Goal: Task Accomplishment & Management: Use online tool/utility

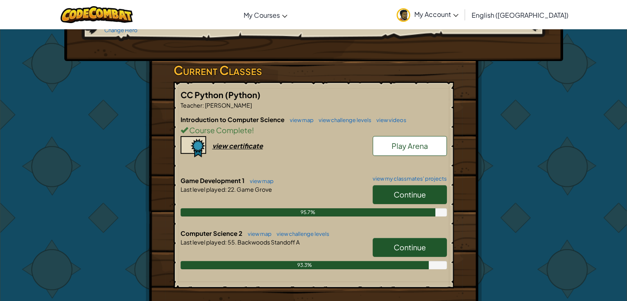
scroll to position [124, 0]
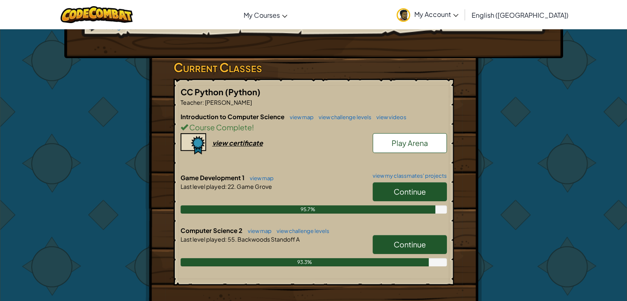
click at [392, 235] on link "Continue" at bounding box center [410, 244] width 74 height 19
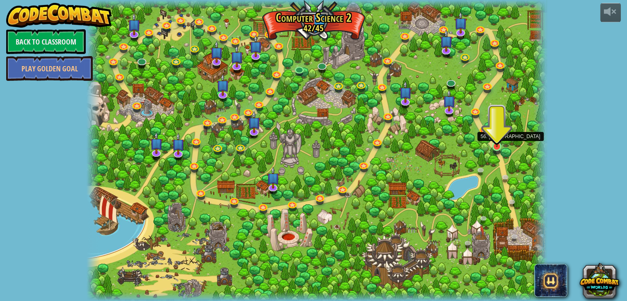
click at [497, 146] on img at bounding box center [497, 134] width 12 height 26
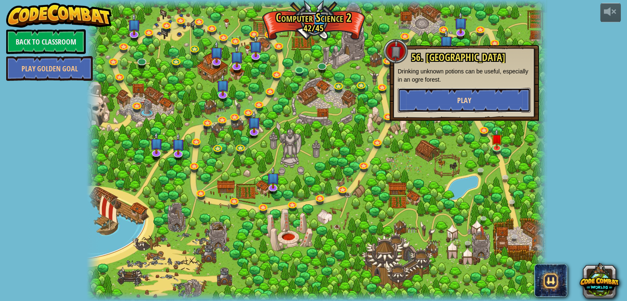
click at [501, 105] on button "Play" at bounding box center [464, 100] width 133 height 25
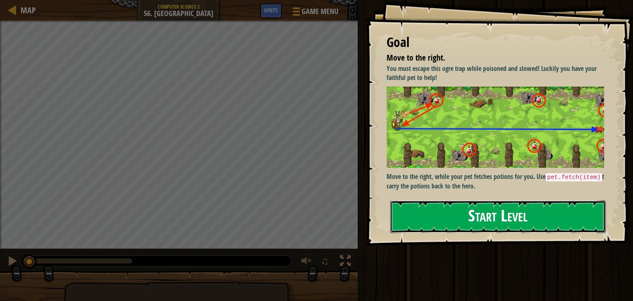
click at [455, 200] on button "Start Level" at bounding box center [498, 216] width 216 height 33
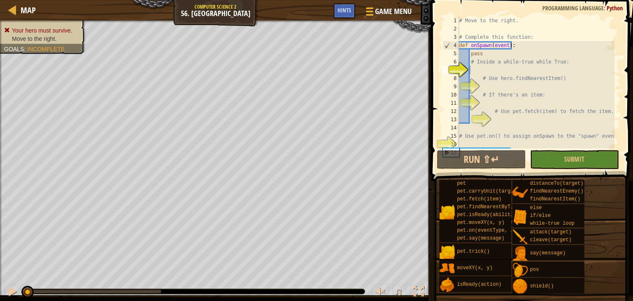
click at [485, 73] on div "# Move to the right. # Complete this function: def onSpawn ( event ) : pass # I…" at bounding box center [536, 90] width 157 height 148
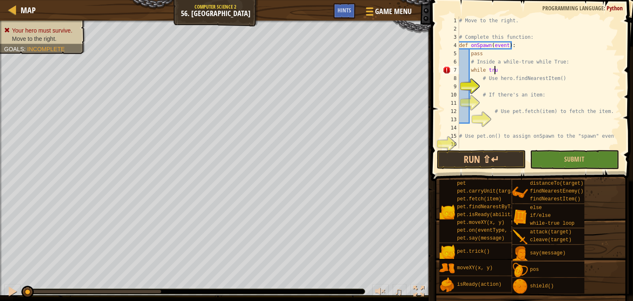
scroll to position [4, 2]
type textarea "while true:"
click at [485, 86] on div "# Move to the right. # Complete this function: def onSpawn ( event ) : pass # I…" at bounding box center [536, 90] width 157 height 148
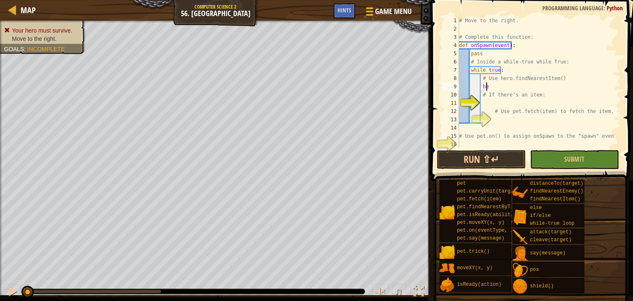
type textarea "h"
type textarea "# If there's an item:"
type textarea "# Use pet.fetch(item) to fetch the item."
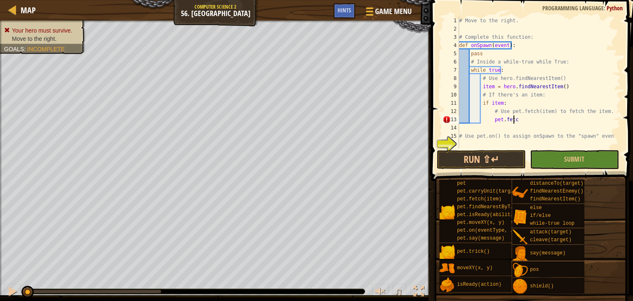
scroll to position [4, 4]
type textarea "pet.fetch(item)"
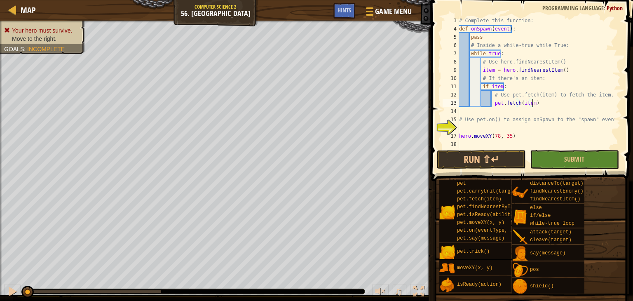
scroll to position [16, 0]
click at [465, 127] on div "# Complete this function: def onSpawn ( event ) : pass # Inside a while-true wh…" at bounding box center [536, 90] width 157 height 148
click at [478, 129] on div "# Complete this function: def onSpawn ( event ) : pass # Inside a while-true wh…" at bounding box center [536, 90] width 157 height 148
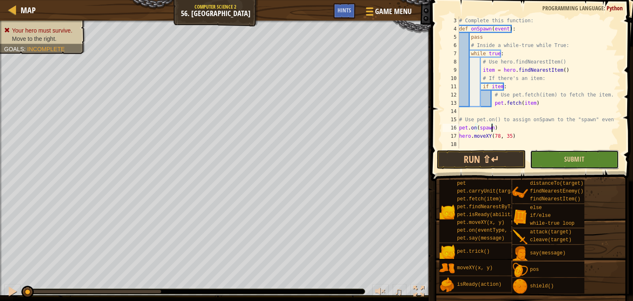
click at [585, 157] on button "Submit" at bounding box center [574, 159] width 89 height 19
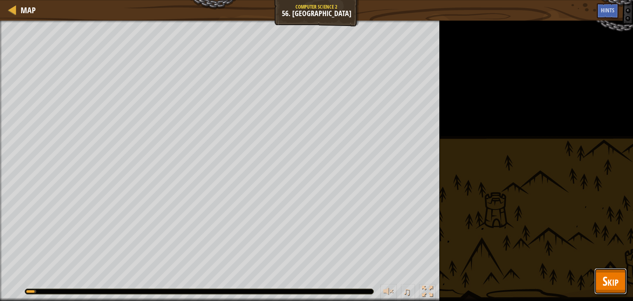
click at [622, 284] on button "Skip" at bounding box center [611, 281] width 33 height 26
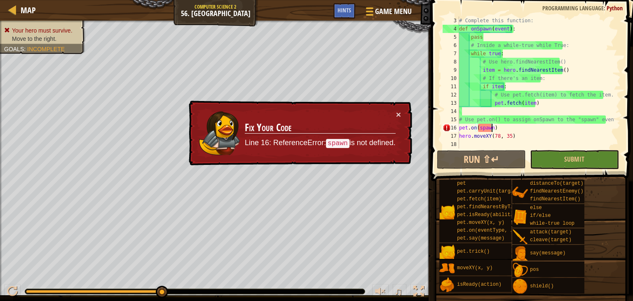
click at [492, 131] on div "# Complete this function: def onSpawn ( event ) : pass # Inside a while-true wh…" at bounding box center [536, 90] width 157 height 148
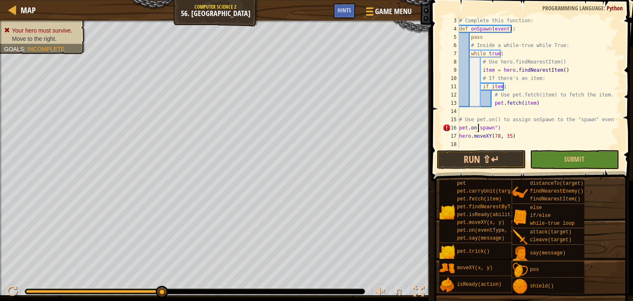
scroll to position [4, 2]
click at [555, 157] on button "Submit" at bounding box center [574, 159] width 89 height 19
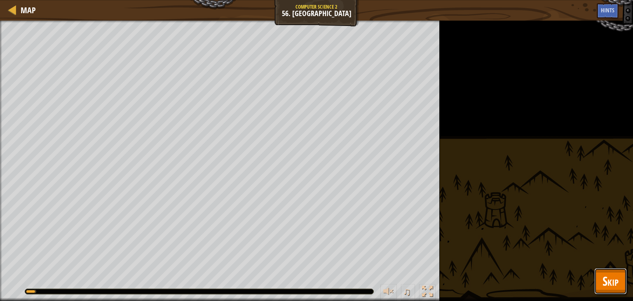
click at [617, 286] on span "Skip" at bounding box center [611, 281] width 16 height 17
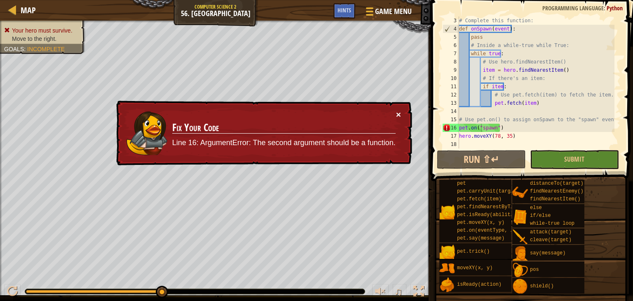
click at [401, 114] on button "×" at bounding box center [398, 114] width 5 height 9
click at [497, 126] on div "# Complete this function: def onSpawn ( event ) : pass # Inside a while-true wh…" at bounding box center [536, 90] width 157 height 148
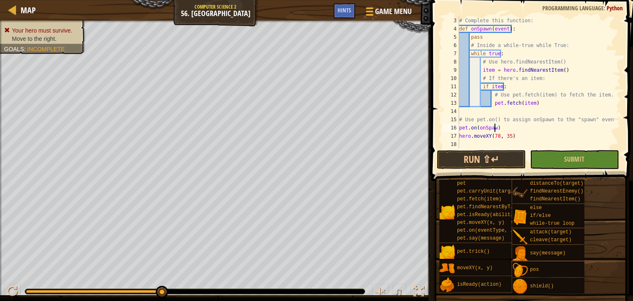
scroll to position [4, 3]
click at [567, 160] on span "Submit" at bounding box center [575, 159] width 20 height 9
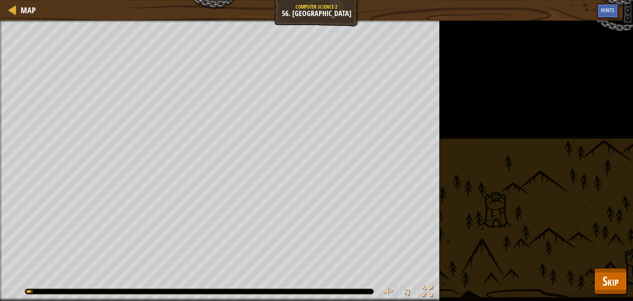
click at [582, 291] on div "Your hero must survive. Move to the right. Goals : Running... ♫ Alejandro 161 x…" at bounding box center [316, 161] width 633 height 280
click at [615, 276] on span "Skip" at bounding box center [611, 281] width 16 height 17
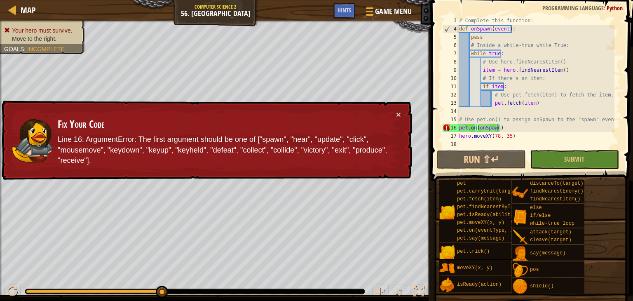
drag, startPoint x: 497, startPoint y: 128, endPoint x: 498, endPoint y: 134, distance: 6.2
click at [497, 129] on div "# Complete this function: def onSpawn ( event ) : pass # Inside a while-true wh…" at bounding box center [536, 90] width 157 height 148
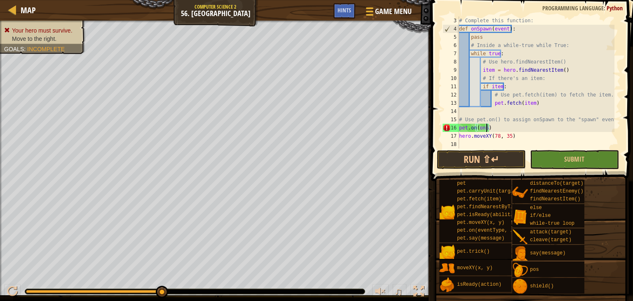
scroll to position [4, 1]
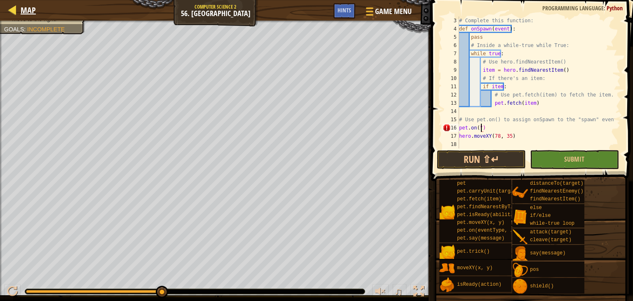
type textarea "pet.on(")"
click at [28, 15] on span "Map" at bounding box center [28, 10] width 15 height 11
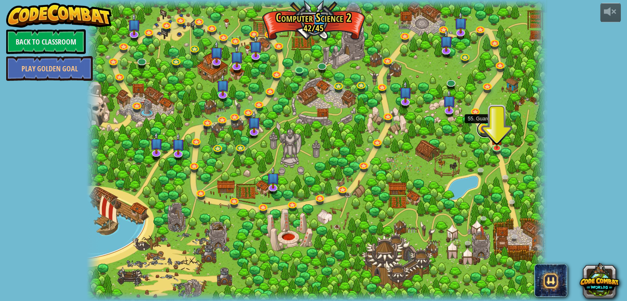
click at [482, 129] on link at bounding box center [485, 129] width 16 height 16
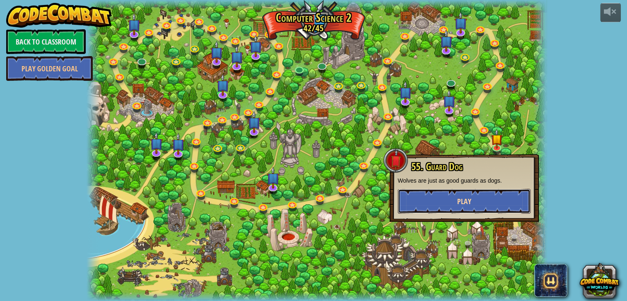
click at [477, 207] on button "Play" at bounding box center [464, 201] width 133 height 25
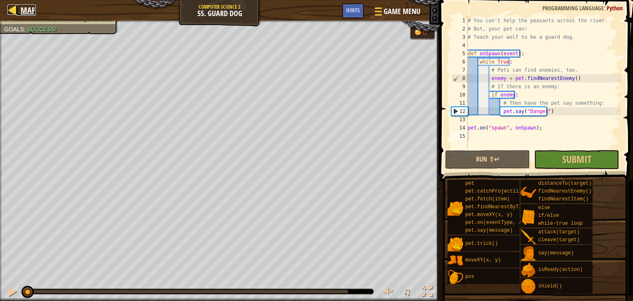
click at [24, 9] on span "Map" at bounding box center [28, 10] width 15 height 11
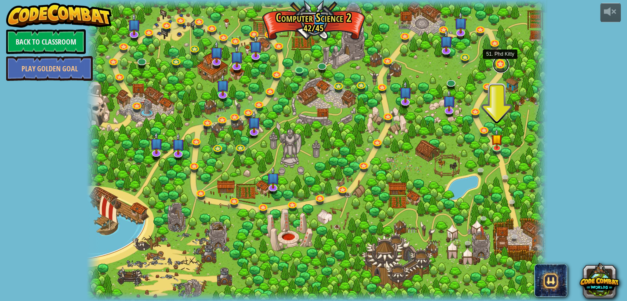
click at [501, 61] on link at bounding box center [501, 64] width 16 height 16
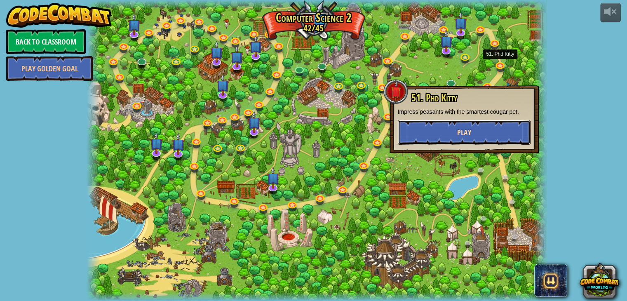
click at [473, 132] on button "Play" at bounding box center [464, 132] width 133 height 25
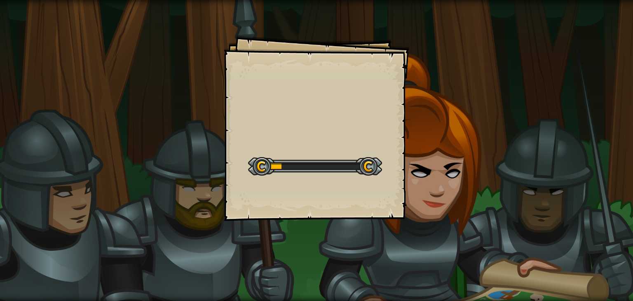
drag, startPoint x: 313, startPoint y: 148, endPoint x: 277, endPoint y: 161, distance: 38.6
click at [277, 161] on div "Goals Start Level Error loading from server. Try refreshing the page. You'll ne…" at bounding box center [317, 128] width 186 height 186
click at [258, 207] on div "Goals Start Level Error loading from server. Try refreshing the page. You'll ne…" at bounding box center [317, 128] width 186 height 186
click at [280, 182] on div "Goals Start Level Error loading from server. Try refreshing the page. You'll ne…" at bounding box center [317, 128] width 186 height 186
click at [292, 160] on div at bounding box center [315, 166] width 134 height 19
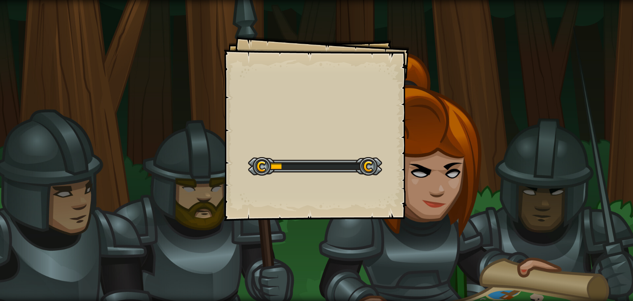
click at [292, 162] on div at bounding box center [315, 166] width 134 height 19
click at [296, 162] on div at bounding box center [315, 166] width 134 height 19
drag, startPoint x: 295, startPoint y: 164, endPoint x: 277, endPoint y: 164, distance: 18.6
click at [294, 165] on div at bounding box center [315, 166] width 134 height 19
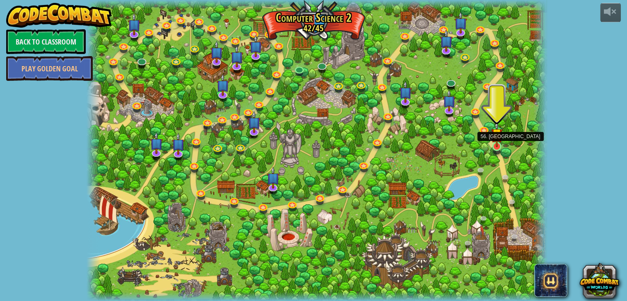
click at [502, 134] on img at bounding box center [497, 134] width 12 height 26
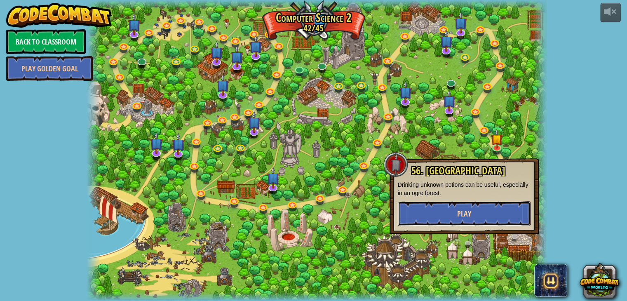
click at [484, 215] on button "Play" at bounding box center [464, 213] width 133 height 25
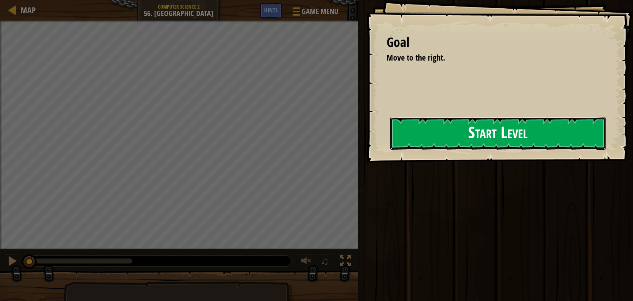
click at [395, 146] on button "Start Level" at bounding box center [498, 133] width 216 height 33
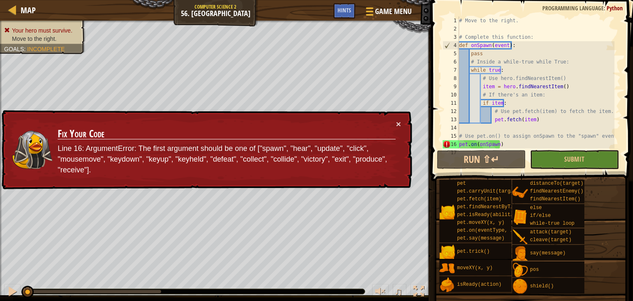
scroll to position [16, 0]
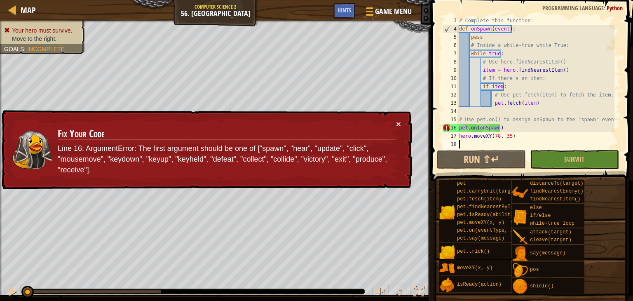
click at [498, 129] on div "# Complete this function: def onSpawn ( event ) : pass # Inside a while-true wh…" at bounding box center [536, 90] width 157 height 148
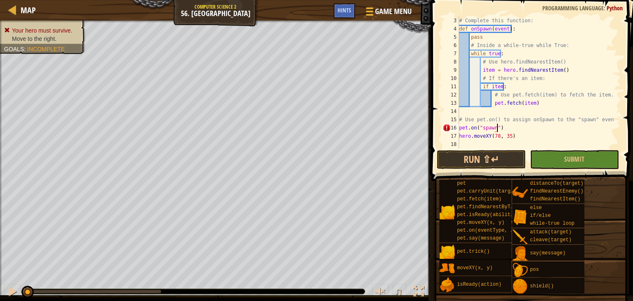
scroll to position [4, 3]
click at [548, 159] on button "Submit" at bounding box center [574, 159] width 89 height 19
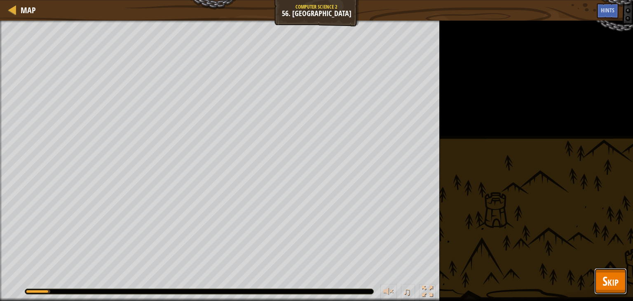
click at [612, 274] on span "Skip" at bounding box center [611, 281] width 16 height 17
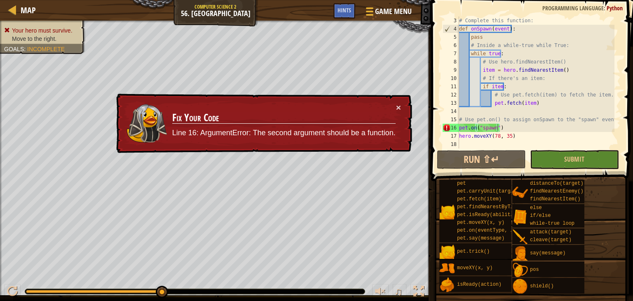
click at [406, 99] on div "× Fix Your Code Line 16: ArgumentError: The second argument should be a functio…" at bounding box center [264, 124] width 298 height 60
click at [402, 104] on div "× Fix Your Code Line 16: ArgumentError: The second argument should be a functio…" at bounding box center [264, 124] width 298 height 60
click at [402, 106] on div "× Fix Your Code Line 16: ArgumentError: The second argument should be a functio…" at bounding box center [264, 124] width 298 height 60
click at [397, 110] on button "×" at bounding box center [398, 107] width 5 height 9
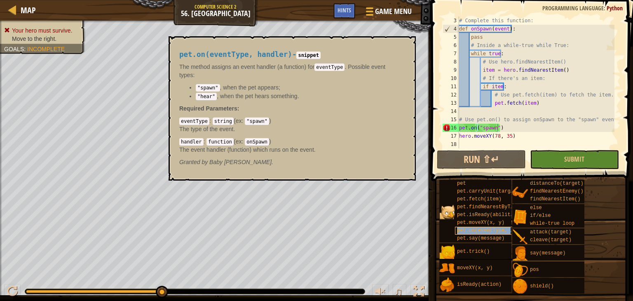
click at [467, 229] on span "pet.on(eventType, handler)" at bounding box center [495, 231] width 77 height 6
drag, startPoint x: 183, startPoint y: 139, endPoint x: 183, endPoint y: 143, distance: 4.1
click at [183, 143] on code "handler" at bounding box center [191, 141] width 24 height 7
click at [497, 127] on div "# Complete this function: def onSpawn ( event ) : pass # Inside a while-true wh…" at bounding box center [536, 90] width 157 height 148
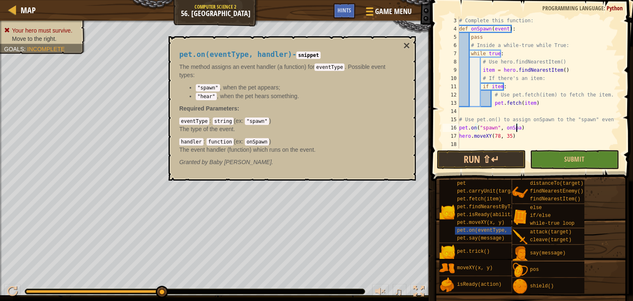
scroll to position [4, 5]
click at [601, 160] on button "Submit" at bounding box center [574, 159] width 89 height 19
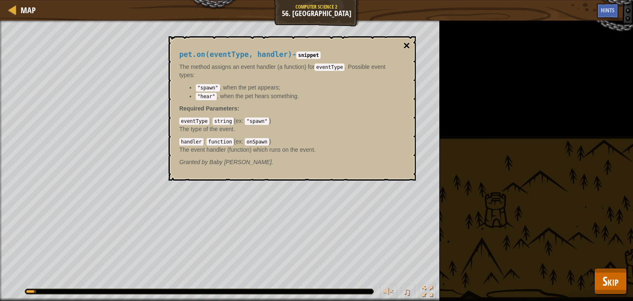
click at [408, 46] on button "×" at bounding box center [407, 46] width 7 height 12
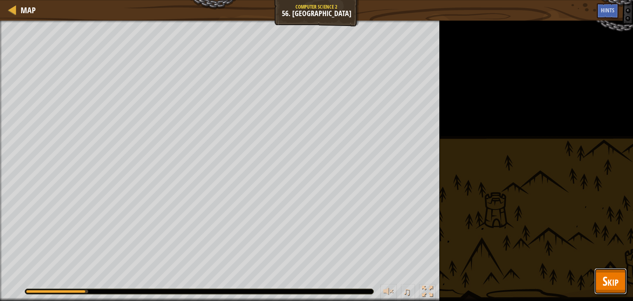
click at [617, 280] on span "Skip" at bounding box center [611, 281] width 16 height 17
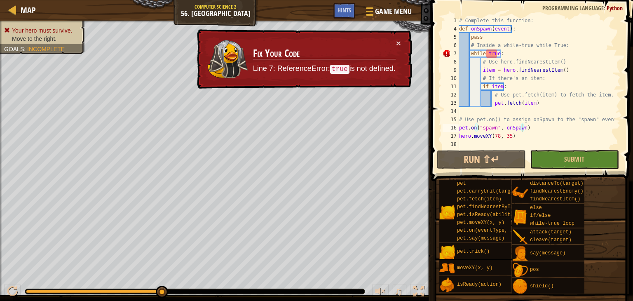
scroll to position [4, 3]
click at [492, 55] on div "# Complete this function: def onSpawn ( event ) : pass # Inside a while-true wh…" at bounding box center [536, 90] width 157 height 148
click at [498, 55] on div "# Complete this function: def onSpawn ( event ) : pass # Inside a while-true wh…" at bounding box center [536, 90] width 157 height 148
click at [398, 41] on button "×" at bounding box center [398, 43] width 5 height 9
click at [395, 40] on td "Fix Your Code Line 7: ReferenceError: true is not defined." at bounding box center [324, 59] width 143 height 41
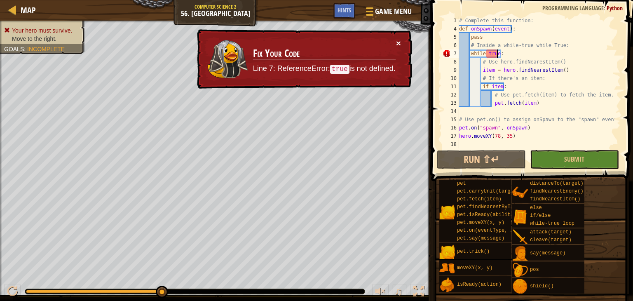
click at [396, 40] on div "× Fix Your Code Line 7: ReferenceError: true is not defined." at bounding box center [303, 59] width 217 height 60
click at [400, 39] on button "×" at bounding box center [398, 43] width 5 height 9
click at [396, 42] on button "×" at bounding box center [398, 43] width 5 height 9
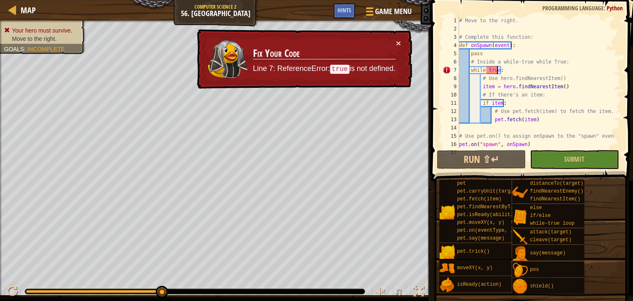
scroll to position [16, 0]
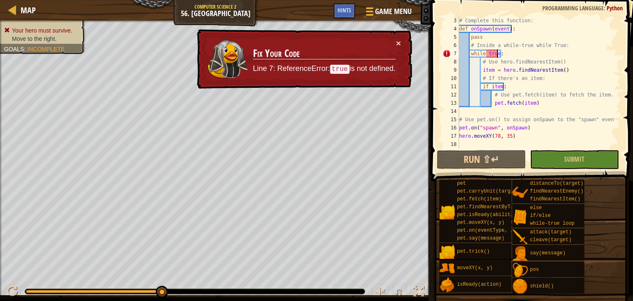
click at [495, 54] on div "# Complete this function: def onSpawn ( event ) : pass # Inside a while-true wh…" at bounding box center [536, 90] width 157 height 148
type textarea "pet.on("spawn", onSpawn)"
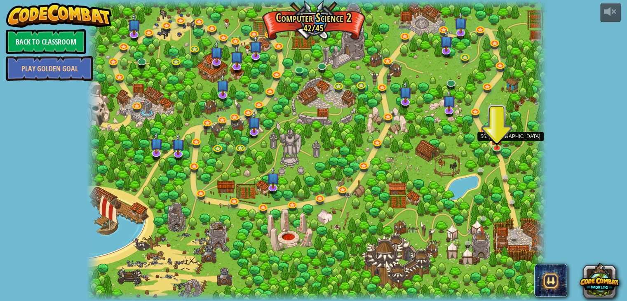
click at [506, 148] on div at bounding box center [317, 150] width 461 height 301
drag, startPoint x: 496, startPoint y: 152, endPoint x: 503, endPoint y: 151, distance: 7.1
click at [496, 152] on link at bounding box center [497, 147] width 16 height 16
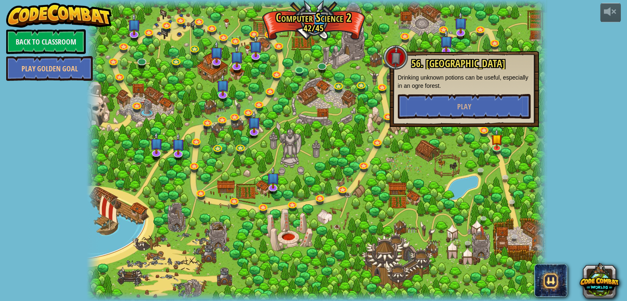
click at [504, 93] on div "56. Long Road Drinking unknown potions can be useful, especially in an ogre for…" at bounding box center [464, 88] width 133 height 61
click at [502, 101] on button "Play" at bounding box center [464, 106] width 133 height 25
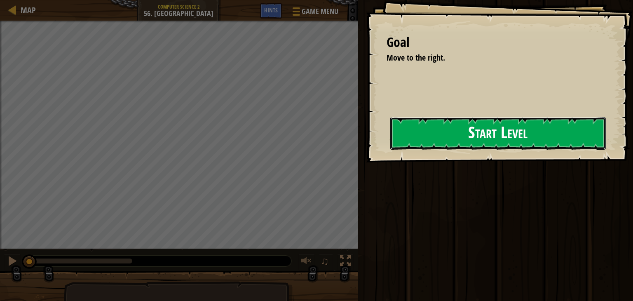
click at [456, 150] on button "Start Level" at bounding box center [498, 133] width 216 height 33
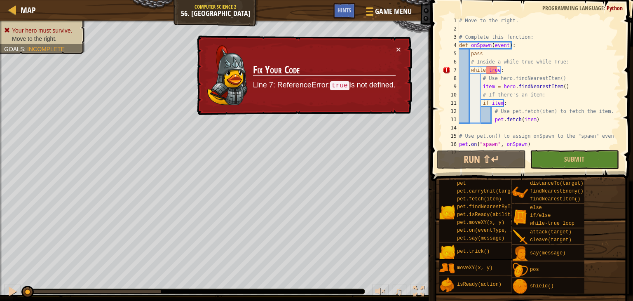
click at [401, 47] on div "× Fix Your Code Line 7: ReferenceError: true is not defined." at bounding box center [304, 75] width 218 height 83
click at [390, 47] on td "Fix Your Code Line 7: ReferenceError: true is not defined." at bounding box center [324, 75] width 143 height 61
click at [400, 47] on button "×" at bounding box center [398, 49] width 5 height 9
click at [404, 46] on div "× Fix Your Code Line 7: ReferenceError: true is not defined." at bounding box center [303, 75] width 217 height 81
click at [401, 48] on button "×" at bounding box center [398, 49] width 5 height 9
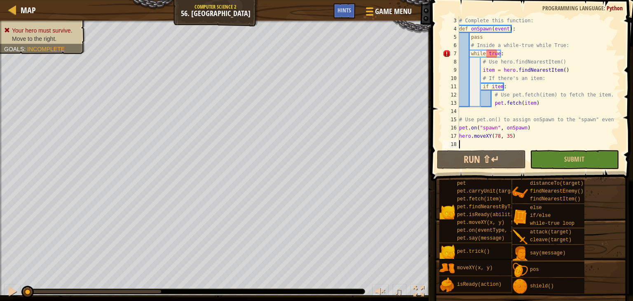
scroll to position [16, 0]
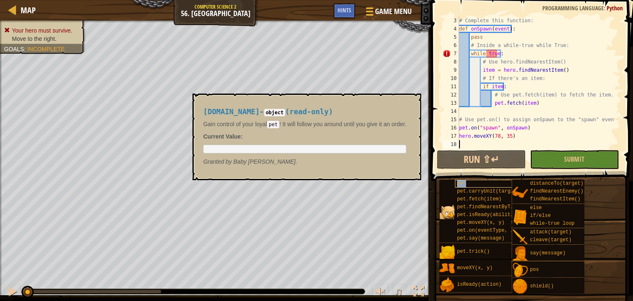
click at [490, 186] on div "pet" at bounding box center [487, 184] width 64 height 8
click at [369, 149] on pre at bounding box center [304, 149] width 203 height 9
click at [413, 102] on button "×" at bounding box center [412, 103] width 7 height 12
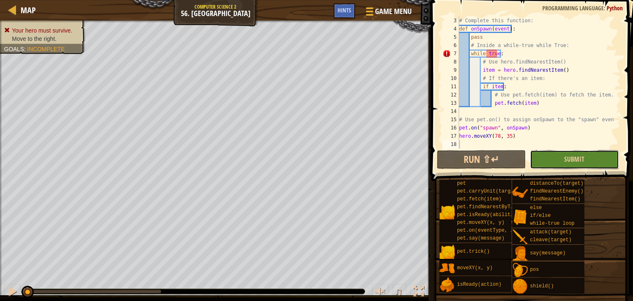
click at [582, 151] on button "Submit" at bounding box center [574, 159] width 89 height 19
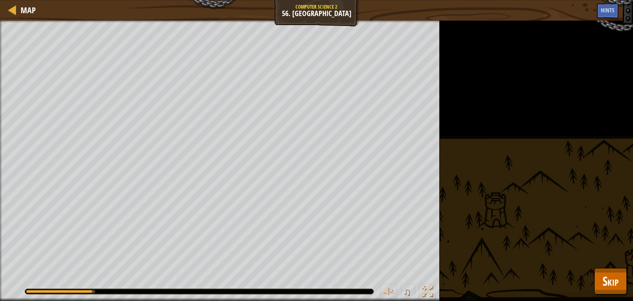
click at [627, 263] on div "Your hero must survive. Move to the right. Goals : Running... ♫ Alejandro 161 x…" at bounding box center [316, 161] width 633 height 280
click at [618, 271] on button "Skip" at bounding box center [611, 281] width 33 height 26
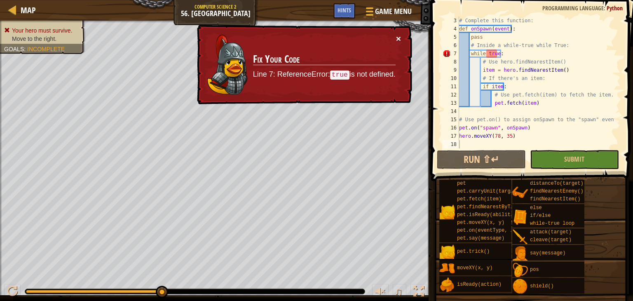
click at [398, 40] on button "×" at bounding box center [398, 39] width 5 height 9
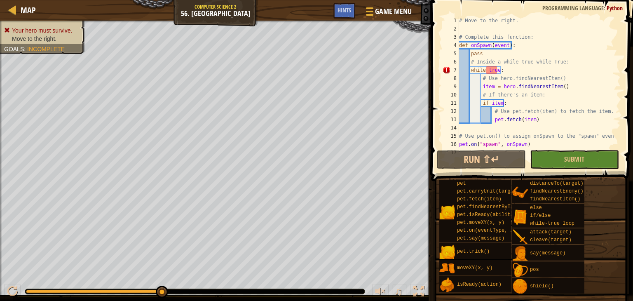
scroll to position [0, 0]
click at [461, 27] on div "# Move to the right. # Complete this function: def onSpawn ( event ) : pass # I…" at bounding box center [536, 90] width 157 height 148
type textarea "p"
type textarea "# Move to the right."
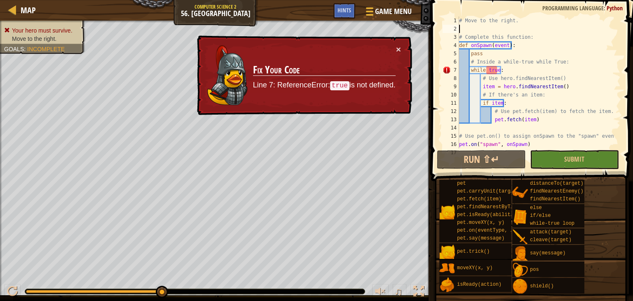
type textarea "m"
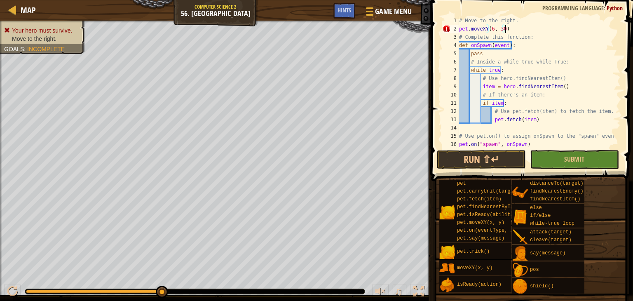
scroll to position [4, 3]
click at [597, 161] on button "Submit" at bounding box center [574, 159] width 89 height 19
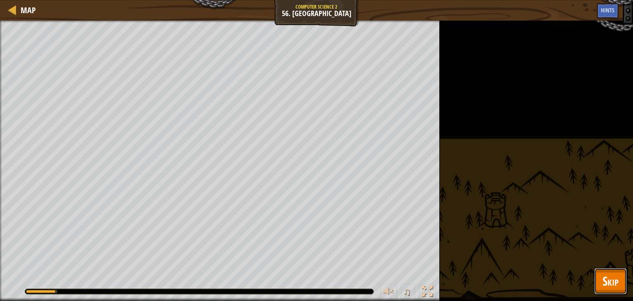
click at [600, 275] on button "Skip" at bounding box center [611, 281] width 33 height 26
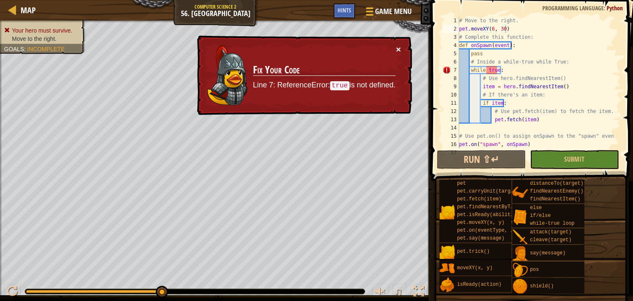
click at [401, 49] on button "×" at bounding box center [398, 49] width 5 height 9
click at [400, 51] on button "×" at bounding box center [398, 49] width 5 height 9
click at [399, 47] on button "×" at bounding box center [399, 51] width 5 height 9
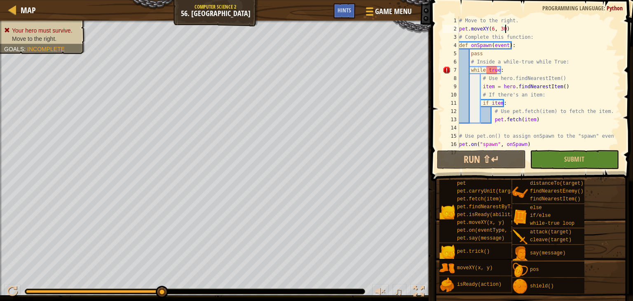
click at [491, 71] on div "# Move to the right. pet . moveXY ( 6 , 30 ) # Complete this function: def onSp…" at bounding box center [536, 90] width 157 height 148
type textarea "while True:"
click at [560, 157] on button "Submit" at bounding box center [574, 159] width 89 height 19
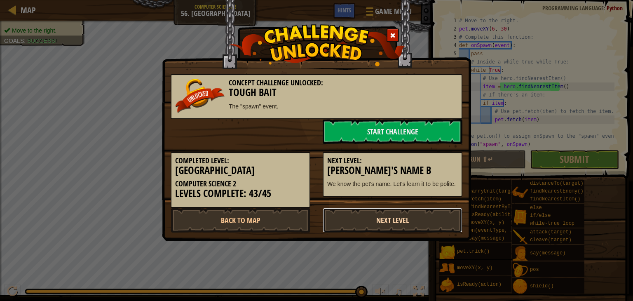
click at [372, 217] on link "Next Level" at bounding box center [393, 220] width 140 height 25
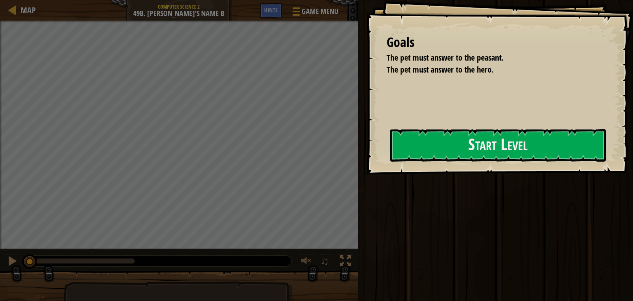
click at [466, 163] on div "Goals The pet must answer to the peasant. The pet must answer to the hero. Star…" at bounding box center [499, 87] width 267 height 174
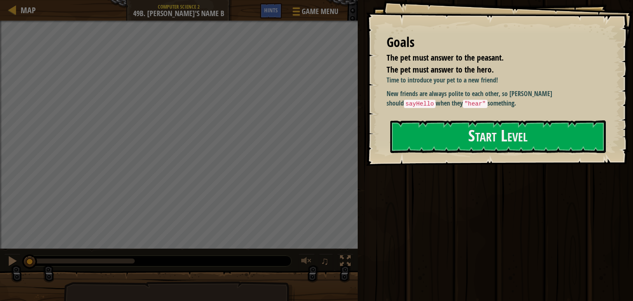
click at [466, 164] on div "Goals The pet must answer to the peasant. The pet must answer to the hero. Time…" at bounding box center [499, 83] width 267 height 166
click at [475, 160] on div "Goals The pet must answer to the peasant. The pet must answer to the hero. Time…" at bounding box center [499, 83] width 267 height 166
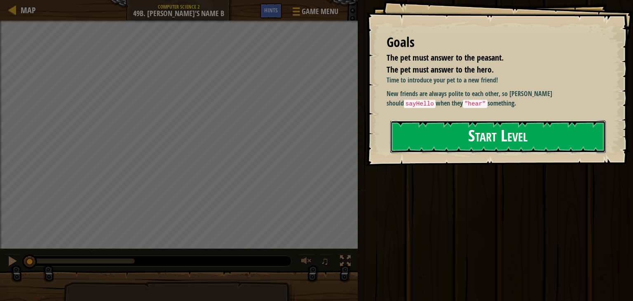
click at [492, 139] on button "Start Level" at bounding box center [498, 136] width 216 height 33
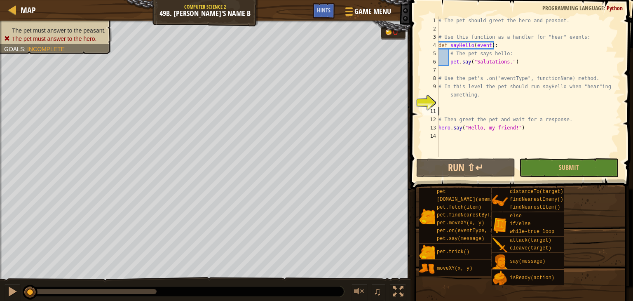
click at [440, 109] on div "# The pet should greet the hero and peasant. # Use this function as a handler f…" at bounding box center [529, 94] width 184 height 157
click at [442, 101] on div "# The pet should greet the hero and peasant. # Use this function as a handler f…" at bounding box center [529, 94] width 184 height 157
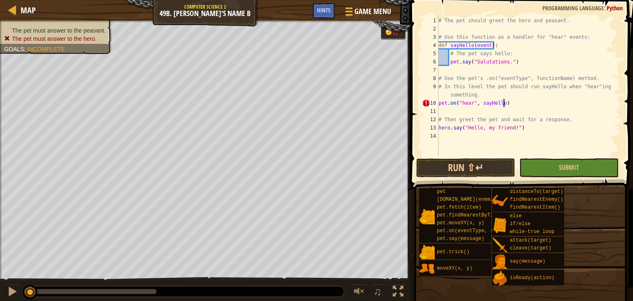
scroll to position [4, 5]
type textarea "pet.on("hear", sayHello)"
click at [590, 157] on span at bounding box center [522, 83] width 229 height 214
click at [580, 175] on button "Submit" at bounding box center [569, 167] width 99 height 19
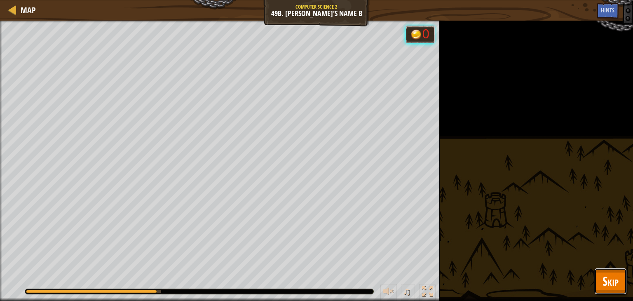
click at [612, 278] on span "Skip" at bounding box center [611, 281] width 16 height 17
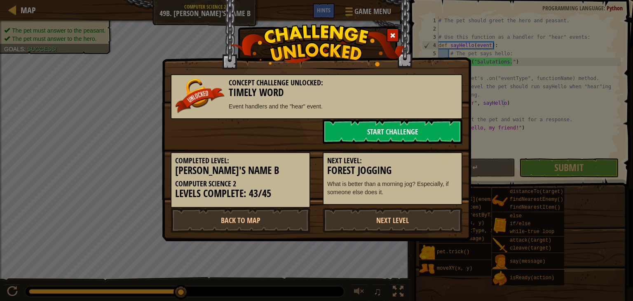
click at [414, 233] on div "Concept Challenge Unlocked: Timely Word Event handlers and the "hear" event. St…" at bounding box center [316, 120] width 309 height 241
click at [419, 228] on link "Next Level" at bounding box center [393, 220] width 140 height 25
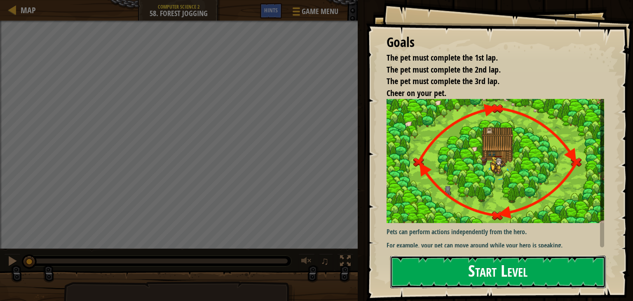
click at [480, 256] on button "Start Level" at bounding box center [498, 272] width 216 height 33
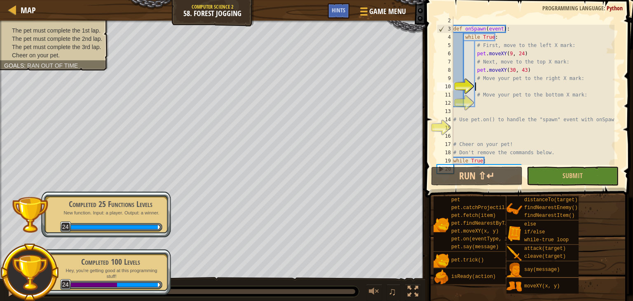
scroll to position [8, 0]
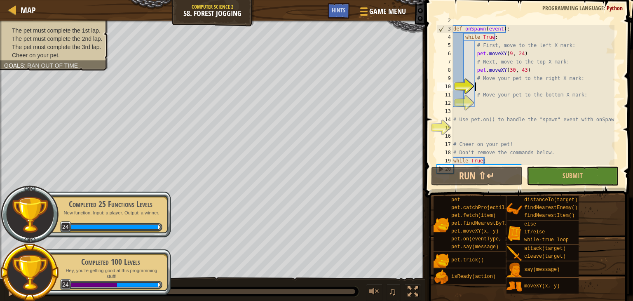
click at [493, 91] on div "def onSpawn ( event ) : while True : # First, move to the left X mark: pet . mo…" at bounding box center [533, 98] width 163 height 165
click at [492, 82] on div "def onSpawn ( event ) : while True : # First, move to the left X mark: pet . mo…" at bounding box center [533, 98] width 163 height 165
click at [454, 83] on div "10" at bounding box center [445, 86] width 16 height 8
type textarea "# Move your pet to the bottom X mark:"
click at [454, 84] on div "10" at bounding box center [445, 86] width 16 height 8
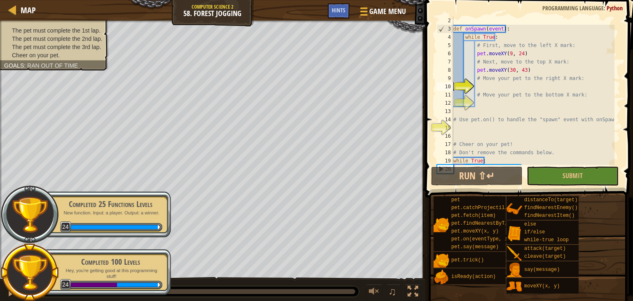
type textarea "# Move your pet to the bottom X mark:"
click at [482, 84] on div "def onSpawn ( event ) : while True : # First, move to the left X mark: pet . mo…" at bounding box center [533, 98] width 163 height 165
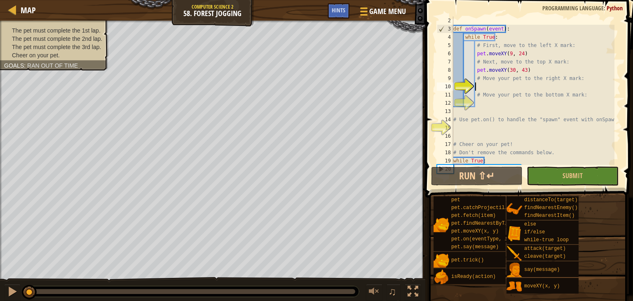
click at [487, 87] on div "def onSpawn ( event ) : while True : # First, move to the left X mark: pet . mo…" at bounding box center [533, 98] width 163 height 165
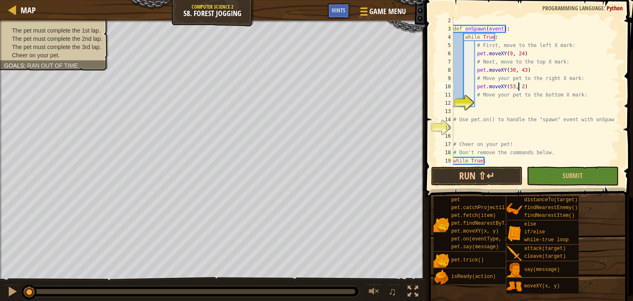
scroll to position [4, 5]
drag, startPoint x: 529, startPoint y: 88, endPoint x: 478, endPoint y: 91, distance: 51.2
click at [478, 91] on div "def onSpawn ( event ) : while True : # First, move to the left X mark: pet . mo…" at bounding box center [533, 98] width 163 height 165
click at [478, 91] on div "def onSpawn ( event ) : while True : # First, move to the left X mark: pet . mo…" at bounding box center [533, 90] width 163 height 148
drag, startPoint x: 475, startPoint y: 88, endPoint x: 525, endPoint y: 87, distance: 49.9
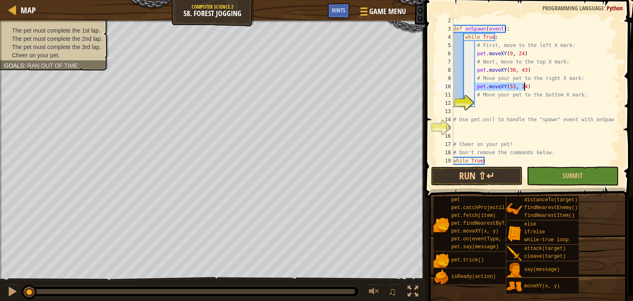
click at [525, 87] on div "def onSpawn ( event ) : while True : # First, move to the left X mark: pet . mo…" at bounding box center [533, 98] width 163 height 165
type textarea "pet.moveXY(53, 24)"
drag, startPoint x: 494, startPoint y: 99, endPoint x: 500, endPoint y: 99, distance: 5.4
click at [497, 99] on div "def onSpawn ( event ) : while True : # First, move to the left X mark: pet . mo…" at bounding box center [533, 98] width 163 height 165
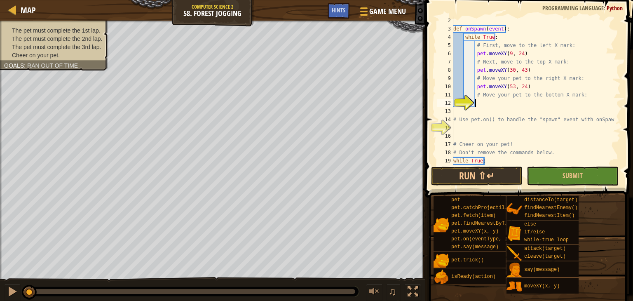
paste textarea "pet.moveXY(53, 24)"
click at [510, 101] on div "def onSpawn ( event ) : while True : # First, move to the left X mark: pet . mo…" at bounding box center [533, 98] width 163 height 165
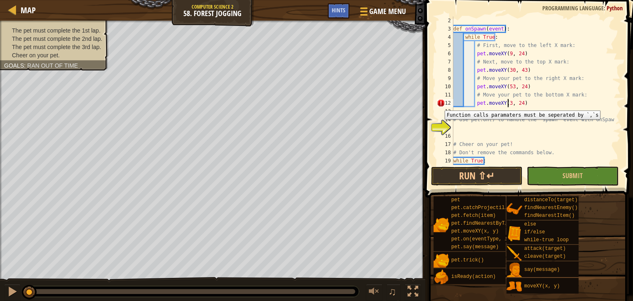
scroll to position [4, 5]
type textarea "pet.moveXY(30, 5)"
click at [459, 128] on div "def onSpawn ( event ) : while True : # First, move to the left X mark: pet . mo…" at bounding box center [533, 98] width 163 height 165
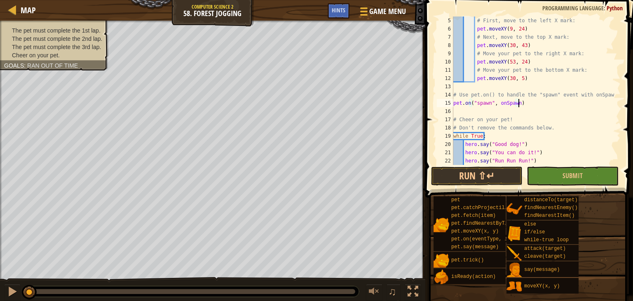
scroll to position [58, 0]
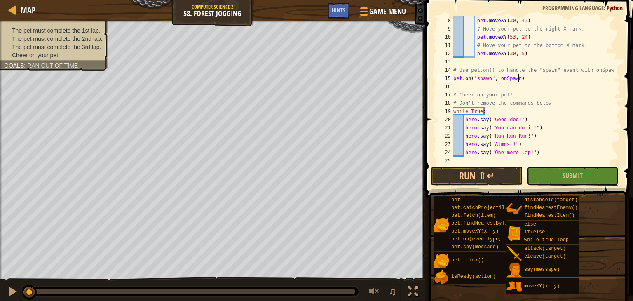
click at [562, 183] on button "Submit" at bounding box center [573, 176] width 92 height 19
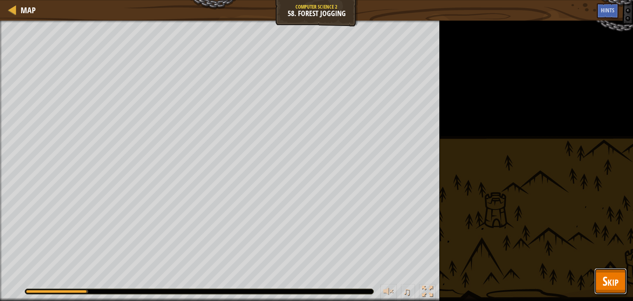
click at [602, 290] on button "Skip" at bounding box center [611, 281] width 33 height 26
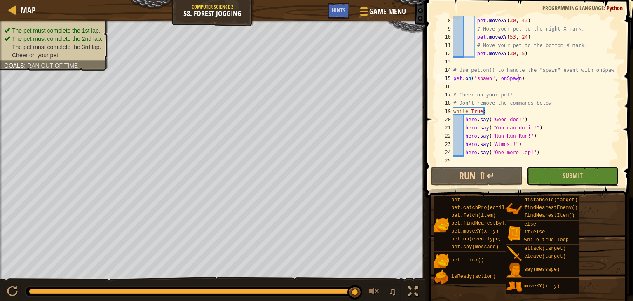
click at [592, 169] on button "Submit" at bounding box center [573, 176] width 92 height 19
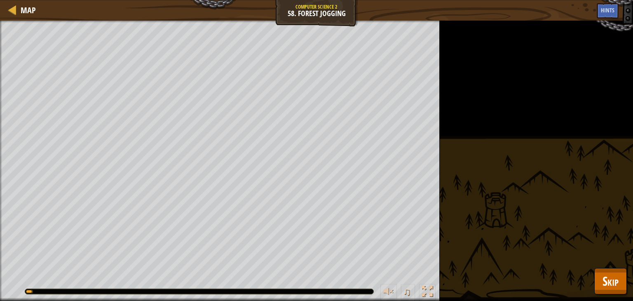
click at [590, 249] on div "The pet must complete the 1st lap. The pet must complete the 2nd lap. The pet m…" at bounding box center [316, 161] width 633 height 280
click at [601, 256] on div "The pet must complete the 1st lap. The pet must complete the 2nd lap. The pet m…" at bounding box center [316, 161] width 633 height 280
click at [609, 279] on span "Skip" at bounding box center [611, 281] width 16 height 17
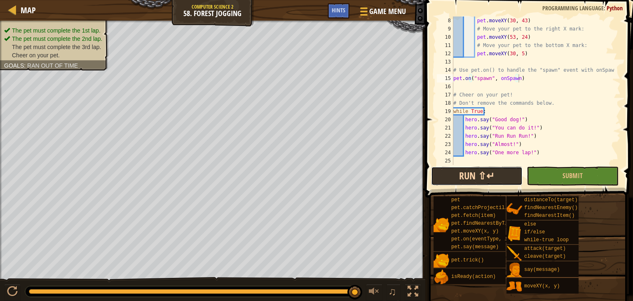
click at [509, 180] on button "Run ⇧↵" at bounding box center [477, 176] width 92 height 19
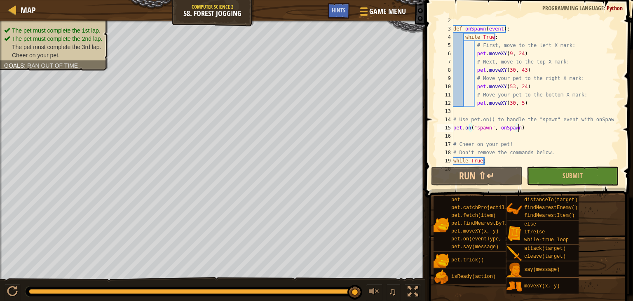
click at [510, 84] on div "def onSpawn ( event ) : while True : # First, move to the left X mark: pet . mo…" at bounding box center [533, 98] width 163 height 165
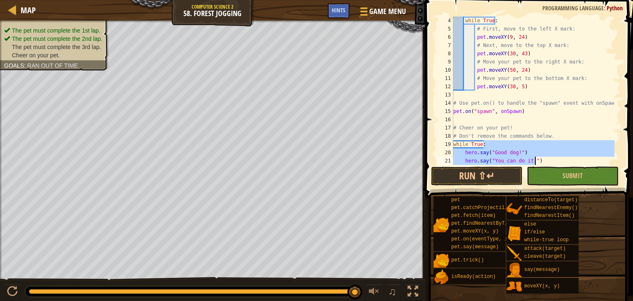
click at [542, 165] on div "pet.moveXY(50, 24) 4 5 6 7 8 9 10 11 12 13 14 15 16 17 18 19 20 21 22 while Tru…" at bounding box center [528, 115] width 210 height 222
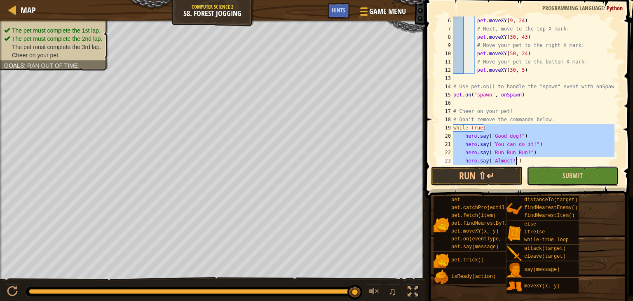
click at [546, 172] on button "Submit" at bounding box center [573, 176] width 92 height 19
type textarea "hero.say("Almost!")"
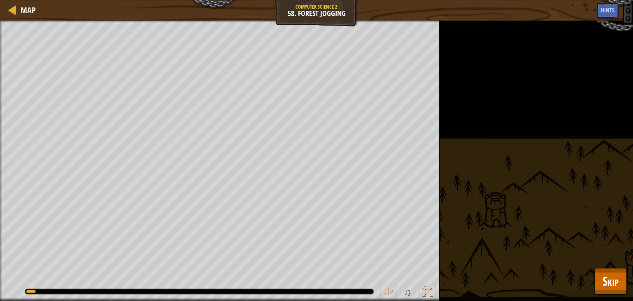
click at [616, 294] on div "The pet must complete the 1st lap. The pet must complete the 2nd lap. The pet m…" at bounding box center [316, 161] width 633 height 280
click at [616, 285] on span "Skip" at bounding box center [611, 281] width 16 height 17
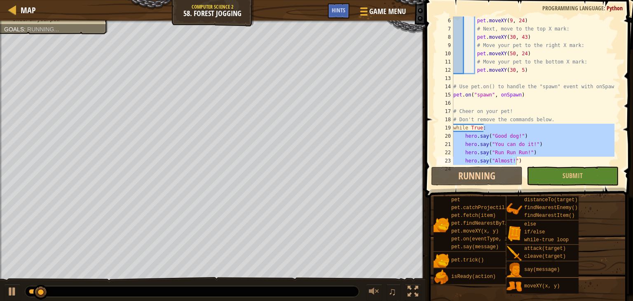
scroll to position [4, 5]
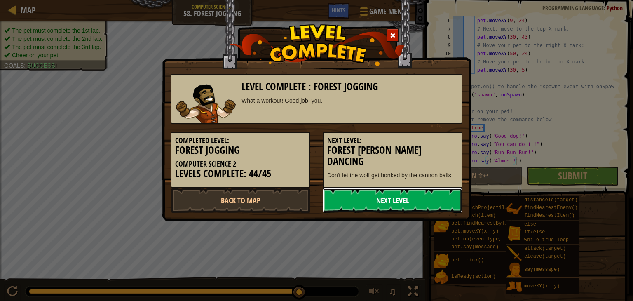
click at [385, 200] on link "Next Level" at bounding box center [393, 200] width 140 height 25
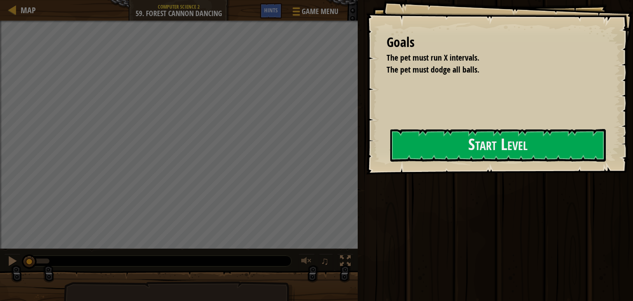
drag, startPoint x: 532, startPoint y: 190, endPoint x: 534, endPoint y: 180, distance: 10.1
click at [532, 188] on div "Goals The pet must run X intervals. The pet must dodge all balls. Start Level E…" at bounding box center [316, 150] width 633 height 301
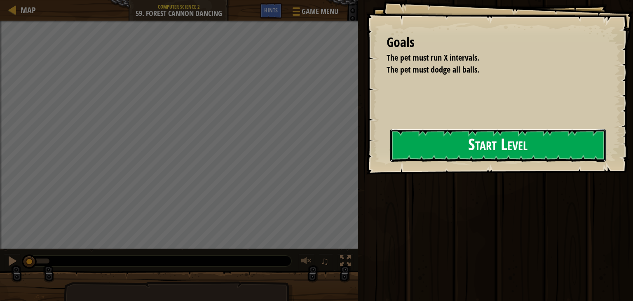
click at [556, 162] on button "Start Level" at bounding box center [498, 145] width 216 height 33
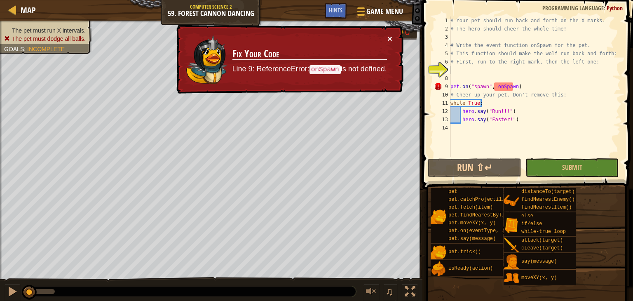
click at [389, 36] on button "×" at bounding box center [390, 38] width 5 height 9
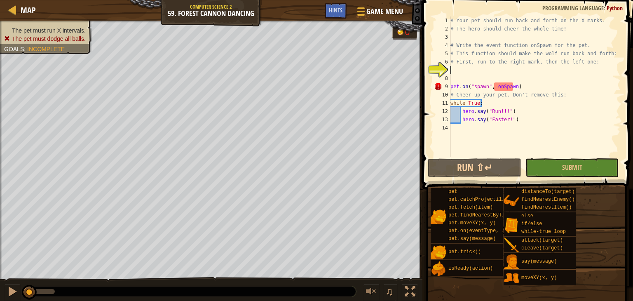
click at [459, 70] on div "# Your pet should run back and forth on the X marks. # The hero should cheer th…" at bounding box center [535, 94] width 172 height 157
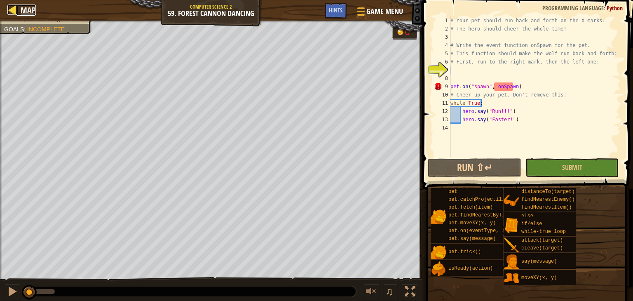
click at [21, 14] on span "Map" at bounding box center [28, 10] width 15 height 11
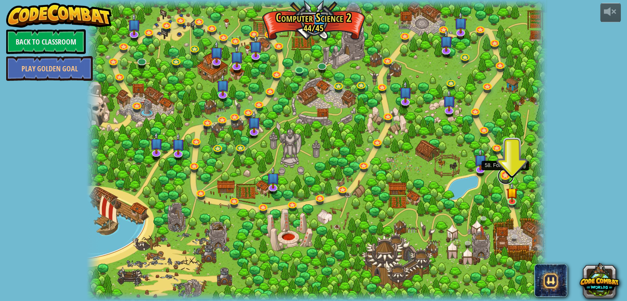
click at [501, 173] on link at bounding box center [506, 176] width 16 height 16
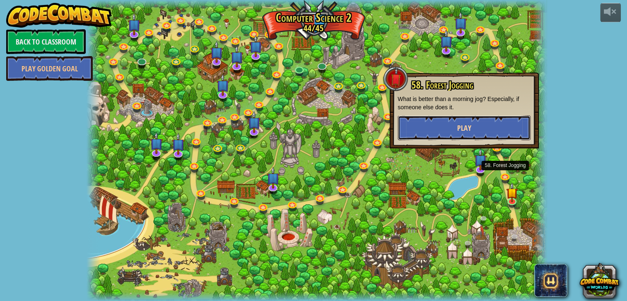
click at [488, 129] on button "Play" at bounding box center [464, 127] width 133 height 25
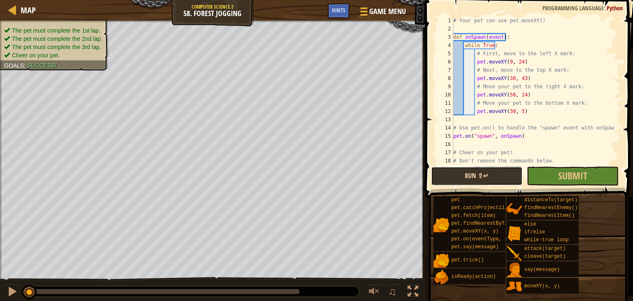
click at [489, 172] on button "Run ⇧↵" at bounding box center [477, 176] width 92 height 19
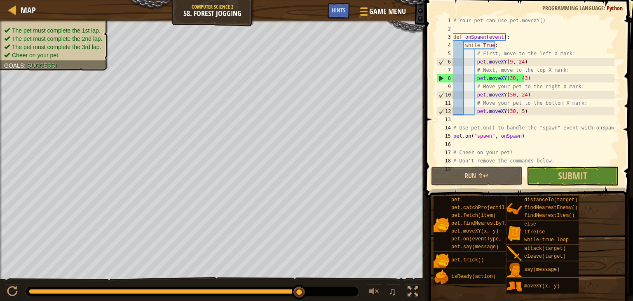
drag, startPoint x: 43, startPoint y: 293, endPoint x: 483, endPoint y: 294, distance: 440.0
click at [483, 294] on div "Map Computer Science 2 58. Forest Jogging Game Menu Done Hints 1 הההההההההההההה…" at bounding box center [316, 150] width 633 height 301
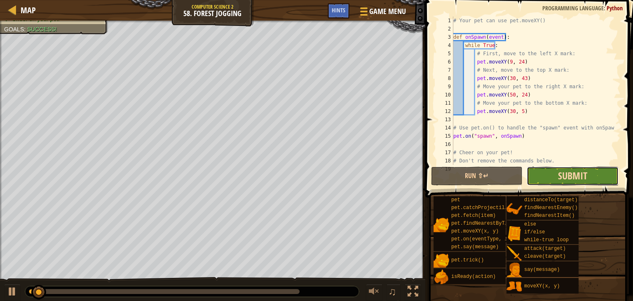
click at [580, 177] on span "Submit" at bounding box center [572, 175] width 29 height 13
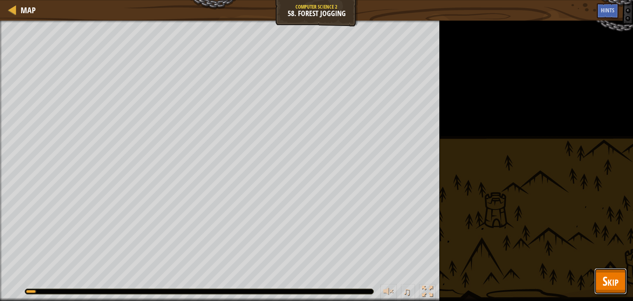
click at [614, 271] on button "Skip" at bounding box center [611, 281] width 33 height 26
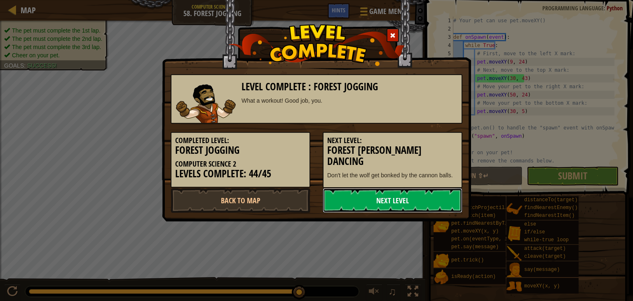
click at [419, 211] on link "Next Level" at bounding box center [393, 200] width 140 height 25
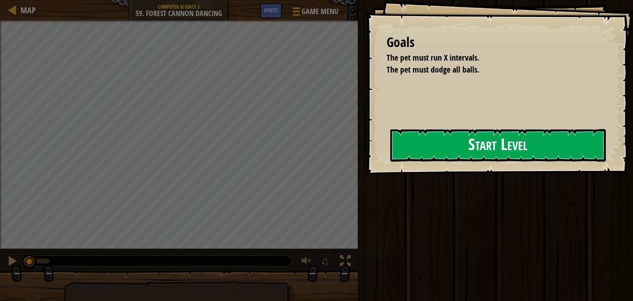
click at [415, 158] on button "Start Level" at bounding box center [498, 145] width 216 height 33
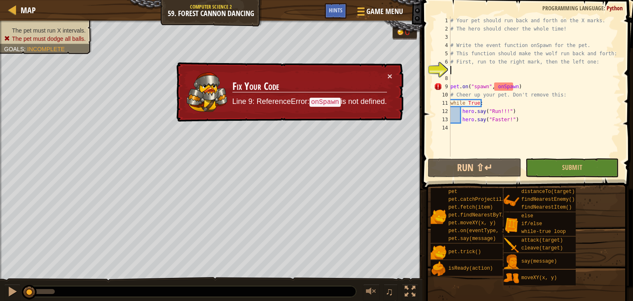
click at [458, 31] on div "# Your pet should run back and forth on the X marks. # The hero should cheer th…" at bounding box center [535, 94] width 172 height 157
type textarea "# The hero should cheer the whole time!"
drag, startPoint x: 453, startPoint y: 38, endPoint x: 449, endPoint y: 40, distance: 4.7
click at [452, 38] on div "# Your pet should run back and forth on the X marks. # The hero should cheer th…" at bounding box center [535, 94] width 172 height 157
click at [456, 72] on div "# Your pet should run back and forth on the X marks. # The hero should cheer th…" at bounding box center [535, 94] width 172 height 157
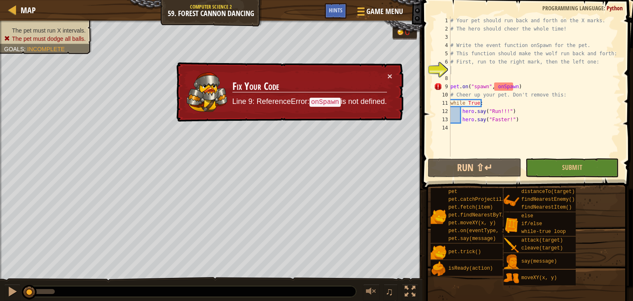
click at [464, 32] on div "# Your pet should run back and forth on the X marks. # The hero should cheer th…" at bounding box center [535, 94] width 172 height 157
type textarea "# The hero should cheer the whole time!"
click at [454, 35] on div "# Your pet should run back and forth on the X marks. # The hero should cheer th…" at bounding box center [535, 94] width 172 height 157
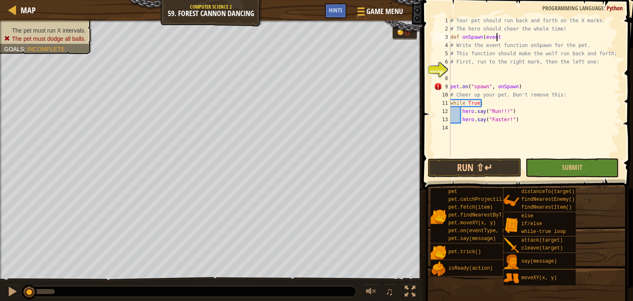
scroll to position [4, 3]
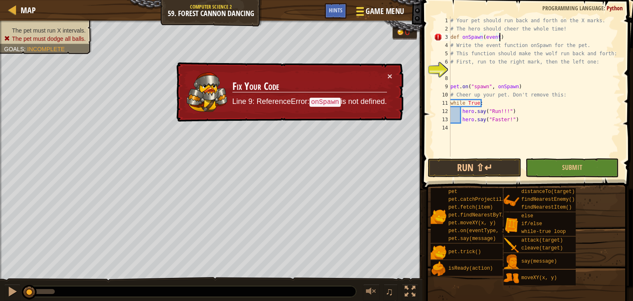
type textarea "def onSpawn(event)"
click at [404, 16] on span "Game Menu" at bounding box center [385, 11] width 38 height 11
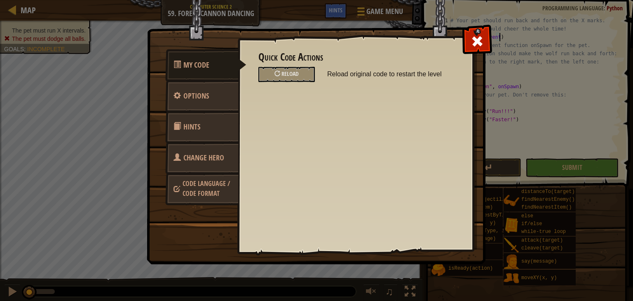
click at [477, 35] on span at bounding box center [477, 41] width 13 height 13
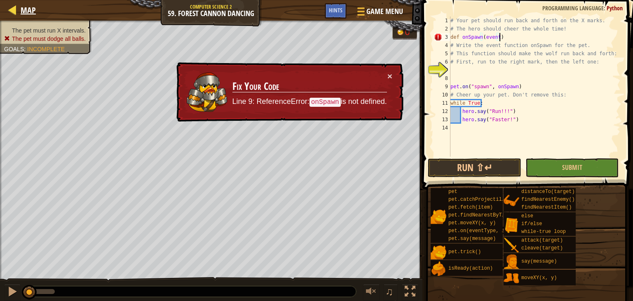
click at [17, 0] on div "Map" at bounding box center [25, 10] width 19 height 21
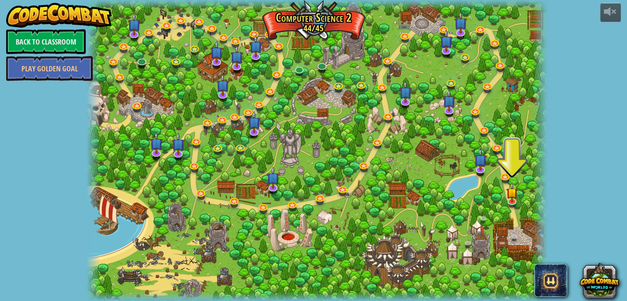
click at [500, 172] on div at bounding box center [317, 150] width 461 height 301
drag, startPoint x: 499, startPoint y: 173, endPoint x: 505, endPoint y: 179, distance: 8.5
click at [498, 174] on div at bounding box center [317, 150] width 461 height 301
click at [512, 174] on link at bounding box center [506, 176] width 16 height 16
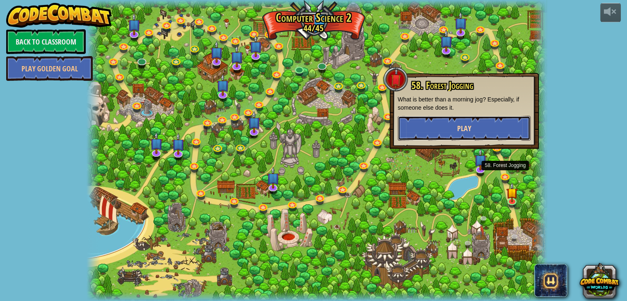
click at [504, 122] on button "Play" at bounding box center [464, 128] width 133 height 25
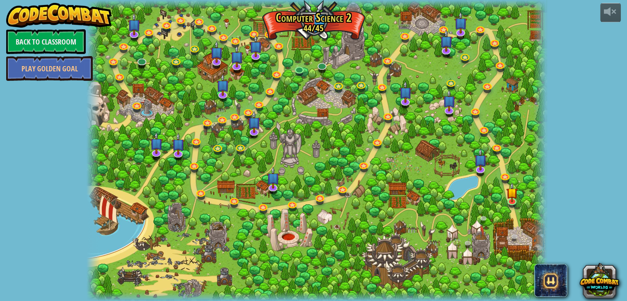
click at [521, 203] on div at bounding box center [317, 150] width 461 height 301
click at [510, 201] on link at bounding box center [513, 200] width 16 height 16
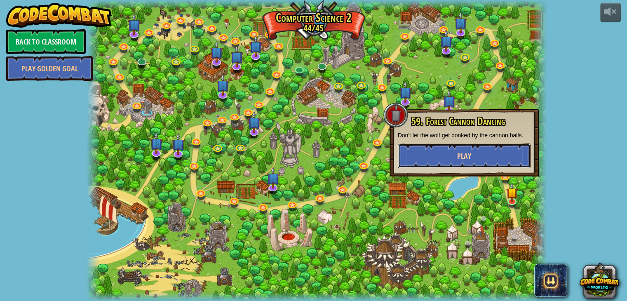
click at [495, 152] on button "Play" at bounding box center [464, 155] width 133 height 25
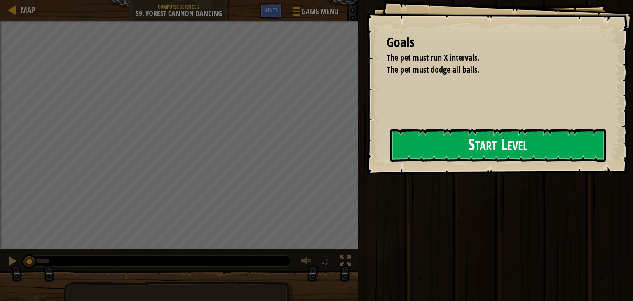
click at [422, 162] on button "Start Level" at bounding box center [498, 145] width 216 height 33
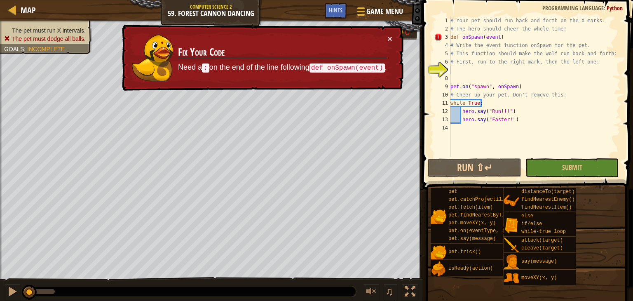
click at [508, 38] on div "# Your pet should run back and forth on the X marks. # The hero should cheer th…" at bounding box center [535, 94] width 172 height 157
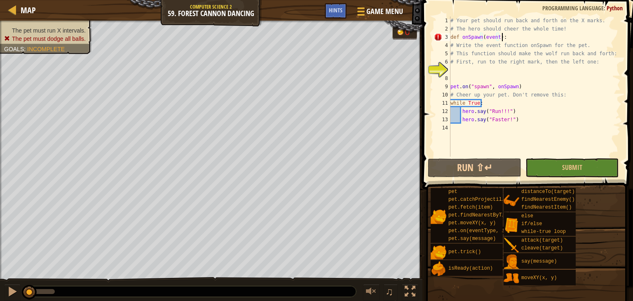
scroll to position [4, 3]
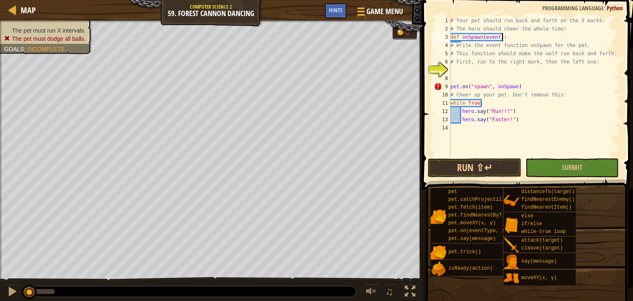
click at [472, 43] on div "# Your pet should run back and forth on the X marks. # The hero should cheer th…" at bounding box center [535, 94] width 172 height 157
click at [515, 39] on div "# Your pet should run back and forth on the X marks. # The hero should cheer th…" at bounding box center [535, 94] width 172 height 157
type textarea "def onSpawn(event):"
click at [503, 38] on div "# Your pet should run back and forth on the X marks. # The hero should cheer th…" at bounding box center [535, 94] width 172 height 157
click at [457, 66] on div "# Your pet should run back and forth on the X marks. # The hero should cheer th…" at bounding box center [535, 94] width 172 height 157
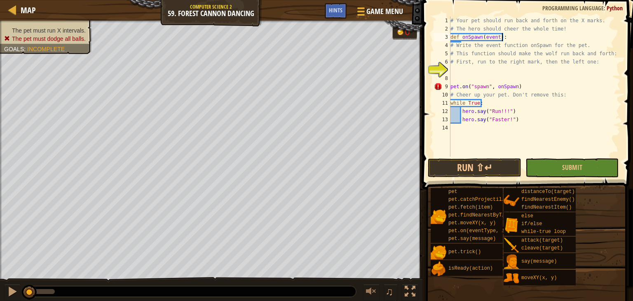
scroll to position [4, 0]
click at [509, 37] on div "# Your pet should run back and forth on the X marks. # The hero should cheer th…" at bounding box center [535, 94] width 172 height 157
type textarea "def onSpawn(event):"
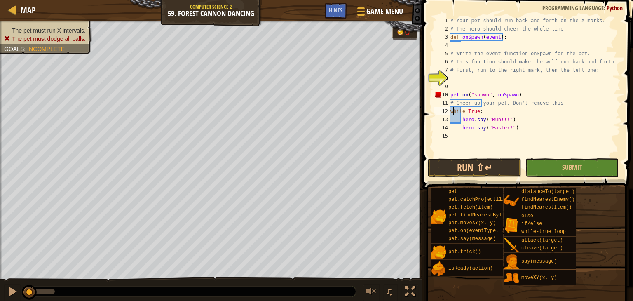
click at [454, 110] on div "# Your pet should run back and forth on the X marks. # The hero should cheer th…" at bounding box center [535, 94] width 172 height 157
click at [452, 113] on div "# Your pet should run back and forth on the X marks. # The hero should cheer th…" at bounding box center [535, 94] width 172 height 157
click at [449, 111] on div "12" at bounding box center [442, 111] width 16 height 8
type textarea "while True:"
click at [476, 42] on div "# Your pet should run back and forth on the X marks. # The hero should cheer th…" at bounding box center [535, 94] width 172 height 157
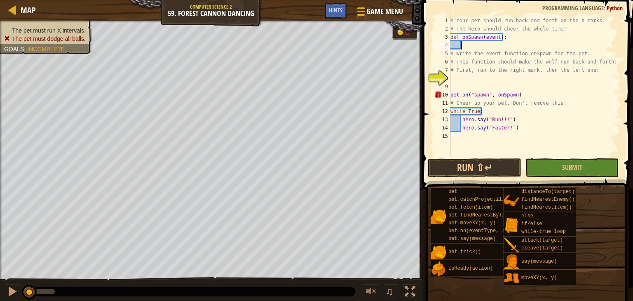
type textarea "m"
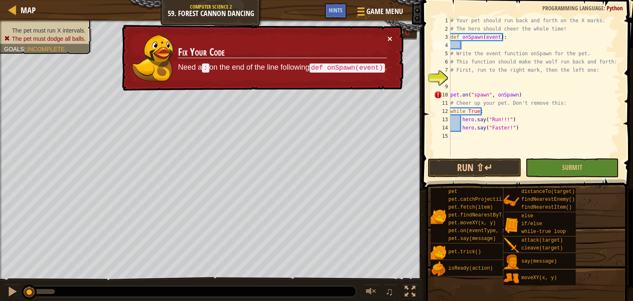
click at [389, 38] on button "×" at bounding box center [389, 36] width 5 height 9
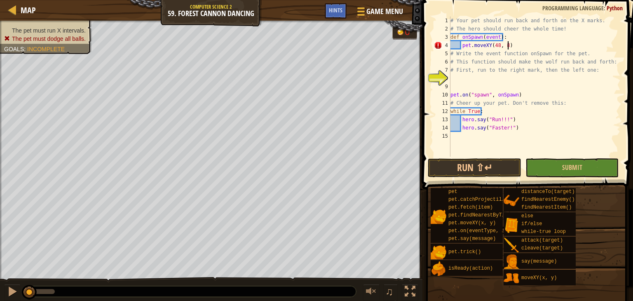
scroll to position [4, 4]
click at [462, 45] on div "# Your pet should run back and forth on the X marks. # The hero should cheer th…" at bounding box center [535, 94] width 172 height 157
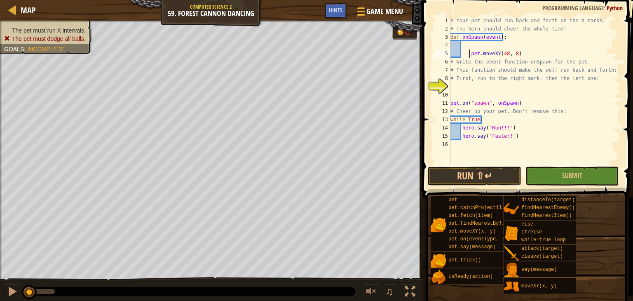
type textarea "pet.moveXY(48, 8)"
click at [463, 42] on div "# Your pet should run back and forth on the X marks. # The hero should cheer th…" at bounding box center [535, 98] width 172 height 165
type textarea "while True:"
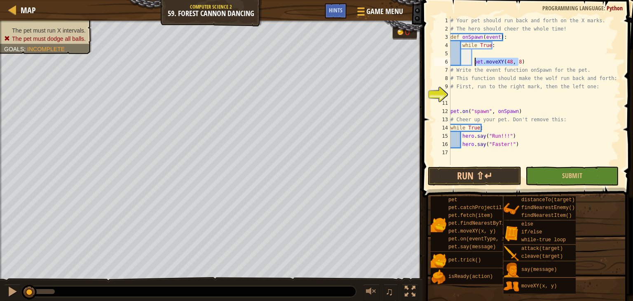
drag, startPoint x: 520, startPoint y: 64, endPoint x: 475, endPoint y: 60, distance: 44.7
click at [475, 60] on div "# Your pet should run back and forth on the X marks. # The hero should cheer th…" at bounding box center [535, 98] width 172 height 165
type textarea "pet.moveXY(48, 8)"
click at [497, 49] on div "# Your pet should run back and forth on the X marks. # The hero should cheer th…" at bounding box center [535, 98] width 172 height 165
click at [474, 59] on div "# Your pet should run back and forth on the X marks. # The hero should cheer th…" at bounding box center [535, 98] width 172 height 165
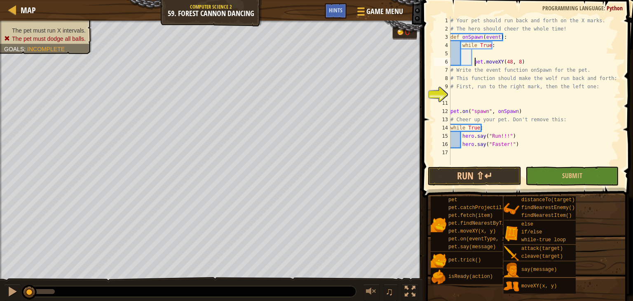
click at [477, 57] on div "# Your pet should run back and forth on the X marks. # The hero should cheer th…" at bounding box center [535, 98] width 172 height 165
type textarea "pet.moveXY(48, 8)"
click at [477, 55] on div "# Your pet should run back and forth on the X marks. # The hero should cheer th…" at bounding box center [535, 90] width 172 height 148
drag, startPoint x: 477, startPoint y: 55, endPoint x: 463, endPoint y: 54, distance: 14.0
click at [463, 54] on div "# Your pet should run back and forth on the X marks. # The hero should cheer th…" at bounding box center [535, 98] width 172 height 165
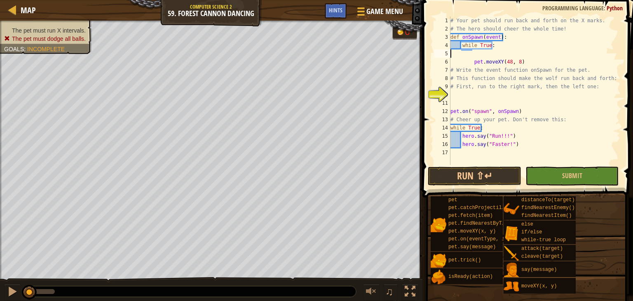
scroll to position [4, 0]
click at [470, 63] on div "# Your pet should run back and forth on the X marks. # The hero should cheer th…" at bounding box center [535, 98] width 172 height 165
drag, startPoint x: 471, startPoint y: 63, endPoint x: 513, endPoint y: 63, distance: 42.1
click at [513, 63] on div "# Your pet should run back and forth on the X marks. # The hero should cheer th…" at bounding box center [535, 98] width 172 height 165
click at [519, 64] on div "# Your pet should run back and forth on the X marks. # The hero should cheer th…" at bounding box center [535, 98] width 172 height 165
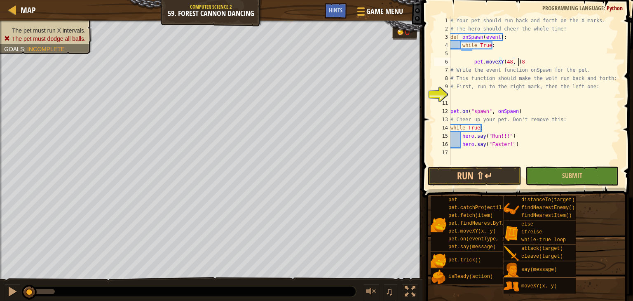
click at [527, 62] on div "# Your pet should run back and forth on the X marks. # The hero should cheer th…" at bounding box center [535, 98] width 172 height 165
click at [514, 61] on div "# Your pet should run back and forth on the X marks. # The hero should cheer th…" at bounding box center [535, 98] width 172 height 165
click at [515, 61] on div "# Your pet should run back and forth on the X marks. # The hero should cheer th…" at bounding box center [535, 98] width 172 height 165
type textarea "pet.moveXY(48, 8)"
click at [527, 62] on div "# Your pet should run back and forth on the X marks. # The hero should cheer th…" at bounding box center [535, 90] width 172 height 148
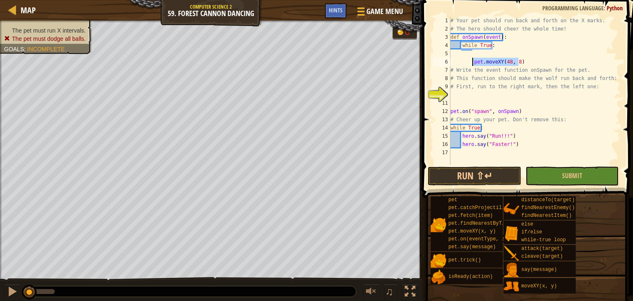
drag, startPoint x: 523, startPoint y: 61, endPoint x: 473, endPoint y: 62, distance: 49.5
click at [473, 62] on div "# Your pet should run back and forth on the X marks. # The hero should cheer th…" at bounding box center [535, 98] width 172 height 165
click at [452, 52] on div "# Your pet should run back and forth on the X marks. # The hero should cheer th…" at bounding box center [535, 90] width 172 height 148
click at [451, 55] on div "# Your pet should run back and forth on the X marks. # The hero should cheer th…" at bounding box center [535, 98] width 172 height 165
type textarea "pet.moveXY(48, 8)"
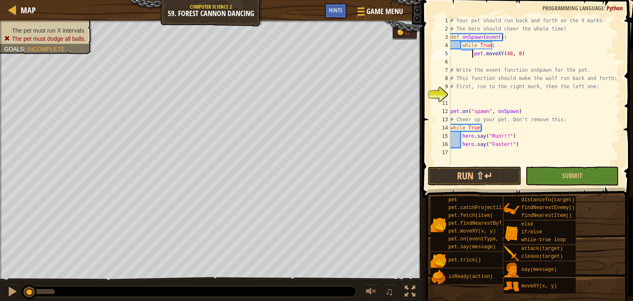
click at [515, 53] on div "# Your pet should run back and forth on the X marks. # The hero should cheer th…" at bounding box center [535, 98] width 172 height 165
click at [476, 60] on div "# Your pet should run back and forth on the X marks. # The hero should cheer th…" at bounding box center [535, 98] width 172 height 165
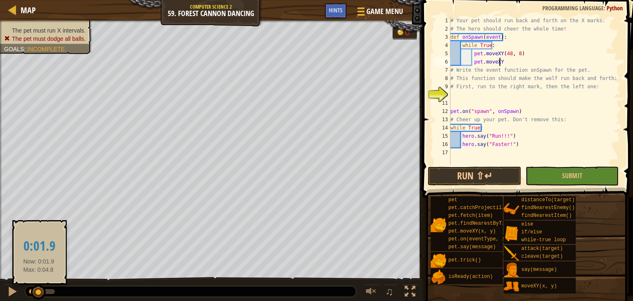
drag, startPoint x: 32, startPoint y: 291, endPoint x: 39, endPoint y: 291, distance: 7.0
click at [39, 291] on div at bounding box center [38, 292] width 15 height 15
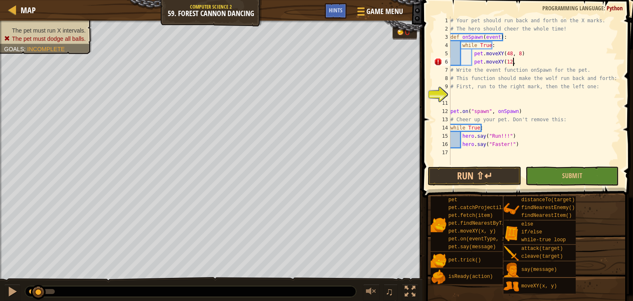
scroll to position [4, 5]
type textarea "pet.moveXY(12, 8)"
click at [539, 180] on button "Submit" at bounding box center [572, 176] width 93 height 19
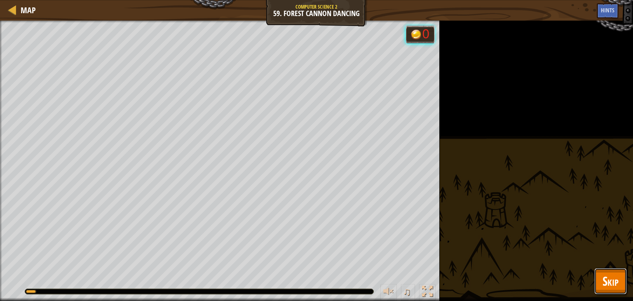
click at [597, 273] on button "Skip" at bounding box center [611, 281] width 33 height 26
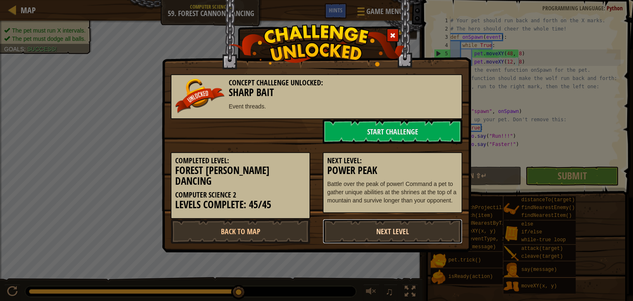
click at [389, 219] on link "Next Level" at bounding box center [393, 231] width 140 height 25
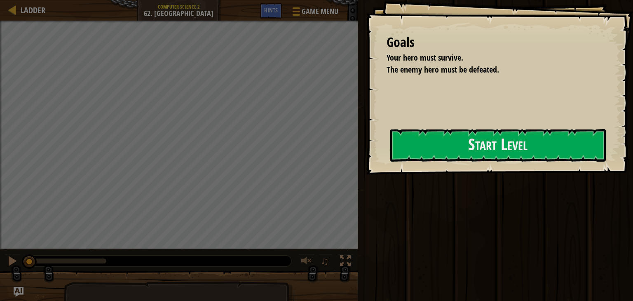
drag, startPoint x: 477, startPoint y: 128, endPoint x: 488, endPoint y: 132, distance: 11.6
click at [480, 127] on div "Goals Your hero must survive. The enemy hero must be defeated. Start Level Erro…" at bounding box center [499, 87] width 267 height 174
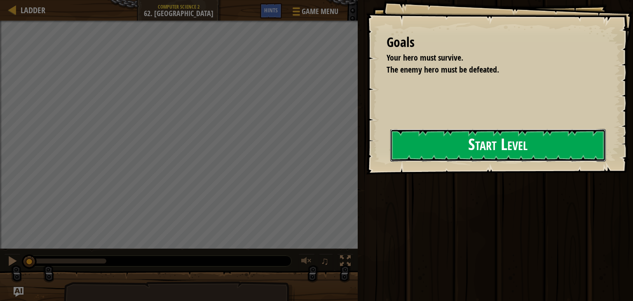
click at [524, 132] on button "Start Level" at bounding box center [498, 145] width 216 height 33
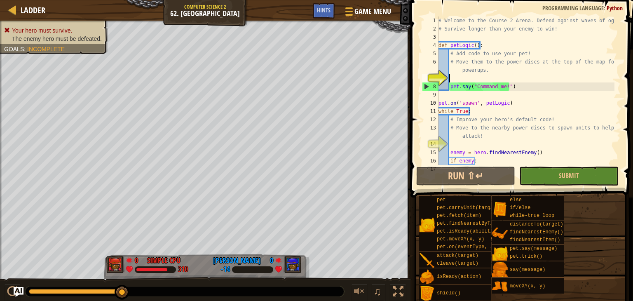
drag, startPoint x: 87, startPoint y: 289, endPoint x: 142, endPoint y: 288, distance: 54.4
click at [142, 288] on div at bounding box center [184, 291] width 319 height 11
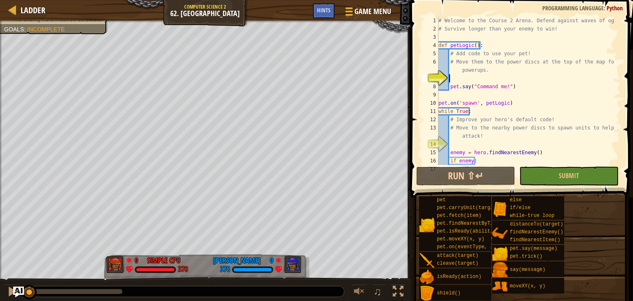
drag, startPoint x: 28, startPoint y: 292, endPoint x: 20, endPoint y: 291, distance: 8.3
click at [20, 291] on div "Ladder Computer Science 2 62. Power Peak Game Menu Done Hints 1 ההההההההההההההה…" at bounding box center [316, 150] width 633 height 301
click at [7, 291] on div at bounding box center [12, 291] width 11 height 11
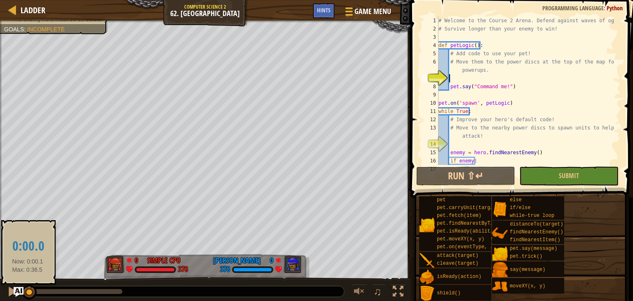
drag, startPoint x: 31, startPoint y: 289, endPoint x: 27, endPoint y: 290, distance: 4.2
click at [27, 290] on div at bounding box center [29, 292] width 15 height 15
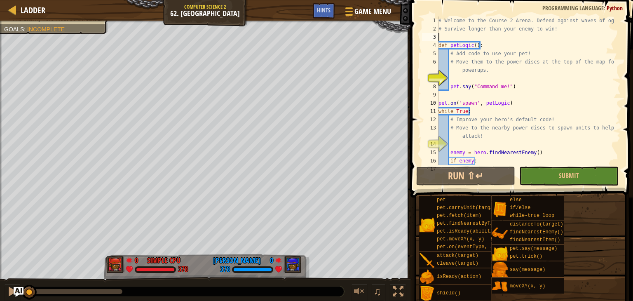
click at [451, 42] on div "# Welcome to the Course 2 Arena. Defend against waves of ogres! # Survive longe…" at bounding box center [526, 98] width 178 height 165
click at [449, 33] on div "# Welcome to the Course 2 Arena. Defend against waves of ogres! # Survive longe…" at bounding box center [526, 98] width 178 height 165
type textarea "# Survive longer than your enemy to win!"
click at [446, 37] on div "# Welcome to the Course 2 Arena. Defend against waves of ogres! # Survive longe…" at bounding box center [526, 98] width 178 height 165
click at [452, 73] on div "# Welcome to the Course 2 Arena. Defend against waves of ogres! # Survive longe…" at bounding box center [526, 98] width 178 height 165
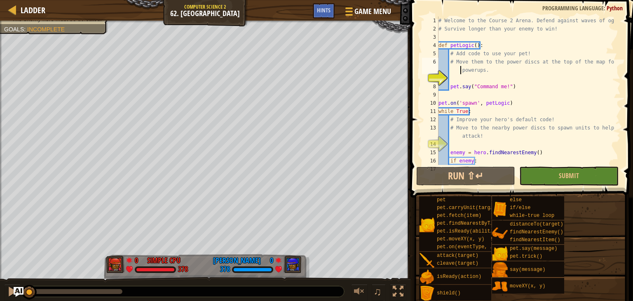
type textarea "# Move them to the power discs at the top of the map for powerups."
click at [452, 76] on div "# Welcome to the Course 2 Arena. Defend against waves of ogres! # Survive longe…" at bounding box center [526, 98] width 178 height 165
click at [453, 75] on div "# Welcome to the Course 2 Arena. Defend against waves of ogres! # Survive longe…" at bounding box center [526, 98] width 178 height 165
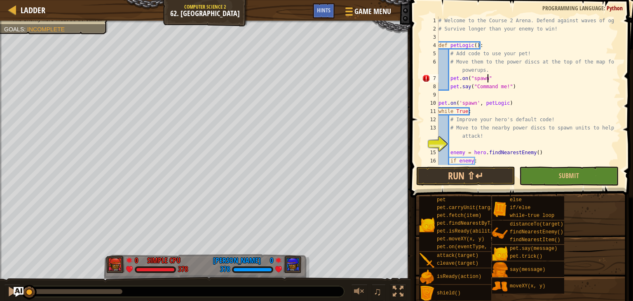
scroll to position [4, 3]
click at [544, 168] on button "Submit" at bounding box center [569, 176] width 99 height 19
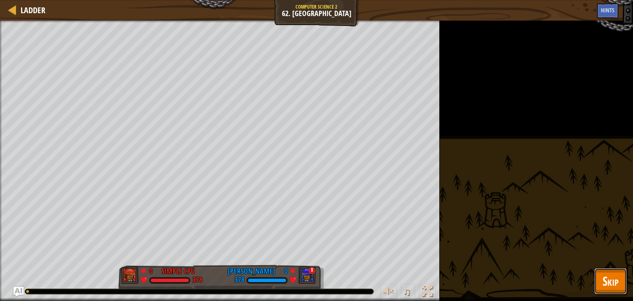
click at [623, 284] on button "Skip" at bounding box center [611, 281] width 33 height 26
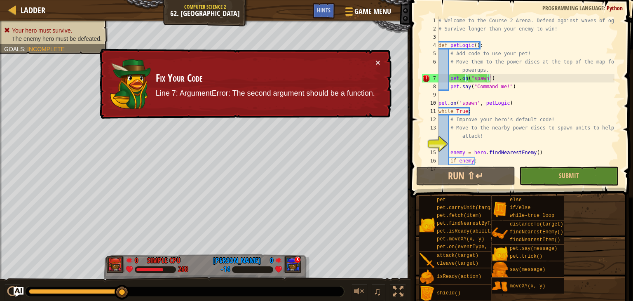
click at [390, 53] on div "× Fix Your Code Line 7: ArgumentError: The second argument should be a function." at bounding box center [245, 84] width 294 height 71
click at [372, 60] on td "Fix Your Code Line 7: ArgumentError: The second argument should be a function." at bounding box center [265, 84] width 220 height 52
click at [370, 60] on td "Fix Your Code Line 7: ArgumentError: The second argument should be a function." at bounding box center [265, 84] width 220 height 52
click at [378, 56] on div "× Fix Your Code Line 7: ArgumentError: The second argument should be a function." at bounding box center [245, 84] width 294 height 71
click at [378, 65] on button "×" at bounding box center [378, 62] width 5 height 9
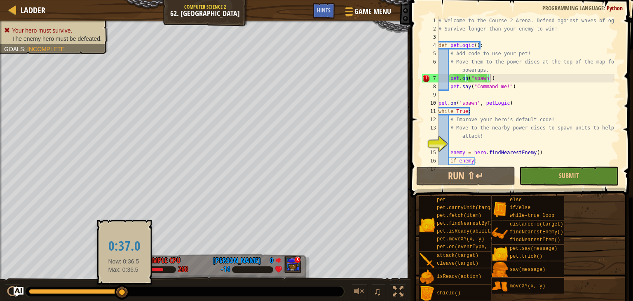
drag, startPoint x: 134, startPoint y: 287, endPoint x: 120, endPoint y: 289, distance: 14.1
click at [120, 289] on div at bounding box center [184, 291] width 319 height 11
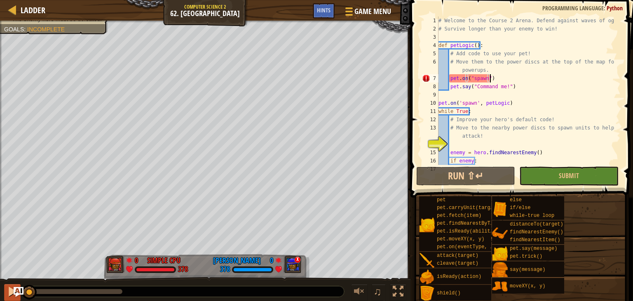
drag, startPoint x: 118, startPoint y: 289, endPoint x: 12, endPoint y: 290, distance: 106.0
click at [12, 290] on div "♫" at bounding box center [205, 289] width 411 height 25
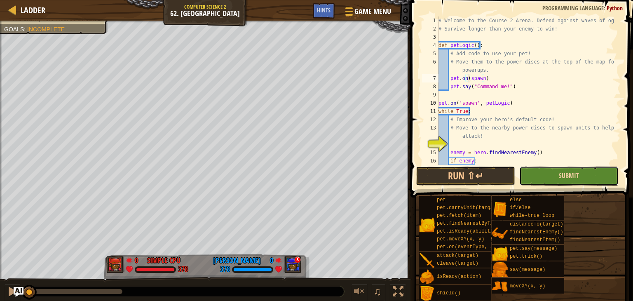
click at [552, 184] on button "Submit" at bounding box center [569, 176] width 99 height 19
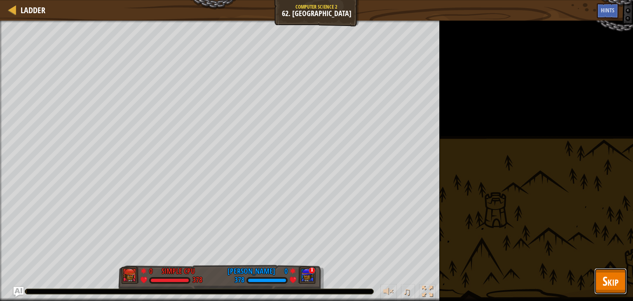
click at [619, 287] on button "Skip" at bounding box center [611, 281] width 33 height 26
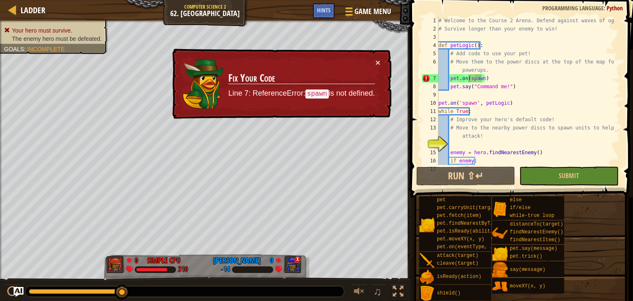
click at [383, 61] on div "× Fix Your Code Line 7: ReferenceError: spawn is not defined." at bounding box center [281, 84] width 221 height 71
click at [378, 60] on button "×" at bounding box center [378, 62] width 5 height 9
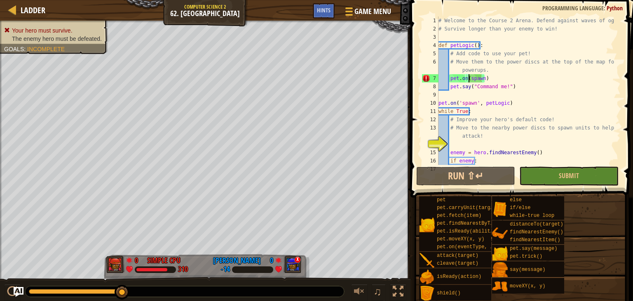
click at [485, 74] on div "# Welcome to the Course 2 Arena. Defend against waves of ogres! # Survive longe…" at bounding box center [526, 98] width 178 height 165
click at [485, 78] on div "# Welcome to the Course 2 Arena. Defend against waves of ogres! # Survive longe…" at bounding box center [526, 98] width 178 height 165
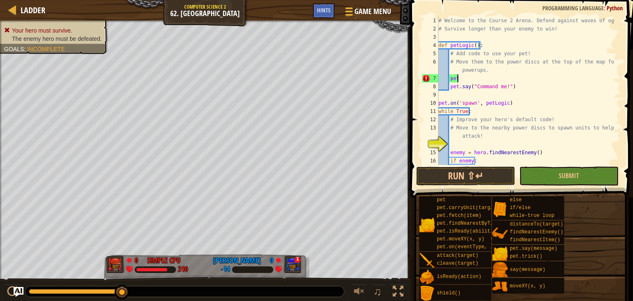
scroll to position [4, 0]
type textarea "p"
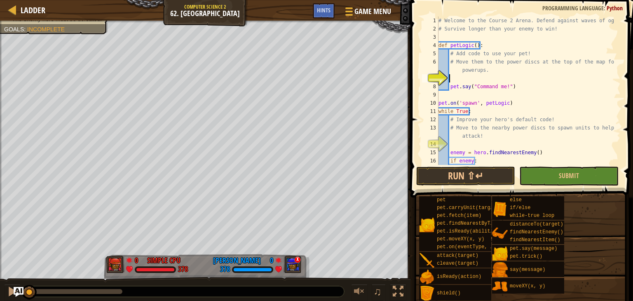
drag, startPoint x: 129, startPoint y: 297, endPoint x: 14, endPoint y: 284, distance: 115.8
click at [14, 284] on div "♫" at bounding box center [205, 289] width 411 height 25
click at [548, 169] on button "Submit" at bounding box center [569, 176] width 99 height 19
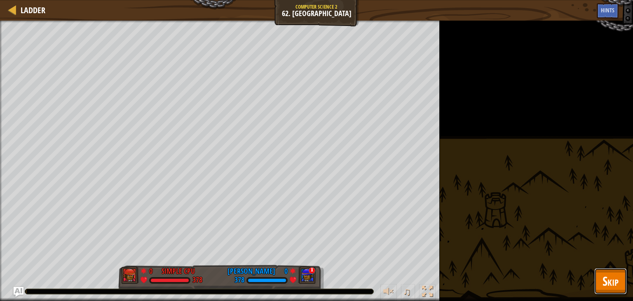
click at [614, 269] on button "Skip" at bounding box center [611, 281] width 33 height 26
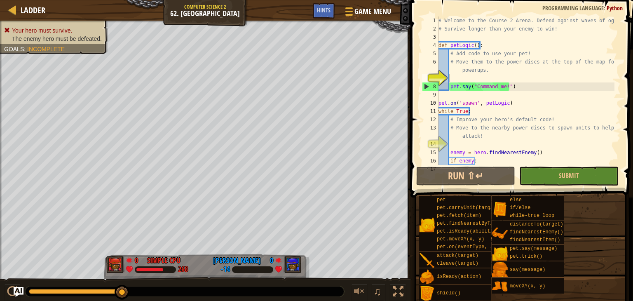
click at [0, 293] on div "♫" at bounding box center [205, 289] width 411 height 25
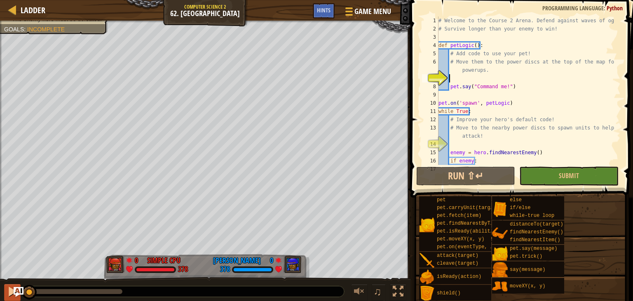
drag, startPoint x: 120, startPoint y: 292, endPoint x: 5, endPoint y: 299, distance: 114.8
click at [5, 299] on div "♫" at bounding box center [205, 289] width 411 height 25
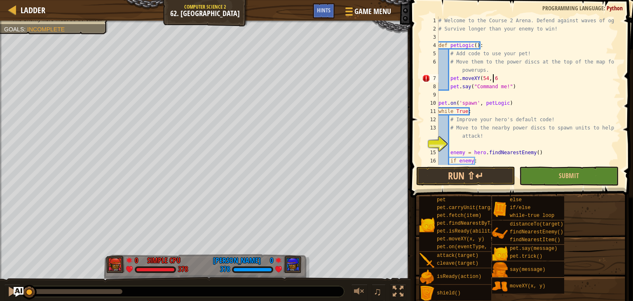
scroll to position [4, 4]
click at [491, 78] on div "# Welcome to the Course 2 Arena. Defend against waves of ogres! # Survive longe…" at bounding box center [526, 98] width 178 height 165
click at [492, 78] on div "# Welcome to the Course 2 Arena. Defend against waves of ogres! # Survive longe…" at bounding box center [526, 98] width 178 height 165
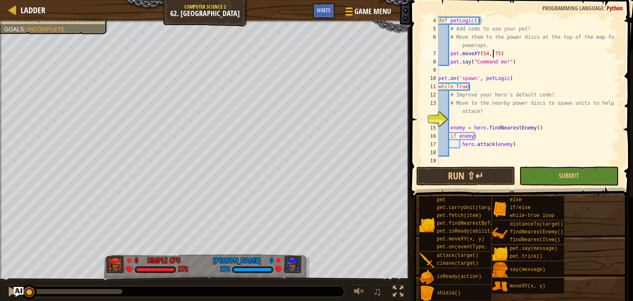
type textarea "pet.moveXY(54, 75)"
click at [466, 120] on div "def petLogic ( ) : # Add code to use your pet! # Move them to the power discs a…" at bounding box center [526, 98] width 178 height 165
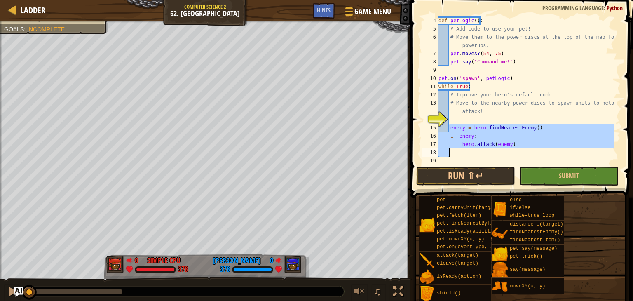
drag, startPoint x: 450, startPoint y: 131, endPoint x: 524, endPoint y: 155, distance: 77.2
click at [524, 155] on div "def petLogic ( ) : # Add code to use your pet! # Move them to the power discs a…" at bounding box center [526, 98] width 178 height 165
type textarea "enemy = hero.findNearestEnemy()"
type textarea "hero.attack(enemy)"
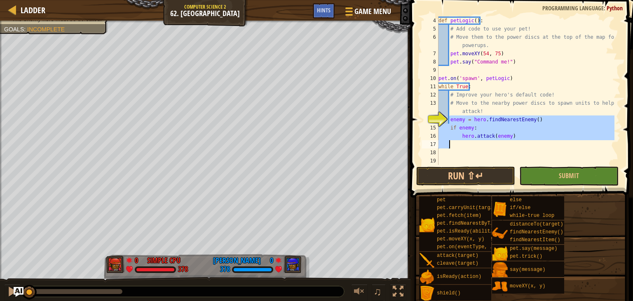
click at [514, 159] on div "def petLogic ( ) : # Add code to use your pet! # Move them to the power discs a…" at bounding box center [526, 98] width 178 height 165
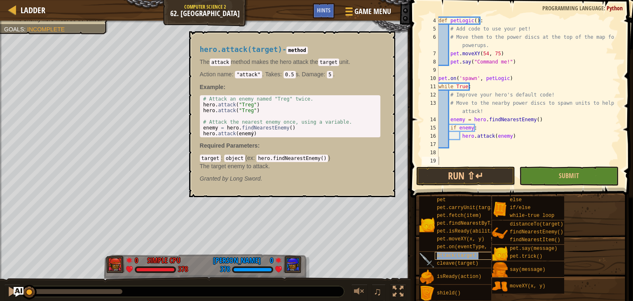
click at [449, 253] on span "attack(target)" at bounding box center [458, 256] width 42 height 6
click at [556, 179] on button "Submit" at bounding box center [569, 176] width 99 height 19
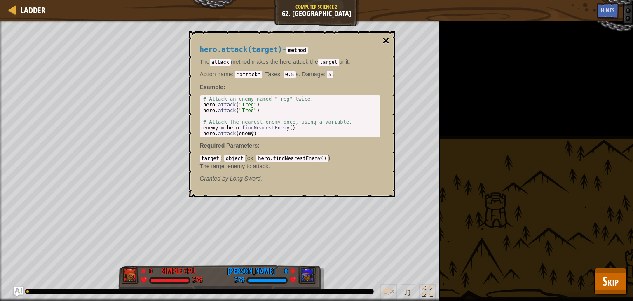
click at [388, 38] on button "×" at bounding box center [386, 41] width 7 height 12
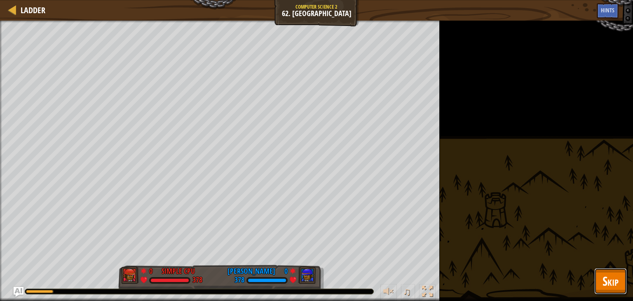
click at [619, 278] on button "Skip" at bounding box center [611, 281] width 33 height 26
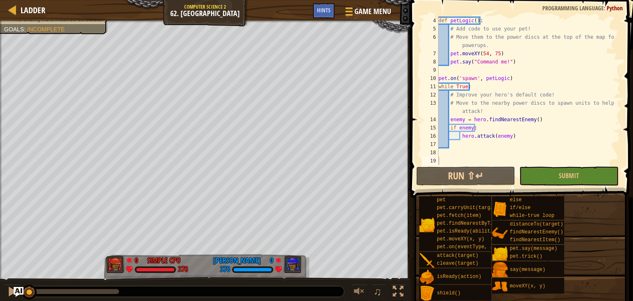
drag, startPoint x: 115, startPoint y: 289, endPoint x: 13, endPoint y: 306, distance: 103.7
click at [13, 0] on html "Ladder Computer Science 2 62. Power Peak Game Menu Done Hints 1 ההההההההההההההה…" at bounding box center [316, 0] width 633 height 0
click at [496, 54] on div "def petLogic ( ) : # Add code to use your pet! # Move them to the power discs a…" at bounding box center [526, 98] width 178 height 165
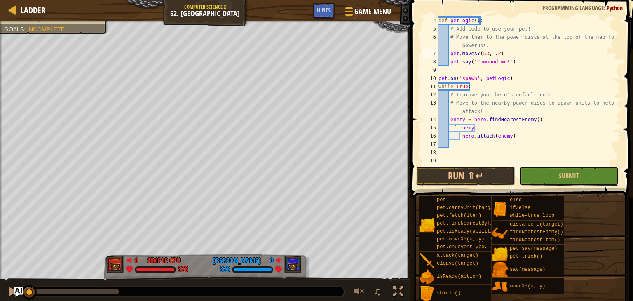
click at [543, 176] on button "Submit" at bounding box center [569, 176] width 99 height 19
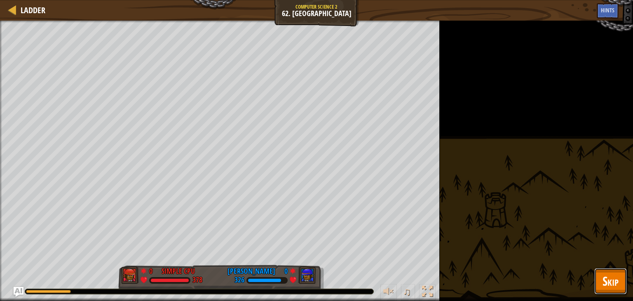
click at [619, 287] on span "Skip" at bounding box center [611, 281] width 16 height 17
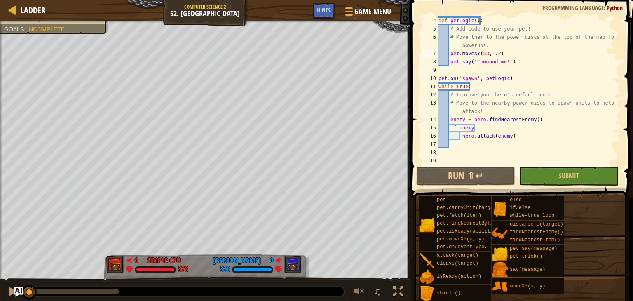
drag, startPoint x: 116, startPoint y: 291, endPoint x: 0, endPoint y: 287, distance: 115.9
click at [0, 287] on div "♫" at bounding box center [205, 289] width 411 height 25
click at [448, 119] on div "def petLogic ( ) : # Add code to use your pet! # Move them to the power discs a…" at bounding box center [526, 98] width 178 height 165
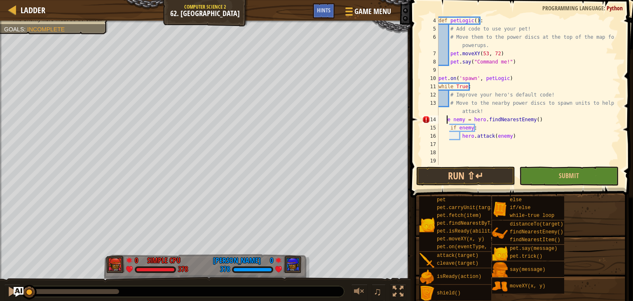
click at [448, 120] on div "def petLogic ( ) : # Add code to use your pet! # Move them to the power discs a…" at bounding box center [526, 98] width 178 height 165
click at [456, 118] on div "def petLogic ( ) : # Add code to use your pet! # Move them to the power discs a…" at bounding box center [526, 98] width 178 height 165
type textarea "enemy = hero.findNearestEnemy()"
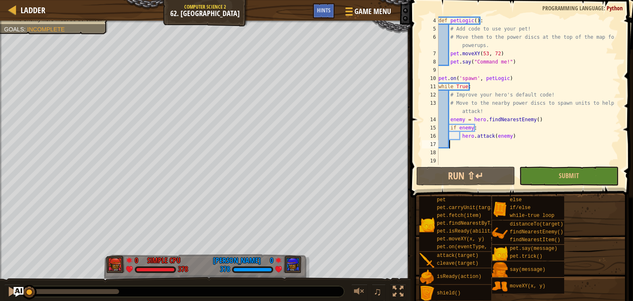
click at [462, 148] on div "def petLogic ( ) : # Add code to use your pet! # Move them to the power discs a…" at bounding box center [526, 98] width 178 height 165
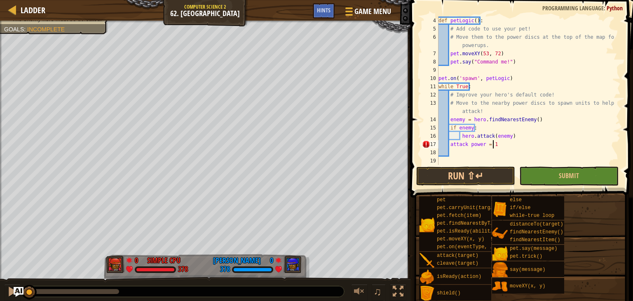
scroll to position [4, 4]
type textarea "attack power = 10"
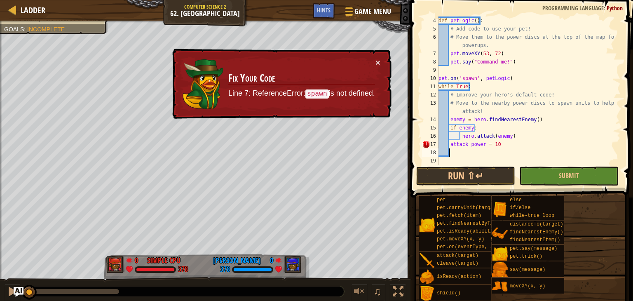
click at [454, 148] on div "def petLogic ( ) : # Add code to use your pet! # Move them to the power discs a…" at bounding box center [526, 98] width 178 height 165
click at [381, 61] on div "× Fix Your Code Line 7: ReferenceError: spawn is not defined." at bounding box center [281, 84] width 221 height 71
click at [376, 60] on button "×" at bounding box center [378, 62] width 5 height 9
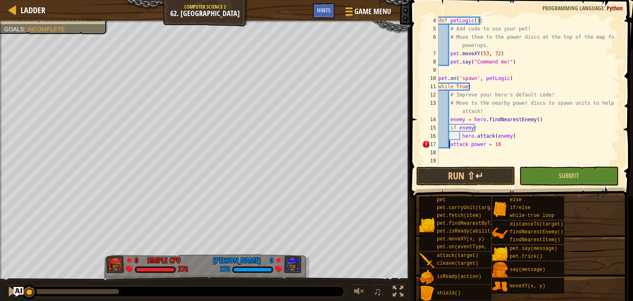
click at [448, 144] on div "def petLogic ( ) : # Add code to use your pet! # Move them to the power discs a…" at bounding box center [526, 98] width 178 height 165
click at [451, 145] on div "def petLogic ( ) : # Add code to use your pet! # Move them to the power discs a…" at bounding box center [526, 98] width 178 height 165
drag, startPoint x: 447, startPoint y: 139, endPoint x: 438, endPoint y: 144, distance: 9.8
click at [443, 142] on div "def petLogic ( ) : # Add code to use your pet! # Move them to the power discs a…" at bounding box center [526, 98] width 178 height 165
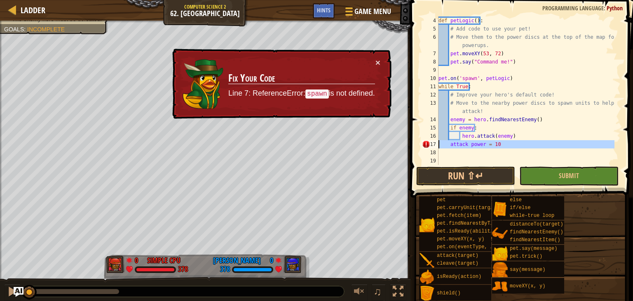
click at [438, 144] on div "17" at bounding box center [430, 144] width 16 height 8
click at [375, 58] on div "× Fix Your Code Line 7: ReferenceError: spawn is not defined." at bounding box center [280, 84] width 221 height 72
click at [377, 62] on button "×" at bounding box center [378, 63] width 5 height 9
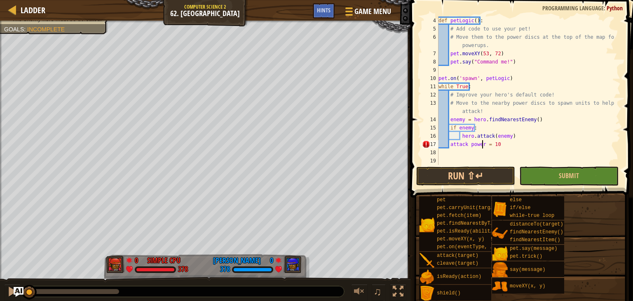
click at [482, 146] on div "def petLogic ( ) : # Add code to use your pet! # Move them to the power discs a…" at bounding box center [526, 98] width 178 height 165
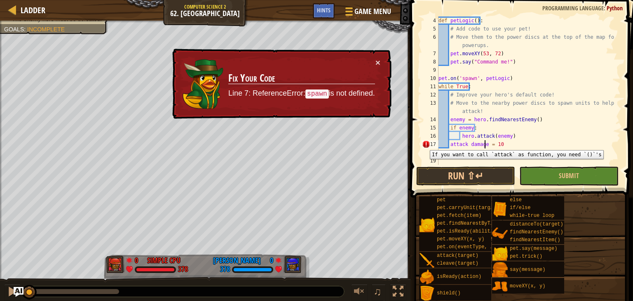
click at [424, 144] on div "17" at bounding box center [430, 144] width 16 height 8
click at [485, 146] on div "def petLogic ( ) : # Add code to use your pet! # Move them to the power discs a…" at bounding box center [526, 98] width 178 height 165
click at [489, 144] on div "def petLogic ( ) : # Add code to use your pet! # Move them to the power discs a…" at bounding box center [526, 98] width 178 height 165
click at [490, 144] on div "def petLogic ( ) : # Add code to use your pet! # Move them to the power discs a…" at bounding box center [526, 98] width 178 height 165
click at [494, 142] on div "def petLogic ( ) : # Add code to use your pet! # Move them to the power discs a…" at bounding box center [526, 98] width 178 height 165
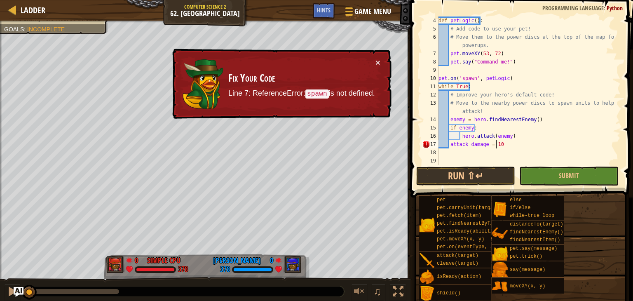
click at [482, 142] on div "def petLogic ( ) : # Add code to use your pet! # Move them to the power discs a…" at bounding box center [526, 98] width 178 height 165
click at [470, 144] on div "def petLogic ( ) : # Add code to use your pet! # Move them to the power discs a…" at bounding box center [526, 98] width 178 height 165
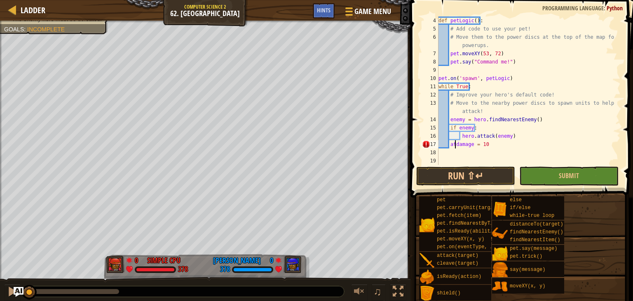
scroll to position [4, 3]
type textarea "damage = 10"
click at [576, 177] on span "Submit" at bounding box center [569, 175] width 20 height 9
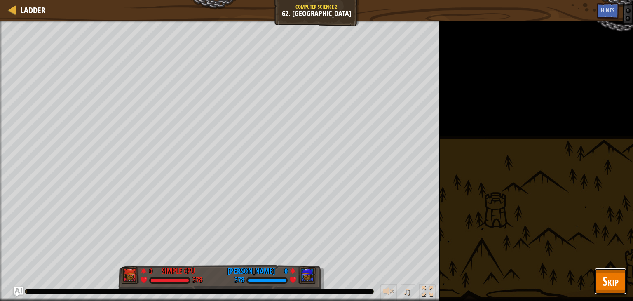
click at [619, 289] on button "Skip" at bounding box center [611, 281] width 33 height 26
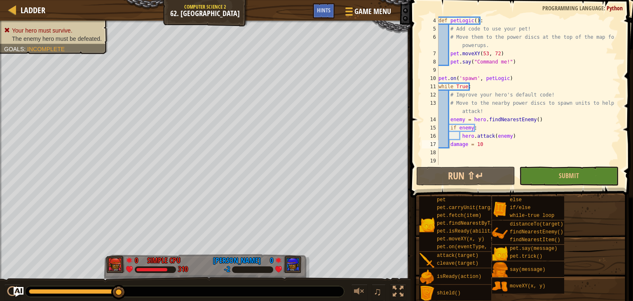
click at [490, 146] on div "def petLogic ( ) : # Add code to use your pet! # Move them to the power discs a…" at bounding box center [526, 98] width 178 height 165
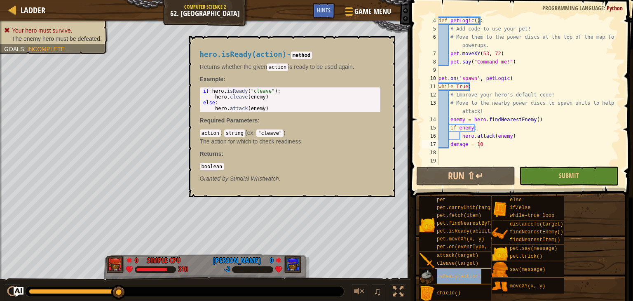
click at [481, 279] on div "isReady(action)" at bounding box center [467, 276] width 64 height 16
drag, startPoint x: 269, startPoint y: 104, endPoint x: 266, endPoint y: 107, distance: 4.5
click at [266, 107] on div "if hero . isReady ( "cleave" ) : hero . cleave ( enemy ) else : hero . attack (…" at bounding box center [290, 105] width 177 height 35
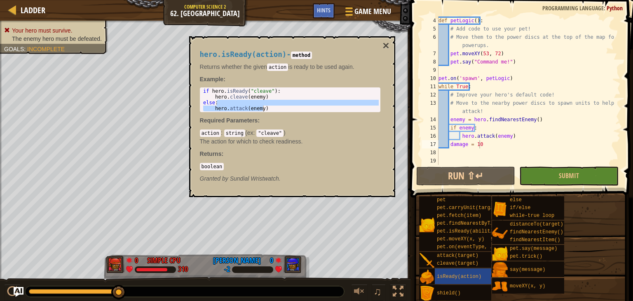
click at [275, 110] on div "if hero . isReady ( "cleave" ) : hero . cleave ( enemy ) else : hero . attack (…" at bounding box center [290, 99] width 177 height 23
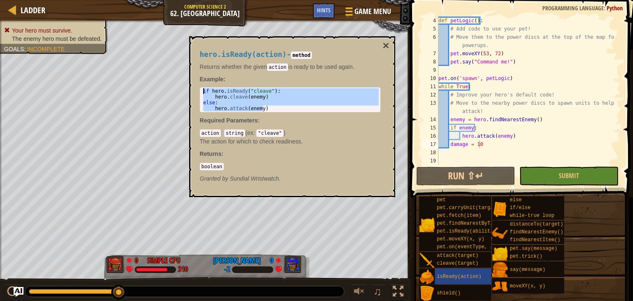
drag, startPoint x: 276, startPoint y: 111, endPoint x: 201, endPoint y: 88, distance: 78.8
click at [201, 88] on div "hero.attack(enemy) 1 2 3 4 if hero . isReady ( "cleave" ) : hero . cleave ( ene…" at bounding box center [290, 99] width 181 height 25
type textarea "if hero.isReady("cleave"): hero.cleave(enemy)"
drag, startPoint x: 529, startPoint y: 106, endPoint x: 524, endPoint y: 118, distance: 13.7
click at [529, 108] on div "def petLogic ( ) : # Add code to use your pet! # Move them to the power discs a…" at bounding box center [526, 98] width 178 height 165
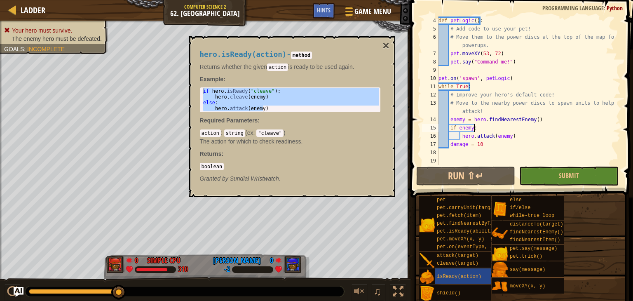
click at [518, 124] on div "def petLogic ( ) : # Add code to use your pet! # Move them to the power discs a…" at bounding box center [526, 98] width 178 height 165
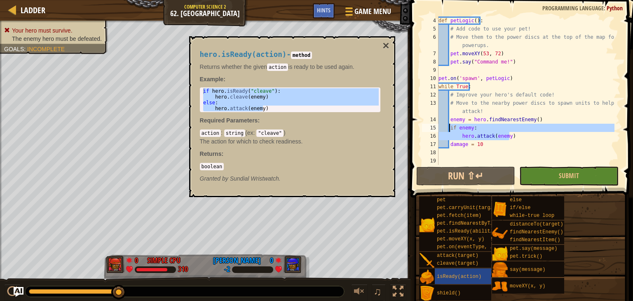
drag, startPoint x: 516, startPoint y: 139, endPoint x: 449, endPoint y: 129, distance: 67.8
click at [449, 129] on div "def petLogic ( ) : # Add code to use your pet! # Move them to the power discs a…" at bounding box center [526, 98] width 178 height 165
click at [515, 141] on div "def petLogic ( ) : # Add code to use your pet! # Move them to the power discs a…" at bounding box center [526, 98] width 178 height 165
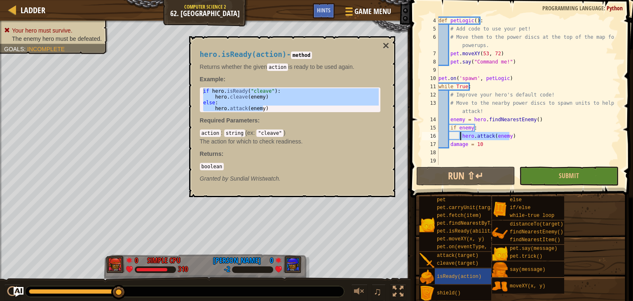
drag, startPoint x: 511, startPoint y: 134, endPoint x: 459, endPoint y: 133, distance: 51.6
click at [459, 133] on div "def petLogic ( ) : # Add code to use your pet! # Move them to the power discs a…" at bounding box center [526, 98] width 178 height 165
type textarea "hero.attack(enemy)"
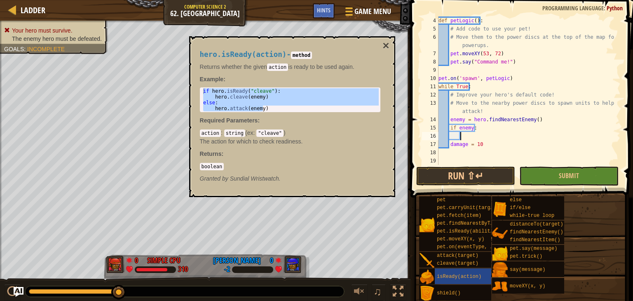
scroll to position [4, 1]
paste textarea "hero.attack(enemy)"
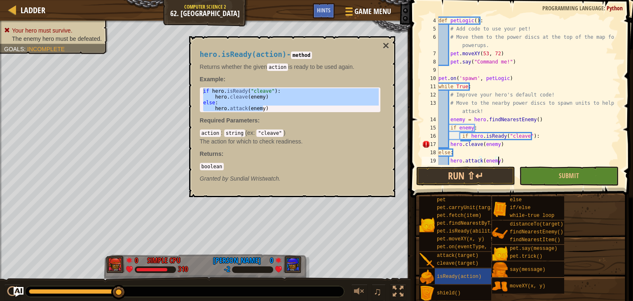
scroll to position [49, 0]
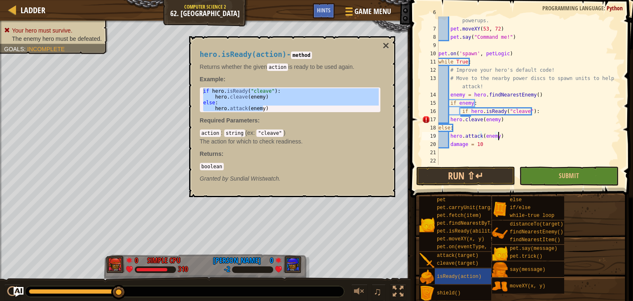
click at [516, 134] on div "# Move them to the power discs at the top of the map for powerups. pet . moveXY…" at bounding box center [526, 94] width 178 height 173
click at [438, 126] on div "18" at bounding box center [430, 128] width 16 height 8
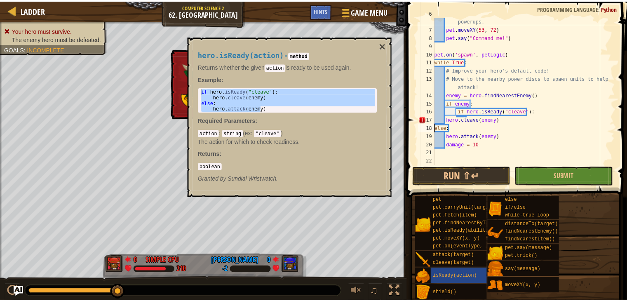
scroll to position [4, 0]
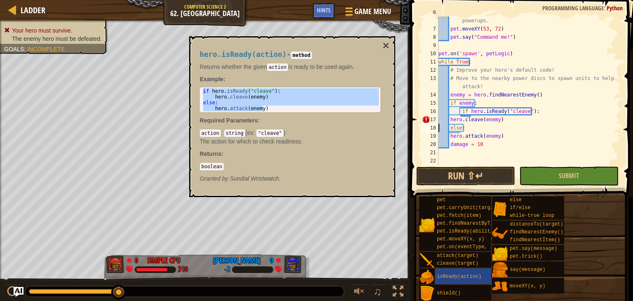
click at [450, 134] on div "# Move them to the power discs at the top of the map for powerups. pet . moveXY…" at bounding box center [526, 94] width 178 height 173
click at [450, 118] on div "# Move them to the power discs at the top of the map for powerups. pet . moveXY…" at bounding box center [526, 94] width 178 height 173
click at [522, 136] on div "# Move them to the power discs at the top of the map for powerups. pet . moveXY…" at bounding box center [526, 94] width 178 height 173
click at [496, 143] on div "# Move them to the power discs at the top of the map for powerups. pet . moveXY…" at bounding box center [526, 94] width 178 height 173
click at [492, 145] on div "# Move them to the power discs at the top of the map for powerups. pet . moveXY…" at bounding box center [526, 94] width 178 height 173
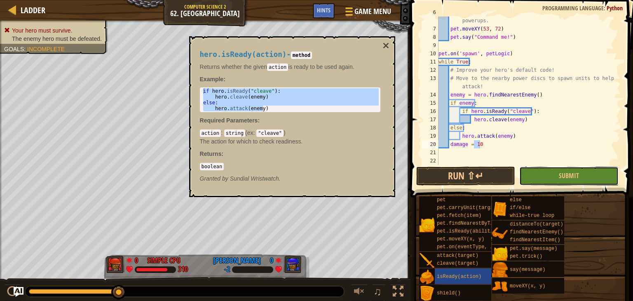
click at [541, 172] on button "Submit" at bounding box center [569, 176] width 99 height 19
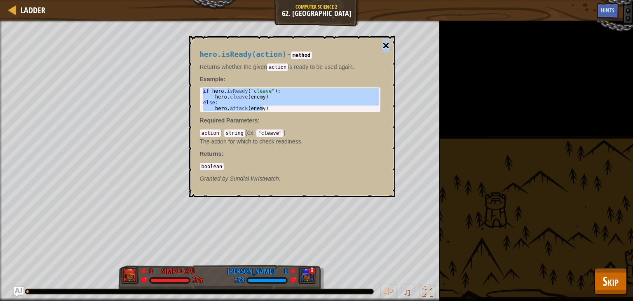
click at [386, 42] on button "×" at bounding box center [386, 46] width 7 height 12
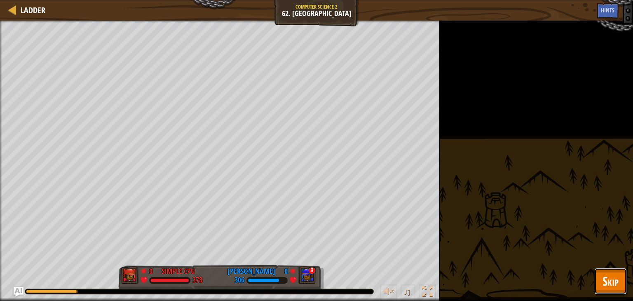
click at [621, 282] on button "Skip" at bounding box center [611, 281] width 33 height 26
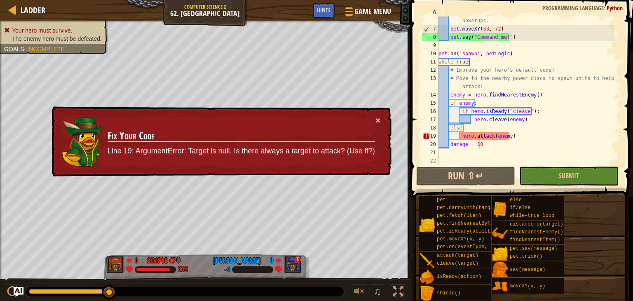
click at [457, 127] on div "# Move them to the power discs at the top of the map for powerups. pet . moveXY…" at bounding box center [526, 94] width 178 height 173
click at [378, 118] on button "×" at bounding box center [378, 120] width 5 height 9
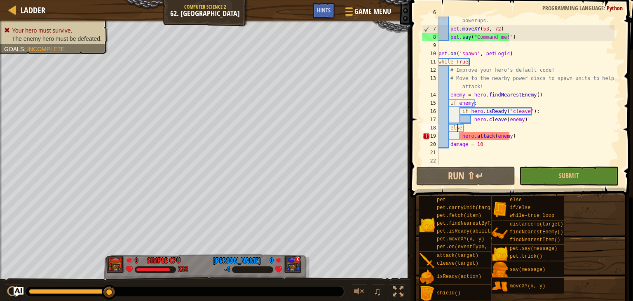
click at [461, 129] on div "# Move them to the power discs at the top of the map for powerups. pet . moveXY…" at bounding box center [526, 94] width 178 height 173
click at [467, 131] on div "# Move them to the power discs at the top of the map for powerups. pet . moveXY…" at bounding box center [526, 94] width 178 height 173
click at [448, 127] on div "# Move them to the power discs at the top of the map for powerups. pet . moveXY…" at bounding box center [526, 94] width 178 height 173
click at [450, 127] on div "# Move them to the power discs at the top of the map for powerups. pet . moveXY…" at bounding box center [526, 94] width 178 height 173
click at [458, 136] on div "# Move them to the power discs at the top of the map for powerups. pet . moveXY…" at bounding box center [526, 94] width 178 height 173
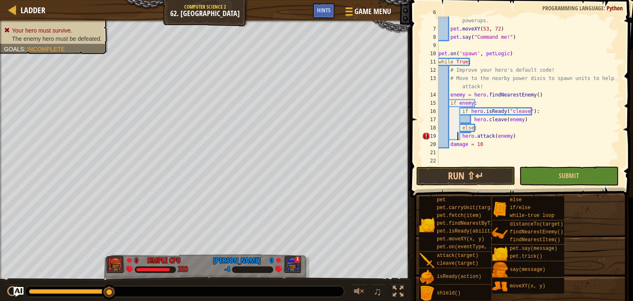
click at [461, 136] on div "# Move them to the power discs at the top of the map for powerups. pet . moveXY…" at bounding box center [526, 94] width 178 height 173
type textarea "hero.attack(enemy)"
click at [548, 167] on button "Submit" at bounding box center [569, 176] width 99 height 19
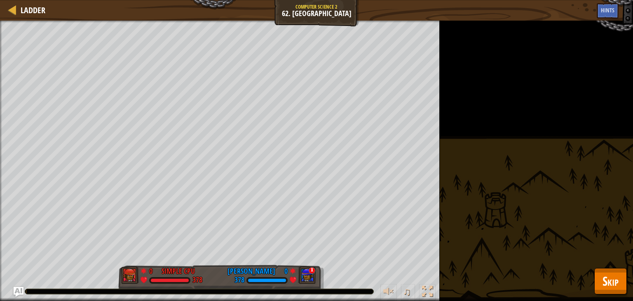
drag, startPoint x: 616, startPoint y: 259, endPoint x: 607, endPoint y: 283, distance: 25.4
click at [615, 262] on div "Your hero must survive. The enemy hero must be defeated. Goals : Running... 0 S…" at bounding box center [316, 161] width 633 height 280
click at [607, 283] on span "Skip" at bounding box center [611, 281] width 16 height 17
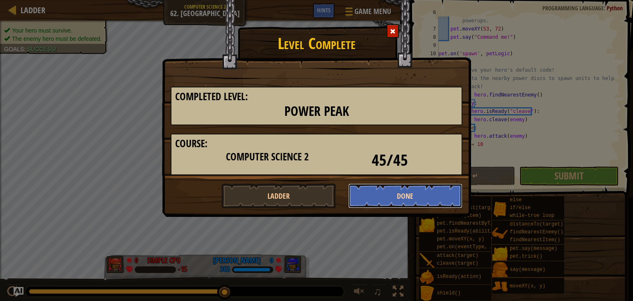
click at [430, 192] on button "Done" at bounding box center [405, 195] width 115 height 25
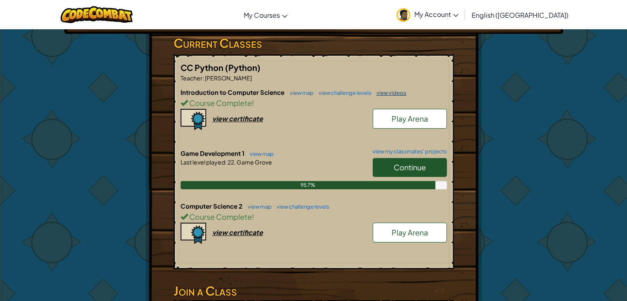
scroll to position [124, 0]
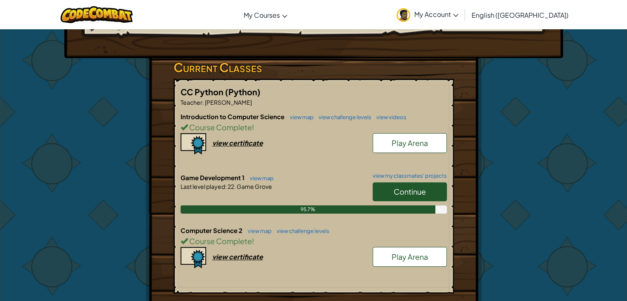
click at [396, 252] on span "Play Arena" at bounding box center [410, 256] width 36 height 9
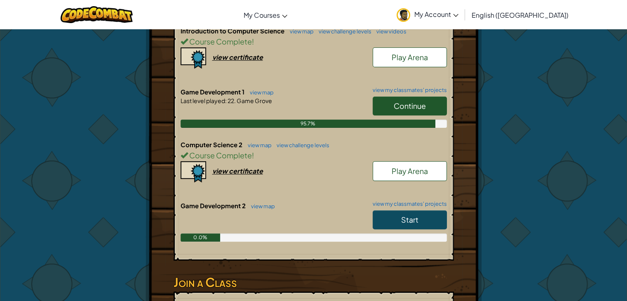
scroll to position [206, 0]
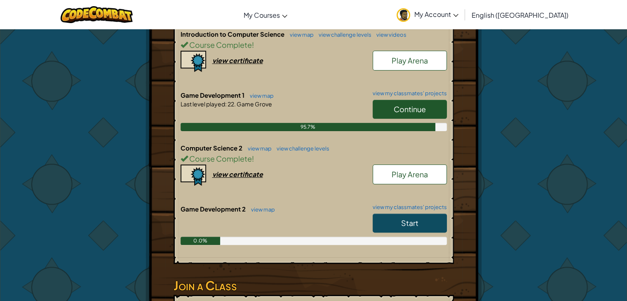
click at [404, 165] on link "Play Arena" at bounding box center [410, 175] width 74 height 20
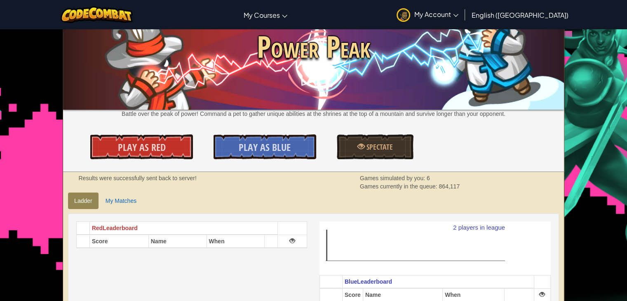
scroll to position [41, 0]
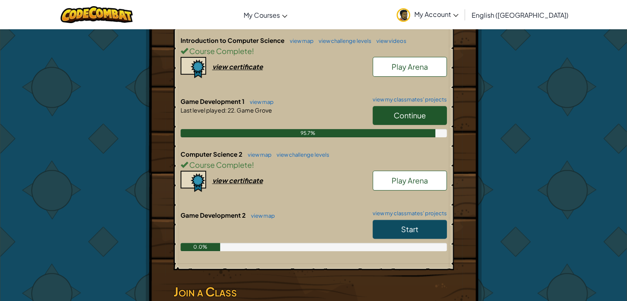
scroll to position [206, 0]
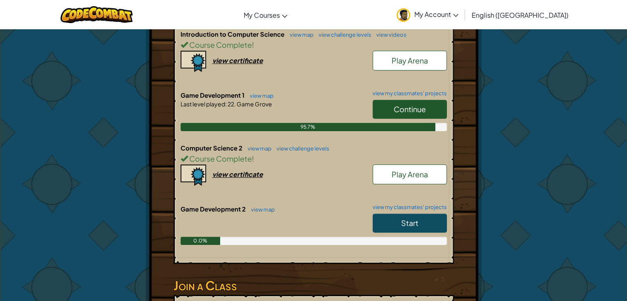
click at [384, 214] on link "Start" at bounding box center [410, 223] width 74 height 19
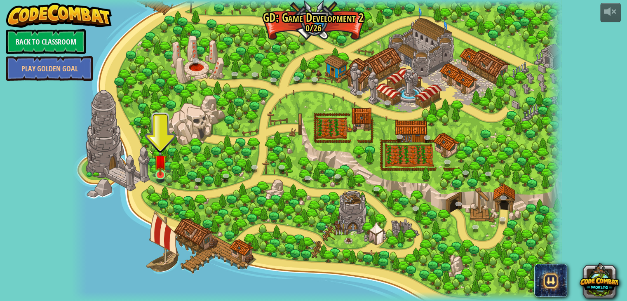
click at [154, 164] on div "26. Game Dev 2 Final Project (Locked) Create your own game! Add a hero, add som…" at bounding box center [317, 150] width 490 height 301
click at [157, 175] on img at bounding box center [160, 161] width 12 height 28
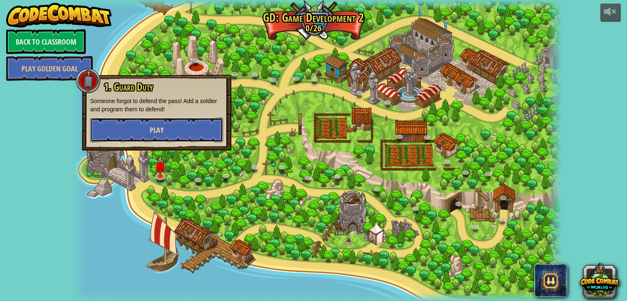
click at [181, 139] on button "Play" at bounding box center [156, 130] width 133 height 25
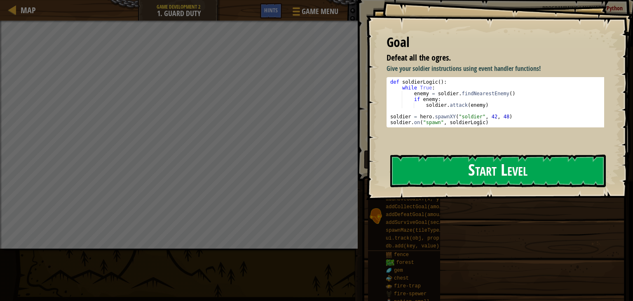
click at [449, 169] on button "Start Level" at bounding box center [498, 171] width 216 height 33
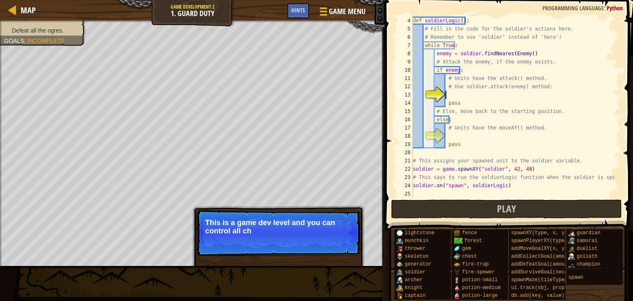
scroll to position [25, 0]
drag, startPoint x: 340, startPoint y: 239, endPoint x: 332, endPoint y: 243, distance: 8.7
click at [334, 242] on button "Continue" at bounding box center [337, 242] width 34 height 11
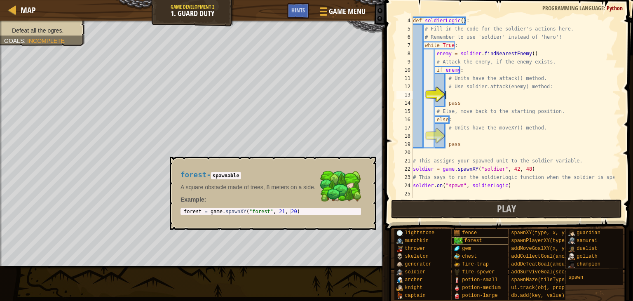
scroll to position [6, 0]
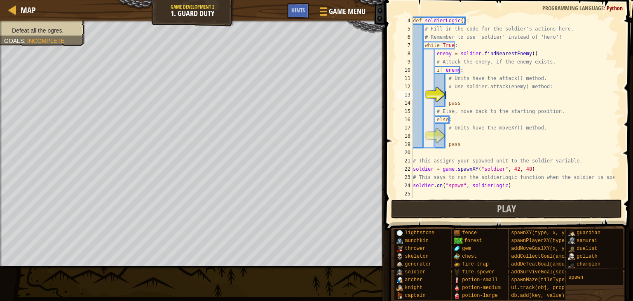
click at [463, 93] on div "def soldierLogic ( ) : # Fill in the code for the soldier's actions here. # Rem…" at bounding box center [513, 115] width 203 height 198
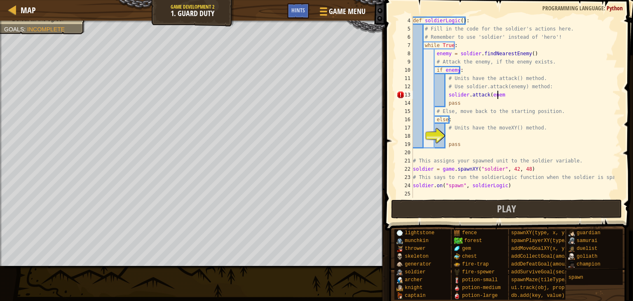
scroll to position [4, 7]
type textarea "solider.attack(enemy)"
click at [468, 140] on div "def soldierLogic ( ) : # Fill in the code for the soldier's actions here. # Rem…" at bounding box center [513, 115] width 203 height 198
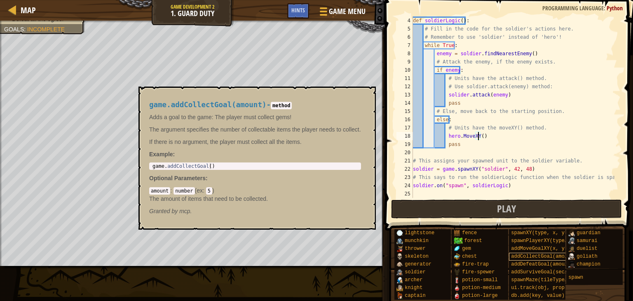
scroll to position [0, 0]
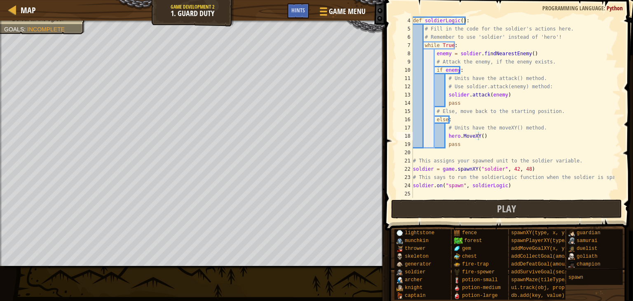
click at [481, 136] on div "def soldierLogic ( ) : # Fill in the code for the soldier's actions here. # Rem…" at bounding box center [513, 115] width 203 height 198
click at [477, 136] on div "def soldierLogic ( ) : # Fill in the code for the soldier's actions here. # Rem…" at bounding box center [513, 115] width 203 height 198
type textarea "hero.MoveXY(42, 48)"
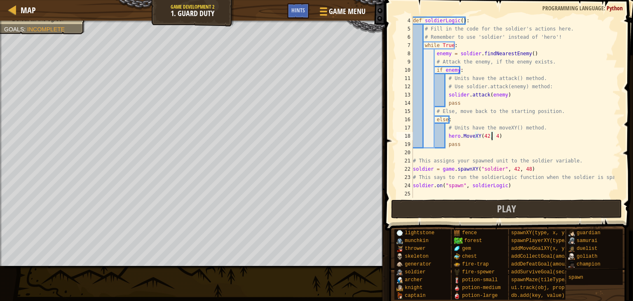
scroll to position [4, 7]
click at [510, 197] on div "def soldierLogic ( ) : # Fill in the code for the soldier's actions here. # Rem…" at bounding box center [513, 115] width 203 height 198
click at [511, 208] on span "Play" at bounding box center [506, 208] width 19 height 13
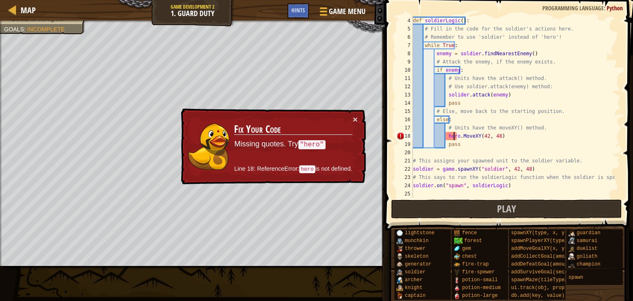
click at [455, 136] on div "def soldierLogic ( ) : # Fill in the code for the soldier's actions here. # Rem…" at bounding box center [513, 115] width 203 height 198
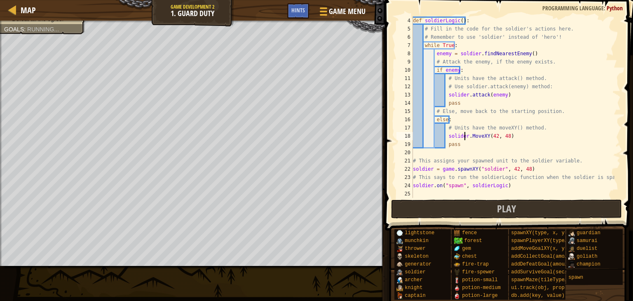
scroll to position [4, 4]
click at [515, 210] on span "Play" at bounding box center [506, 208] width 19 height 13
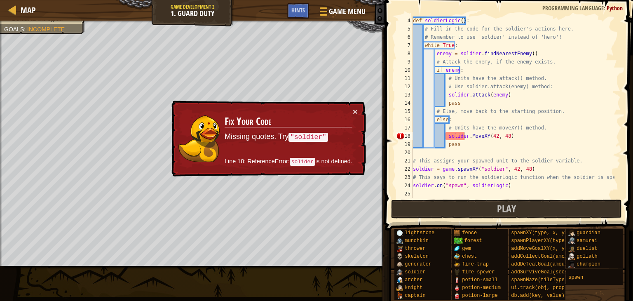
click at [454, 134] on div "def soldierLogic ( ) : # Fill in the code for the soldier's actions here. # Rem…" at bounding box center [513, 115] width 203 height 198
click at [455, 135] on div "def soldierLogic ( ) : # Fill in the code for the soldier's actions here. # Rem…" at bounding box center [513, 115] width 203 height 198
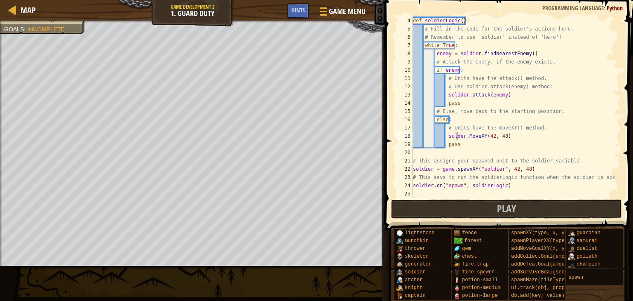
type textarea "soldier.MoveXY(42, 48)"
click at [507, 191] on div "def soldierLogic ( ) : # Fill in the code for the soldier's actions here. # Rem…" at bounding box center [513, 115] width 203 height 198
click at [506, 218] on div "4 5 6 7 8 9 10 11 12 13 14 15 16 17 18 19 20 21 22 23 24 25 def soldierLogic ( …" at bounding box center [508, 131] width 251 height 255
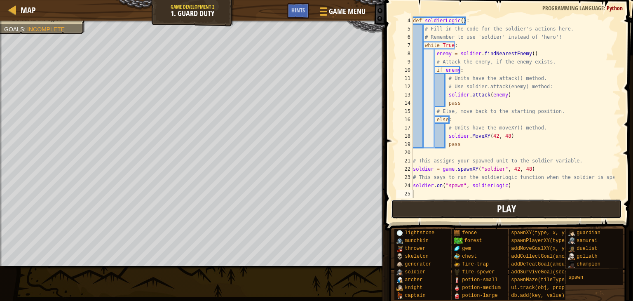
click at [514, 208] on span "Play" at bounding box center [506, 208] width 19 height 13
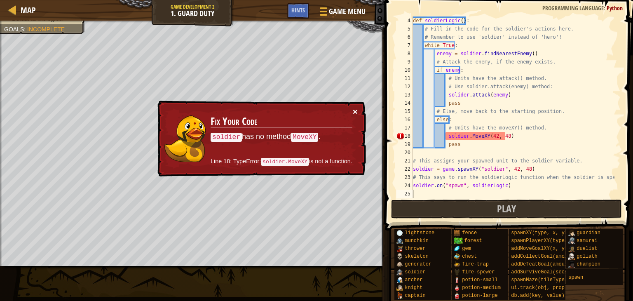
click at [354, 111] on button "×" at bounding box center [355, 111] width 5 height 9
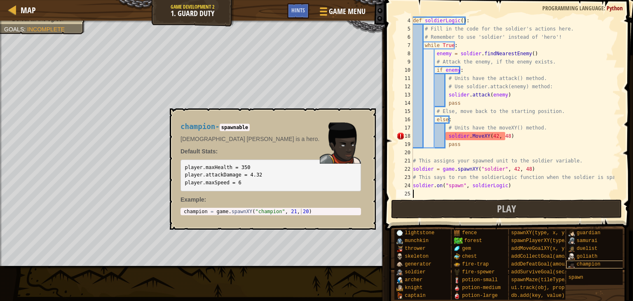
scroll to position [0, 0]
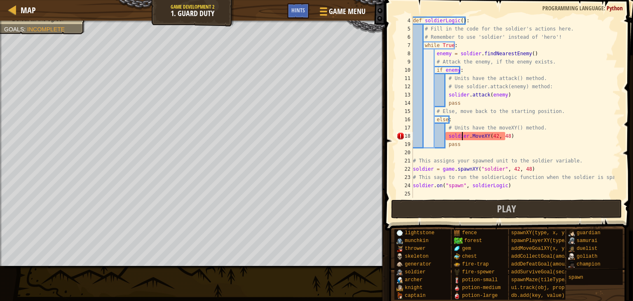
click at [463, 135] on div "def soldierLogic ( ) : # Fill in the code for the soldier's actions here. # Rem…" at bounding box center [513, 115] width 203 height 198
drag, startPoint x: 510, startPoint y: 179, endPoint x: 507, endPoint y: 189, distance: 10.7
click at [507, 180] on div "def soldierLogic ( ) : # Fill in the code for the soldier's actions here. # Rem…" at bounding box center [513, 115] width 203 height 198
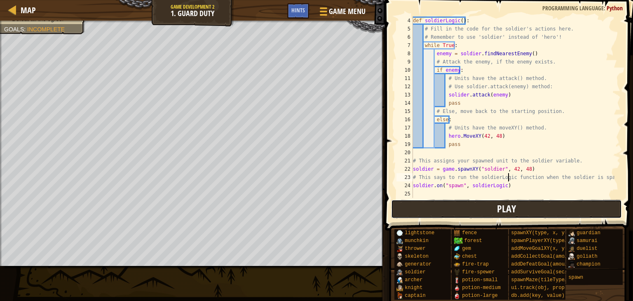
click at [503, 208] on span "Play" at bounding box center [506, 208] width 19 height 13
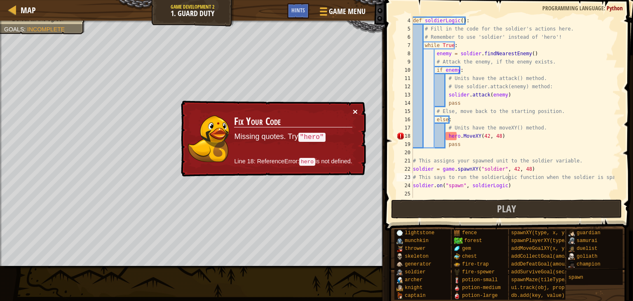
click at [358, 110] on button "×" at bounding box center [355, 112] width 5 height 9
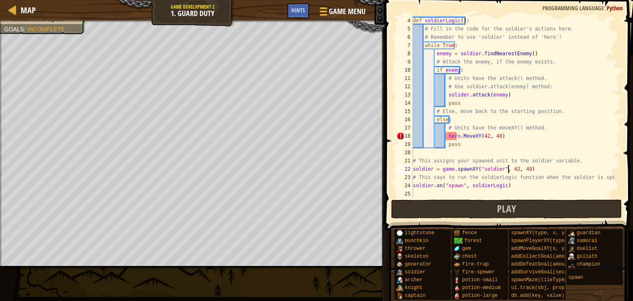
type textarea "# This assigns your spawned unit to the soldier variable."
type textarea "pass"
click at [478, 215] on button "Play" at bounding box center [506, 209] width 231 height 19
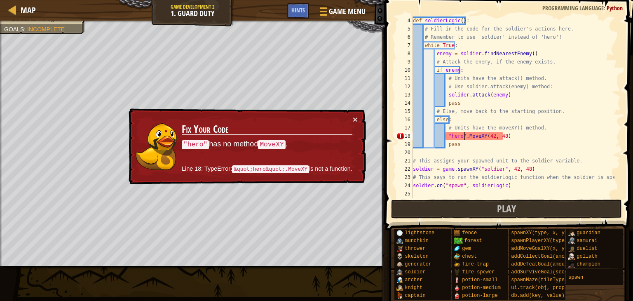
click at [464, 137] on div "def soldierLogic ( ) : # Fill in the code for the soldier's actions here. # Rem…" at bounding box center [513, 115] width 203 height 198
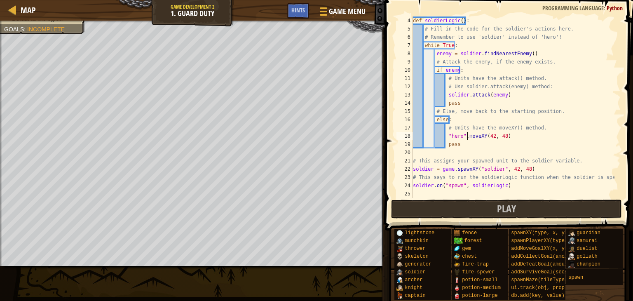
scroll to position [4, 4]
click at [497, 219] on span at bounding box center [510, 103] width 255 height 255
click at [502, 218] on button "Play" at bounding box center [506, 209] width 231 height 19
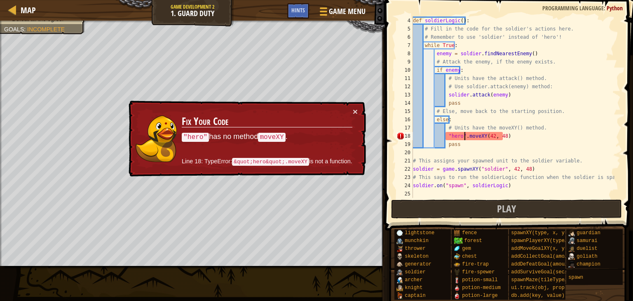
click at [465, 136] on div "def soldierLogic ( ) : # Fill in the code for the soldier's actions here. # Rem…" at bounding box center [513, 115] width 203 height 198
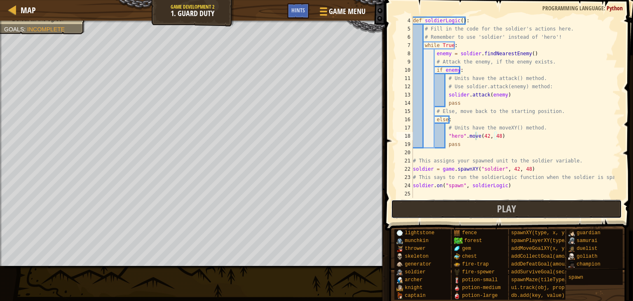
click at [494, 211] on button "Play" at bounding box center [506, 209] width 231 height 19
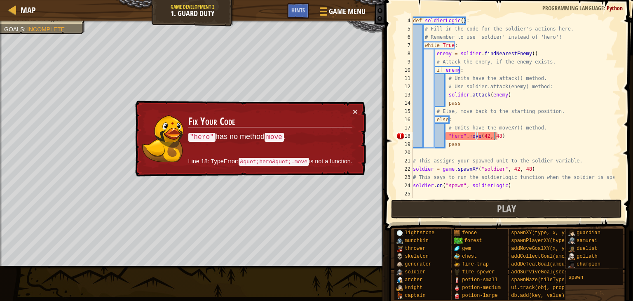
click at [494, 137] on div "def soldierLogic ( ) : # Fill in the code for the soldier's actions here. # Rem…" at bounding box center [513, 115] width 203 height 198
type textarea "pass"
type textarea "# This assigns your spawned unit to the soldier variable."
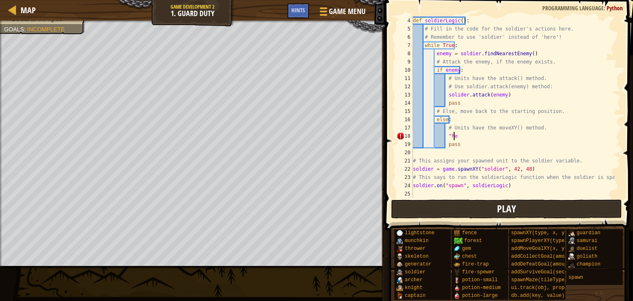
type textarea """
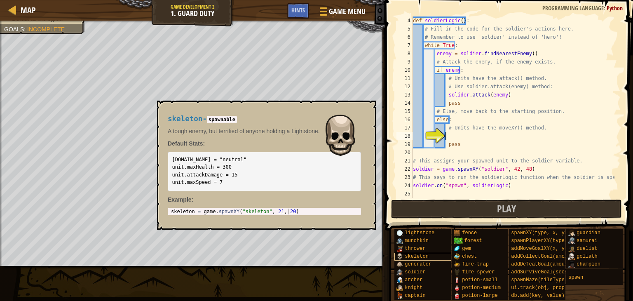
scroll to position [0, 0]
click at [420, 255] on span "skeleton" at bounding box center [417, 257] width 24 height 6
click at [422, 268] on div "soldier" at bounding box center [427, 272] width 64 height 8
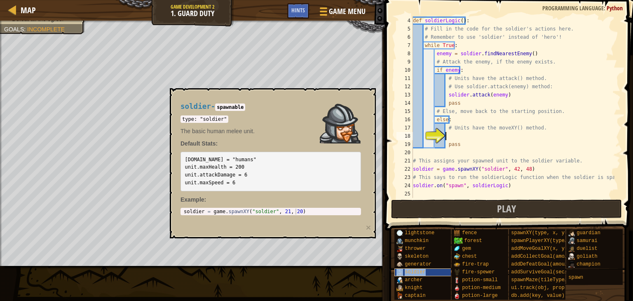
click at [437, 272] on div "soldier" at bounding box center [427, 272] width 64 height 8
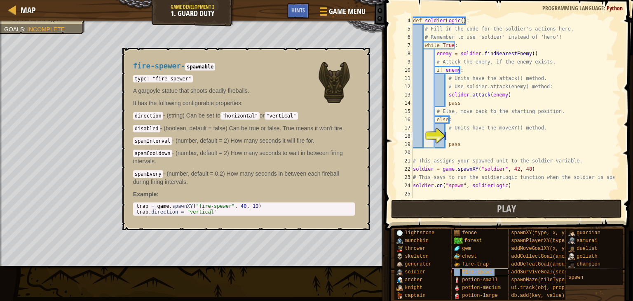
click at [468, 270] on span "fire-spewer" at bounding box center [478, 272] width 33 height 6
click at [505, 273] on div "fire-spewer" at bounding box center [484, 272] width 64 height 8
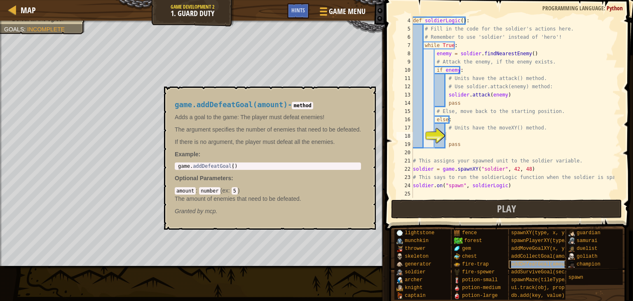
click at [520, 267] on div "addDefeatGoal(amount)" at bounding box center [541, 265] width 64 height 8
click at [549, 240] on span "spawnPlayerXY(type, x, y)" at bounding box center [548, 241] width 74 height 6
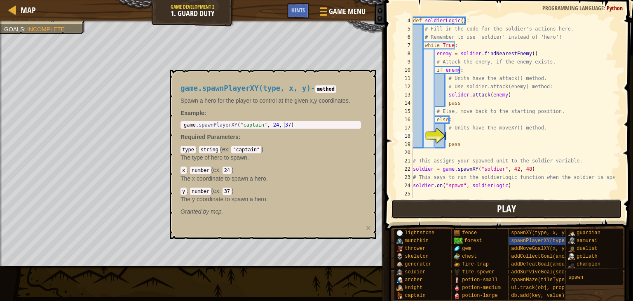
click at [471, 208] on button "Play" at bounding box center [506, 209] width 231 height 19
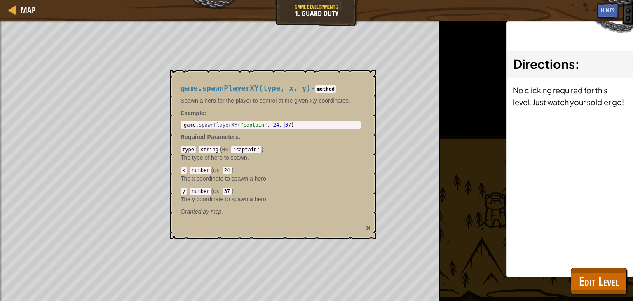
click at [370, 224] on button "×" at bounding box center [368, 227] width 5 height 9
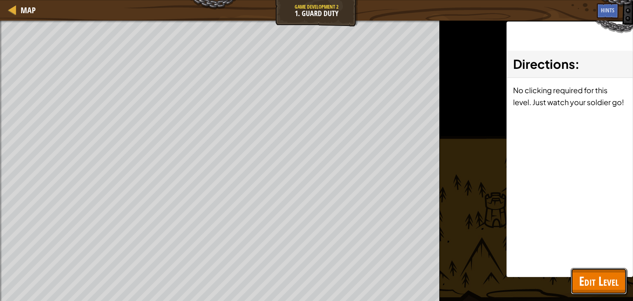
click at [576, 269] on button "Edit Level" at bounding box center [599, 281] width 56 height 26
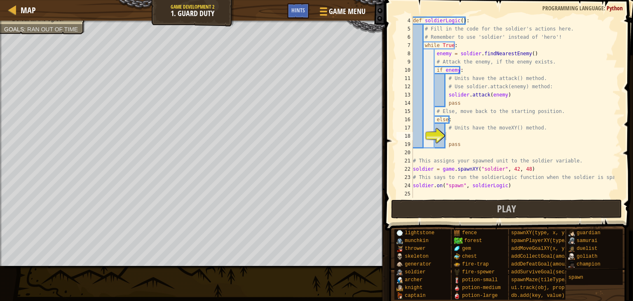
click at [457, 139] on div "def soldierLogic ( ) : # Fill in the code for the soldier's actions here. # Rem…" at bounding box center [513, 115] width 203 height 198
click at [470, 197] on div "def soldierLogic ( ) : # Fill in the code for the soldier's actions here. # Rem…" at bounding box center [513, 115] width 203 height 198
click at [470, 203] on button "Play" at bounding box center [506, 209] width 231 height 19
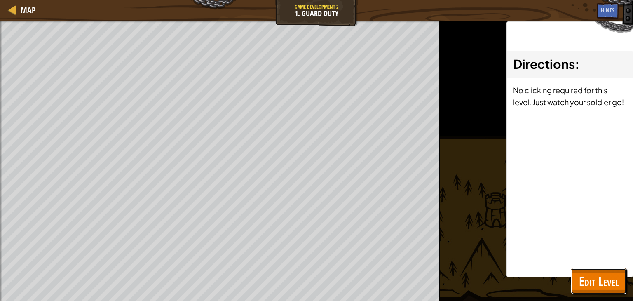
click at [602, 269] on button "Edit Level" at bounding box center [599, 281] width 56 height 26
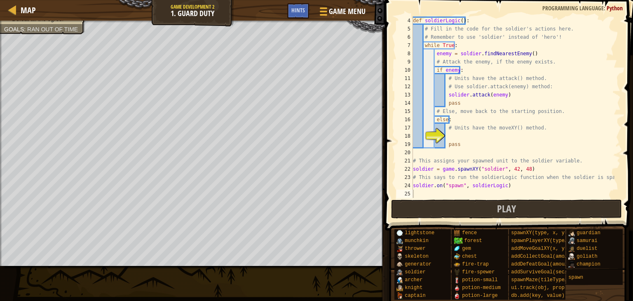
type textarea "pass"
click at [458, 141] on div "def soldierLogic ( ) : # Fill in the code for the soldier's actions here. # Rem…" at bounding box center [513, 115] width 203 height 198
click at [457, 137] on div "def soldierLogic ( ) : # Fill in the code for the soldier's actions here. # Rem…" at bounding box center [513, 115] width 203 height 198
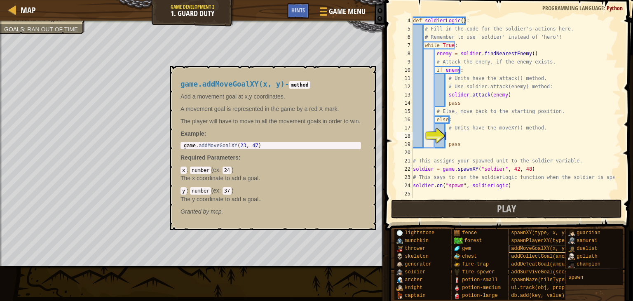
scroll to position [6, 0]
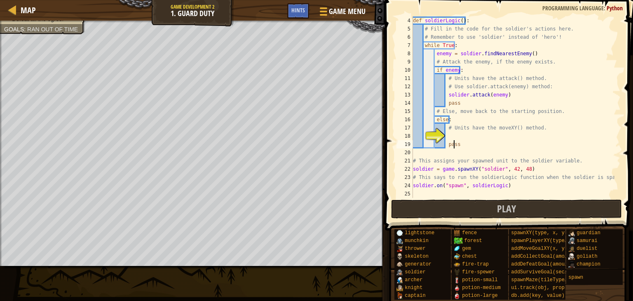
click at [454, 141] on div "def soldierLogic ( ) : # Fill in the code for the soldier's actions here. # Rem…" at bounding box center [513, 115] width 203 height 198
type textarea "pass"
click at [449, 139] on div "def soldierLogic ( ) : # Fill in the code for the soldier's actions here. # Rem…" at bounding box center [513, 115] width 203 height 198
type textarea "moveXY(42, 48)"
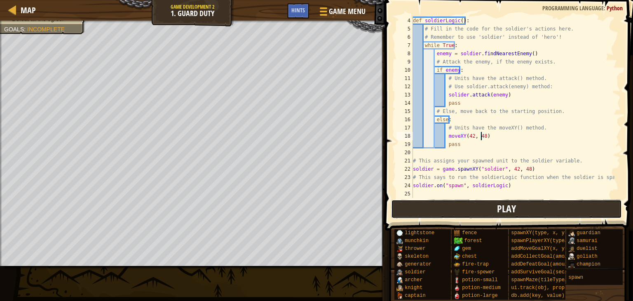
click at [519, 207] on button "Play" at bounding box center [506, 209] width 231 height 19
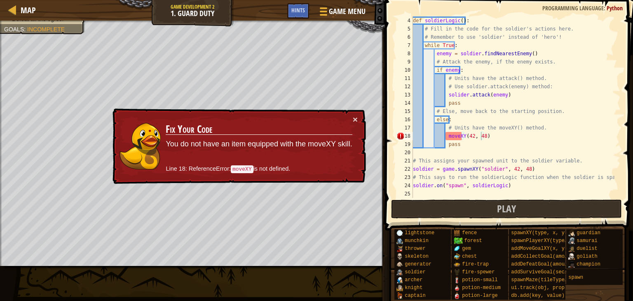
click at [358, 118] on div "× Fix Your Code You do not have an item equipped with the moveXY skill. Line 18…" at bounding box center [238, 146] width 255 height 76
click at [361, 119] on div "× Fix Your Code You do not have an item equipped with the moveXY skill. Line 18…" at bounding box center [238, 146] width 255 height 76
click at [355, 118] on button "×" at bounding box center [355, 119] width 5 height 9
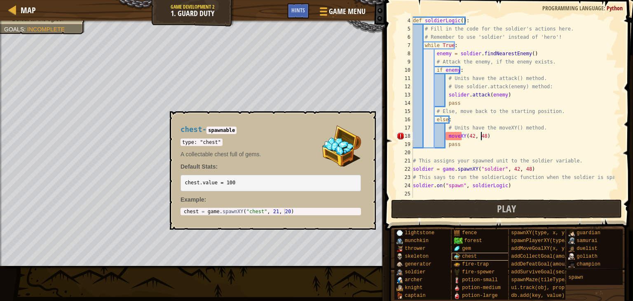
scroll to position [0, 0]
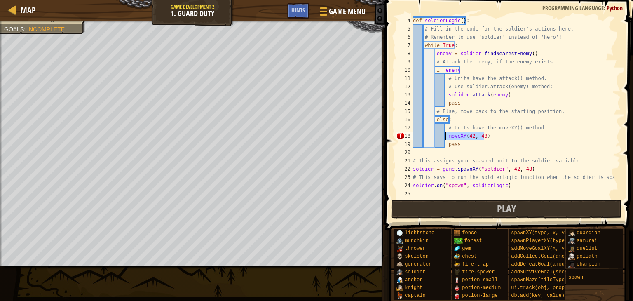
drag, startPoint x: 492, startPoint y: 139, endPoint x: 445, endPoint y: 139, distance: 46.6
click at [445, 139] on div "def soldierLogic ( ) : # Fill in the code for the soldier's actions here. # Rem…" at bounding box center [513, 115] width 203 height 198
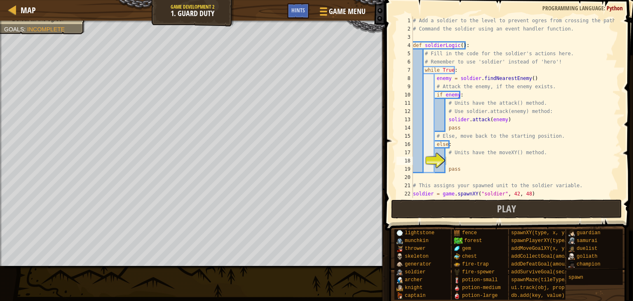
scroll to position [25, 0]
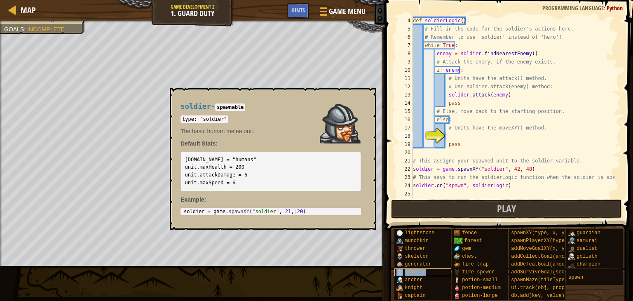
click at [426, 268] on div "soldier" at bounding box center [427, 272] width 64 height 8
click at [365, 93] on button "×" at bounding box center [367, 98] width 7 height 12
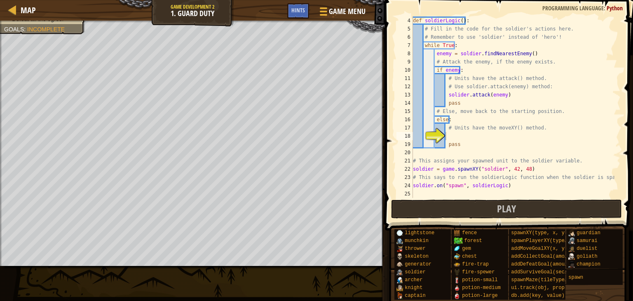
click at [452, 134] on div "def soldierLogic ( ) : # Fill in the code for the soldier's actions here. # Rem…" at bounding box center [513, 115] width 203 height 198
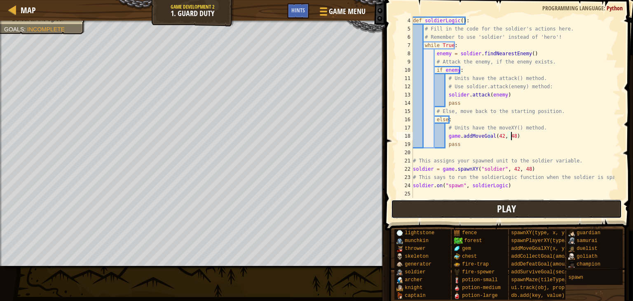
click at [551, 216] on button "Play" at bounding box center [506, 209] width 231 height 19
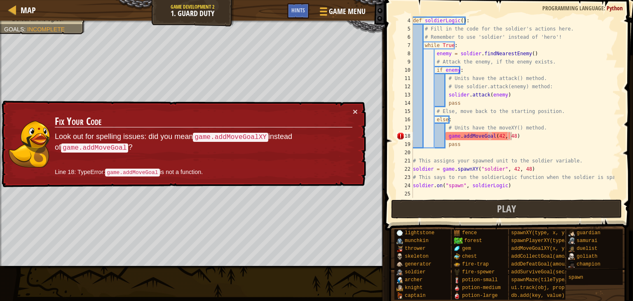
click at [489, 131] on div "def soldierLogic ( ) : # Fill in the code for the soldier's actions here. # Rem…" at bounding box center [513, 115] width 203 height 198
click at [490, 137] on div "def soldierLogic ( ) : # Fill in the code for the soldier's actions here. # Rem…" at bounding box center [513, 115] width 203 height 198
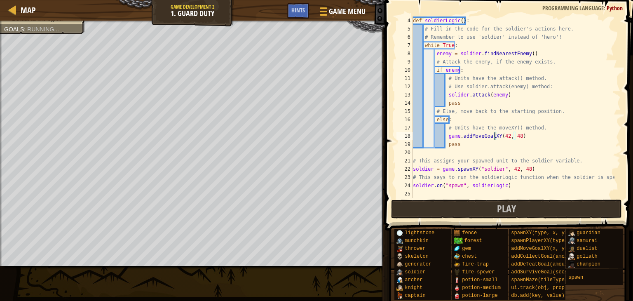
scroll to position [4, 7]
click at [563, 208] on button "Play" at bounding box center [506, 209] width 231 height 19
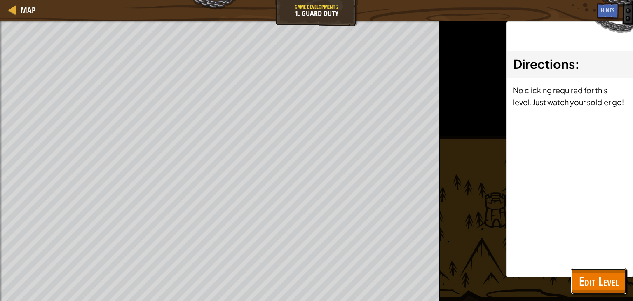
click at [590, 274] on span "Edit Level" at bounding box center [599, 281] width 40 height 17
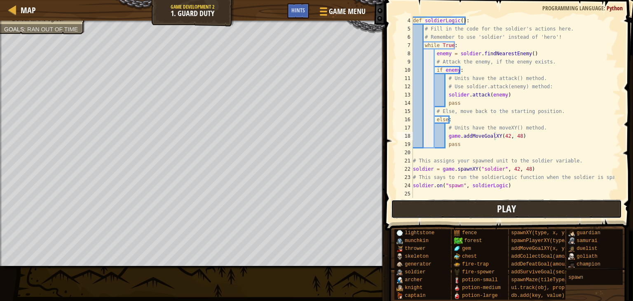
click at [472, 212] on button "Play" at bounding box center [506, 209] width 231 height 19
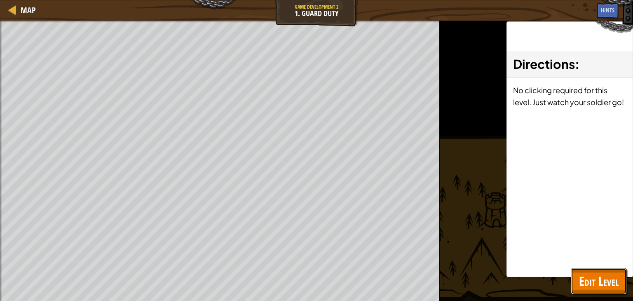
click at [614, 288] on span "Edit Level" at bounding box center [599, 281] width 40 height 17
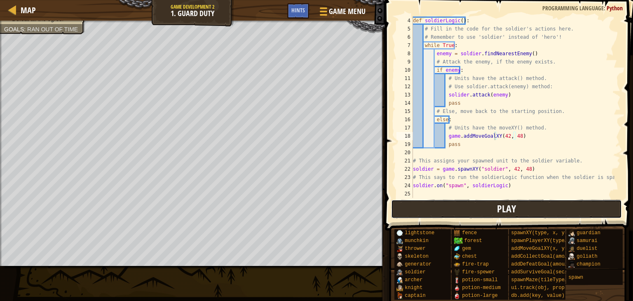
click at [477, 206] on button "Play" at bounding box center [506, 209] width 231 height 19
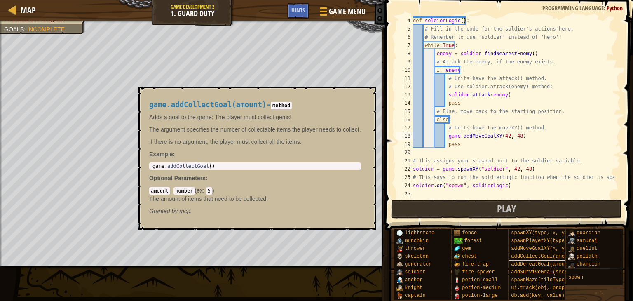
scroll to position [0, 0]
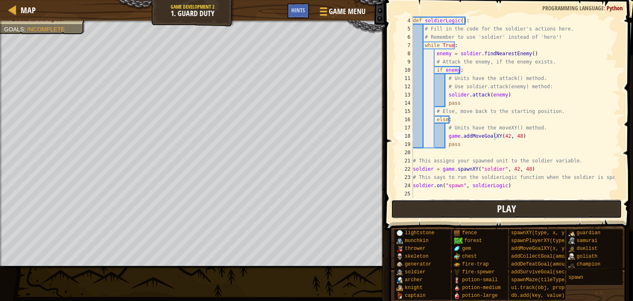
click at [512, 212] on span "Play" at bounding box center [506, 208] width 19 height 13
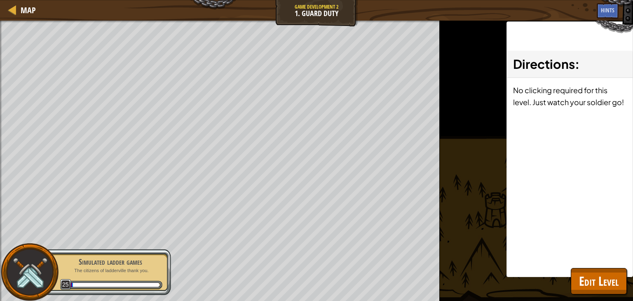
click at [44, 266] on img at bounding box center [30, 273] width 38 height 38
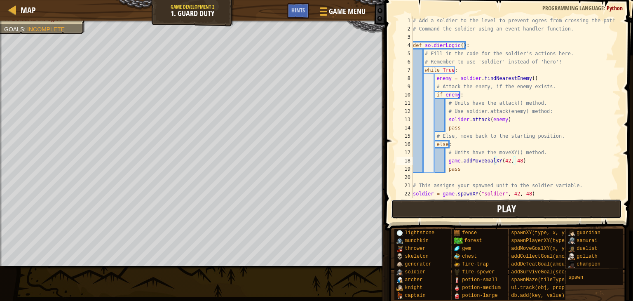
click at [507, 203] on span "Play" at bounding box center [506, 208] width 19 height 13
click at [461, 120] on div "# Add a soldier to the level to prevent ogres from crossing the path. # Command…" at bounding box center [513, 115] width 203 height 198
click at [520, 163] on div "# Add a soldier to the level to prevent ogres from crossing the path. # Command…" at bounding box center [513, 115] width 203 height 198
type textarea "g"
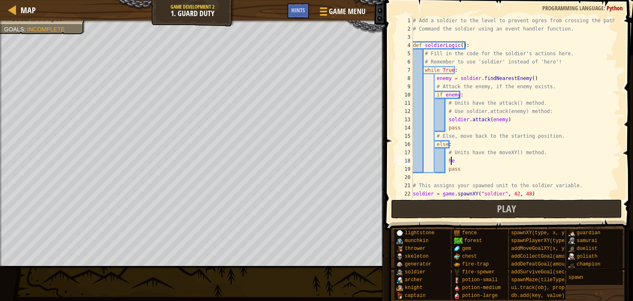
scroll to position [4, 3]
type textarea "h"
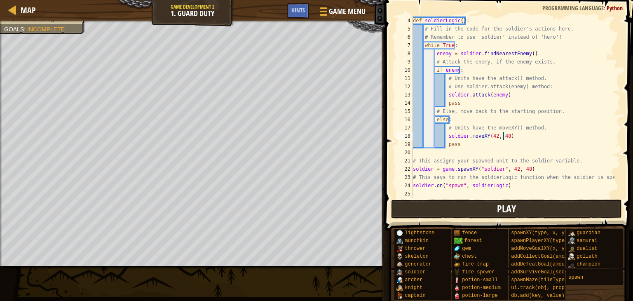
type textarea "soldier.moveXY(42, 48)"
click at [574, 203] on button "Play" at bounding box center [506, 209] width 231 height 19
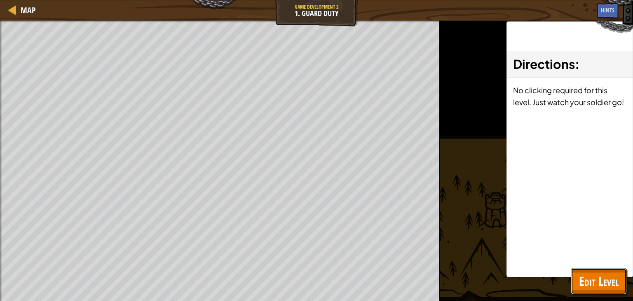
click at [606, 277] on span "Edit Level" at bounding box center [599, 281] width 40 height 17
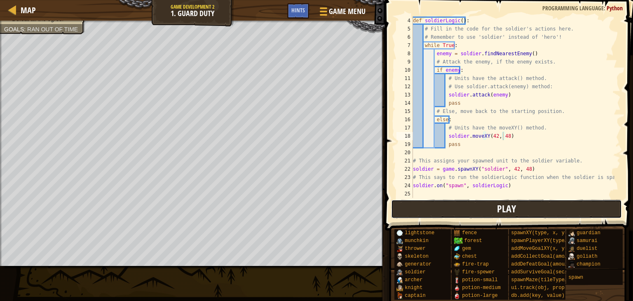
click at [580, 210] on button "Play" at bounding box center [506, 209] width 231 height 19
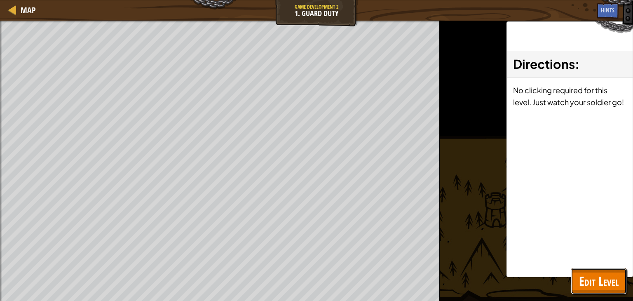
click at [589, 279] on span "Edit Level" at bounding box center [599, 281] width 40 height 17
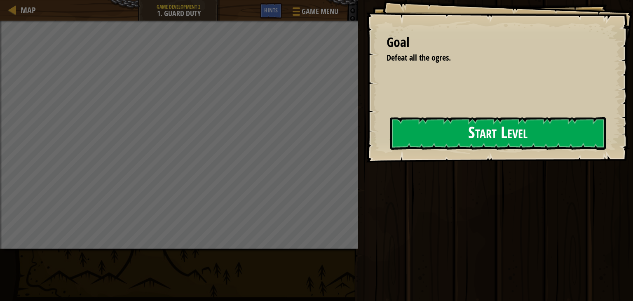
click at [419, 130] on button "Start Level" at bounding box center [498, 133] width 216 height 33
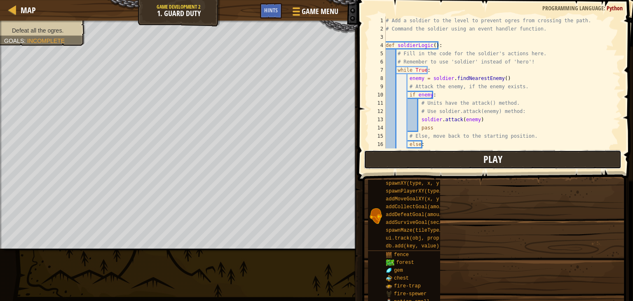
click at [485, 161] on span "Play" at bounding box center [493, 159] width 19 height 13
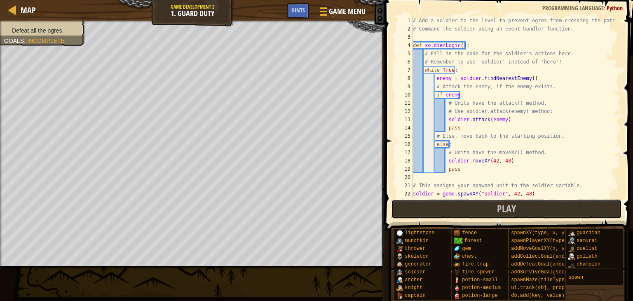
click at [481, 210] on button "Play" at bounding box center [506, 209] width 231 height 19
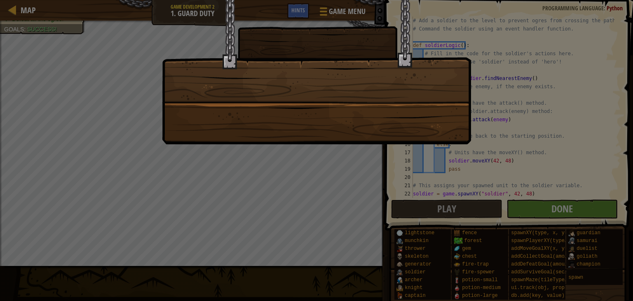
click at [552, 110] on div at bounding box center [316, 150] width 633 height 301
drag, startPoint x: 24, startPoint y: 116, endPoint x: 16, endPoint y: 114, distance: 8.2
click at [18, 114] on div at bounding box center [316, 150] width 633 height 301
drag, startPoint x: 3, startPoint y: 75, endPoint x: 9, endPoint y: 67, distance: 10.0
click at [5, 73] on div at bounding box center [316, 150] width 633 height 301
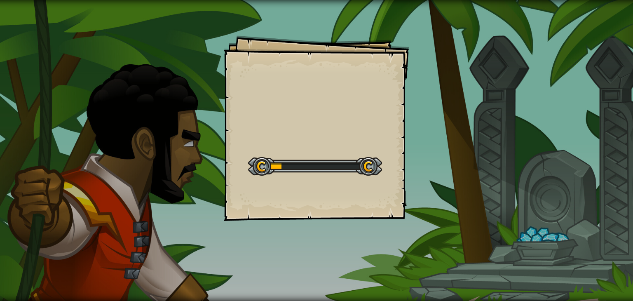
drag, startPoint x: 0, startPoint y: 0, endPoint x: 216, endPoint y: 176, distance: 279.0
click at [216, 176] on div "Goals Start Level Error loading from server. Try refreshing the page. You'll ne…" at bounding box center [316, 150] width 633 height 301
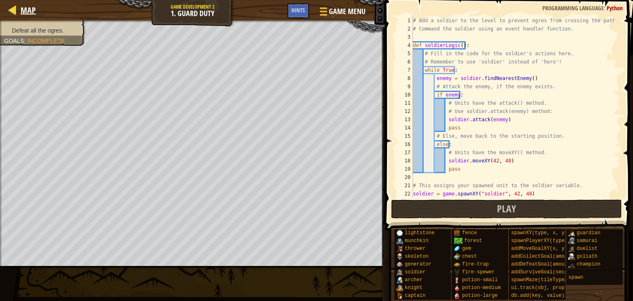
click at [18, 19] on div "Map" at bounding box center [25, 10] width 19 height 21
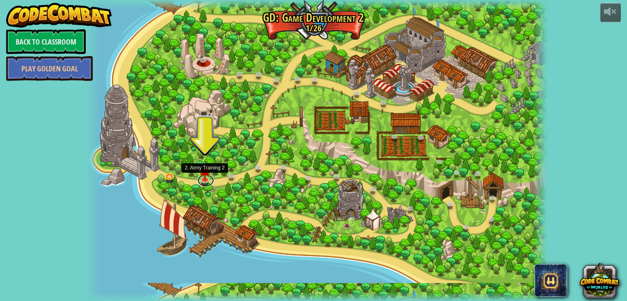
drag, startPoint x: 198, startPoint y: 177, endPoint x: 189, endPoint y: 173, distance: 10.1
click at [198, 178] on link at bounding box center [206, 180] width 16 height 12
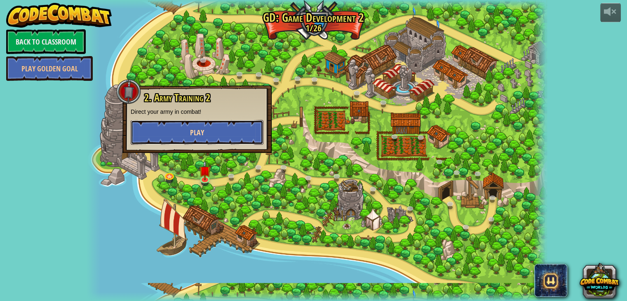
click at [206, 131] on button "Play" at bounding box center [197, 132] width 133 height 25
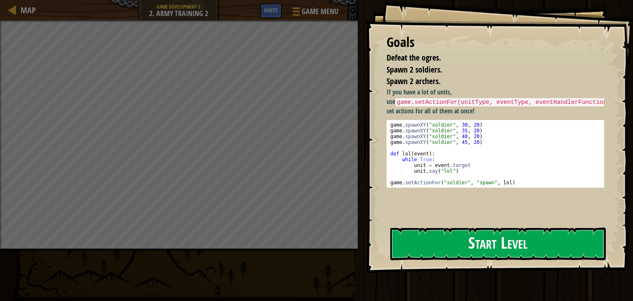
drag, startPoint x: 576, startPoint y: 247, endPoint x: 581, endPoint y: 243, distance: 5.9
click at [579, 245] on button "Start Level" at bounding box center [498, 244] width 216 height 33
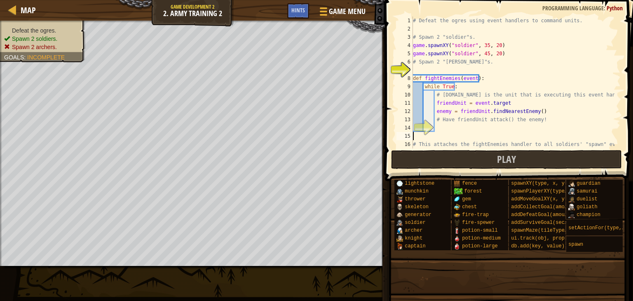
click at [449, 133] on div "# Defeat the ogres using event handlers to command units. # Spawn 2 "soldier"s.…" at bounding box center [527, 90] width 231 height 148
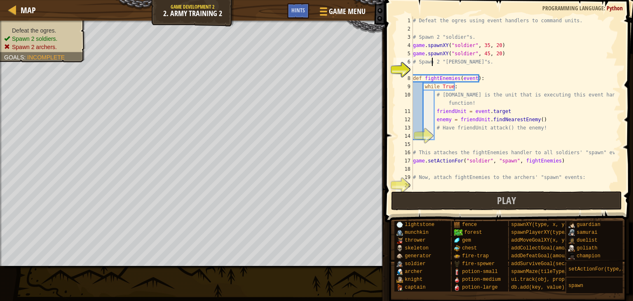
click at [432, 65] on div "# Defeat the ogres using event handlers to command units. # Spawn 2 "soldier"s.…" at bounding box center [513, 111] width 203 height 190
type textarea "# Spawn 2 "[PERSON_NAME]"s."
click at [430, 67] on div "# Defeat the ogres using event handlers to command units. # Spawn 2 "soldier"s.…" at bounding box center [513, 111] width 203 height 190
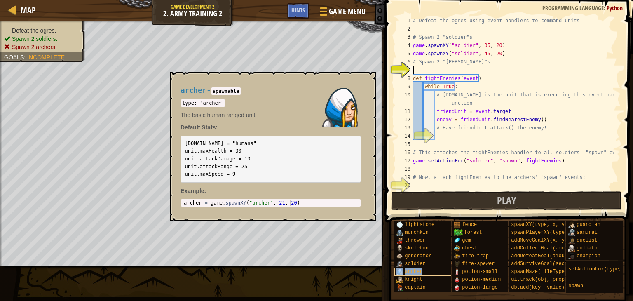
click at [405, 269] on span "archer" at bounding box center [414, 272] width 18 height 6
click at [366, 83] on button "×" at bounding box center [367, 82] width 7 height 12
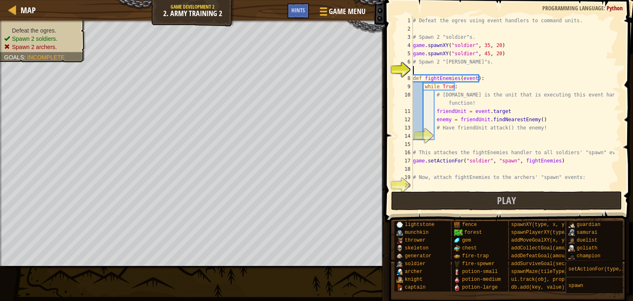
click at [428, 69] on div "# Defeat the ogres using event handlers to command units. # Spawn 2 "soldier"s.…" at bounding box center [513, 111] width 203 height 190
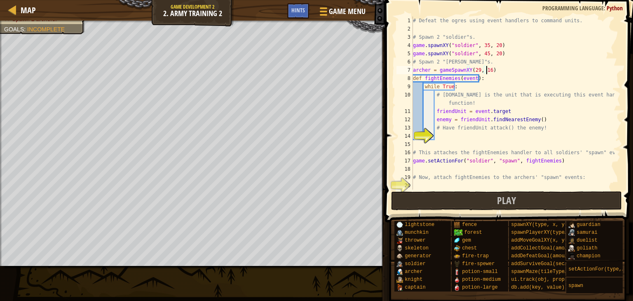
scroll to position [4, 6]
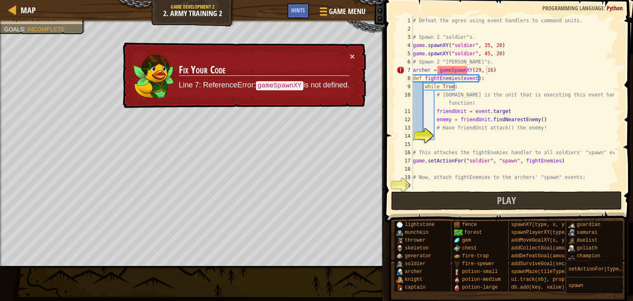
click at [350, 50] on div "× Fix Your Code Line 7: ReferenceError: gameSpawnXY is not defined." at bounding box center [243, 75] width 245 height 66
click at [351, 55] on button "×" at bounding box center [352, 56] width 5 height 9
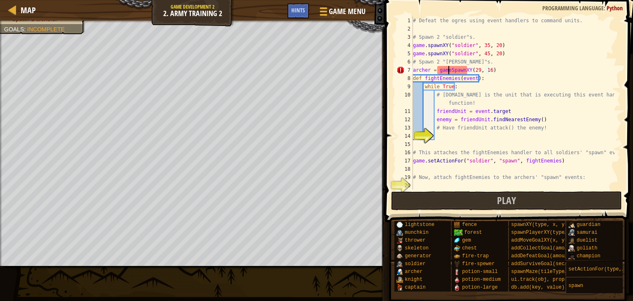
click at [449, 71] on div "# Defeat the ogres using event handlers to command units. # Spawn 2 "soldier"s.…" at bounding box center [513, 111] width 203 height 190
click at [440, 72] on div "# Defeat the ogres using event handlers to command units. # Spawn 2 "soldier"s.…" at bounding box center [513, 111] width 203 height 190
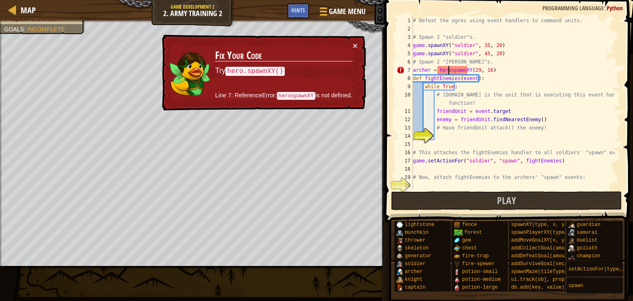
scroll to position [4, 3]
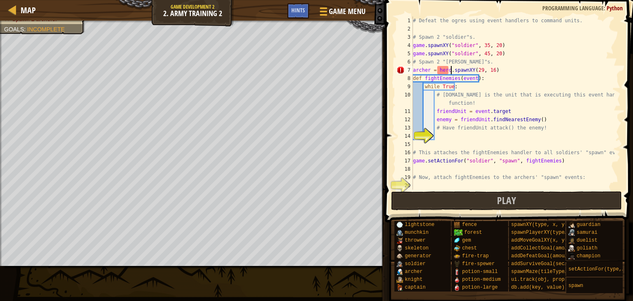
click at [439, 70] on div "# Defeat the ogres using event handlers to command units. # Spawn 2 "soldier"s.…" at bounding box center [513, 111] width 203 height 190
click at [439, 70] on div "# Defeat the ogres using event handlers to command units. # Spawn 2 "soldier"s.…" at bounding box center [513, 102] width 203 height 173
click at [441, 69] on div "# Defeat the ogres using event handlers to command units. # Spawn 2 "soldier"s.…" at bounding box center [513, 111] width 203 height 190
click at [449, 67] on div "# Defeat the ogres using event handlers to command units. # Spawn 2 "soldier"s.…" at bounding box center [513, 111] width 203 height 190
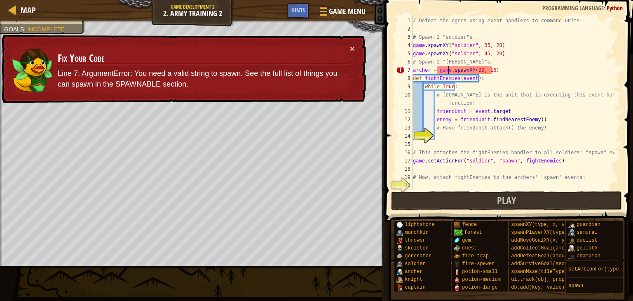
type textarea "[PERSON_NAME] = game.spawnXY(29, 16)"
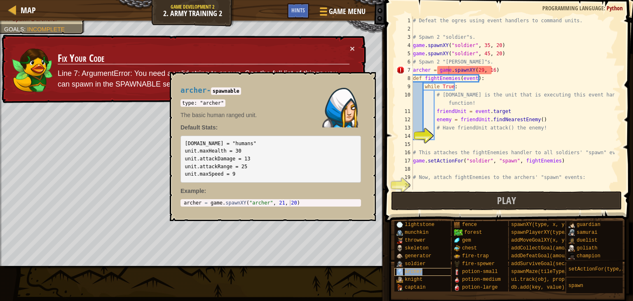
click at [420, 268] on div "archer" at bounding box center [427, 272] width 64 height 8
type textarea "[PERSON_NAME] = game.spawnXY("[PERSON_NAME]", 21, 20)"
click at [162, 0] on body "Map Game Development 2 2. Army Training 2 Game Menu Done Hints 1 הההההההההההההה…" at bounding box center [316, 0] width 633 height 0
click at [515, 69] on div "# Defeat the ogres using event handlers to command units. # Spawn 2 "soldier"s.…" at bounding box center [513, 111] width 203 height 190
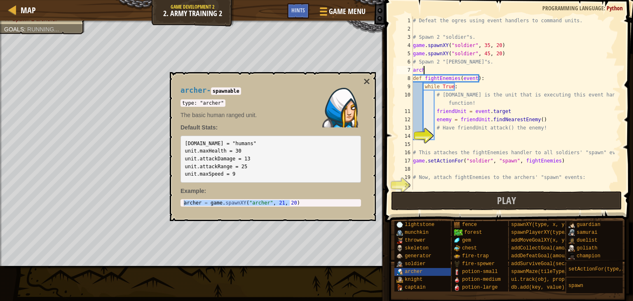
scroll to position [4, 0]
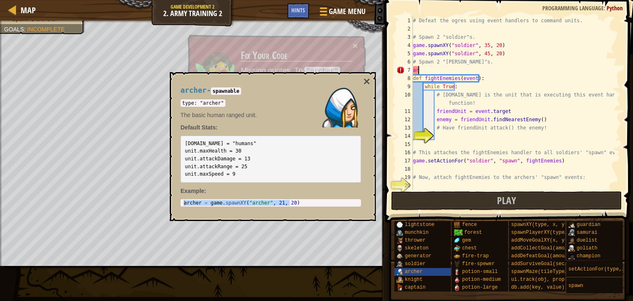
type textarea "a"
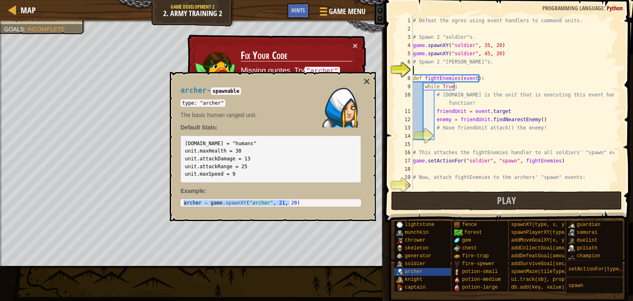
click at [365, 81] on button "×" at bounding box center [367, 82] width 7 height 12
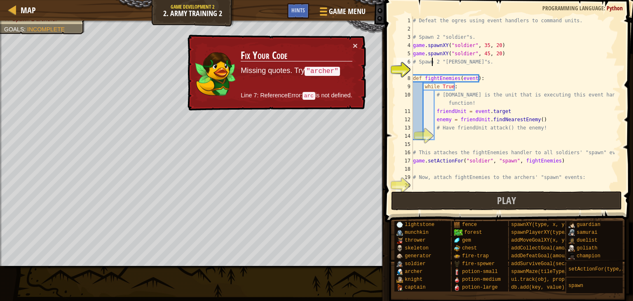
drag, startPoint x: 433, startPoint y: 65, endPoint x: 432, endPoint y: 69, distance: 4.3
click at [433, 66] on div "# Defeat the ogres using event handlers to command units. # Spawn 2 "soldier"s.…" at bounding box center [513, 111] width 203 height 190
type textarea "# Spawn 2 "[PERSON_NAME]"s."
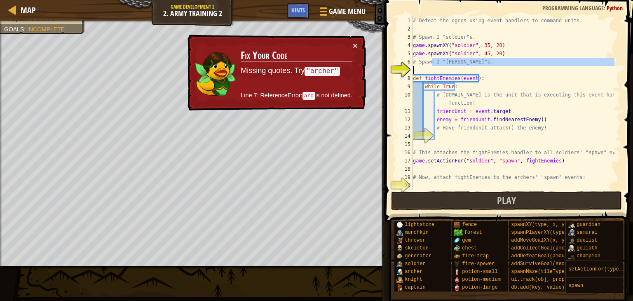
click at [429, 69] on div "# Defeat the ogres using event handlers to command units. # Spawn 2 "soldier"s.…" at bounding box center [513, 102] width 203 height 173
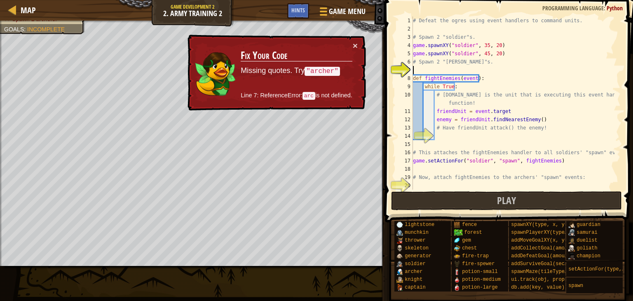
paste textarea "[PERSON_NAME] = game.spawnXY("[PERSON_NAME]", 21, 20)"
type textarea "[PERSON_NAME] = game.spawnXY("[PERSON_NAME]", 21, 20)"
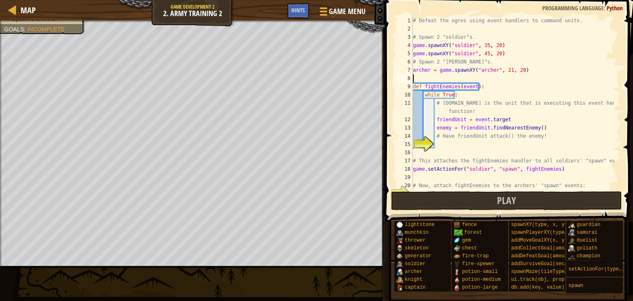
paste textarea "[PERSON_NAME] = game.spawnXY("[PERSON_NAME]", 21, 20)"
type textarea "[PERSON_NAME] = game.spawnXY("[PERSON_NAME]", 48, 17)"
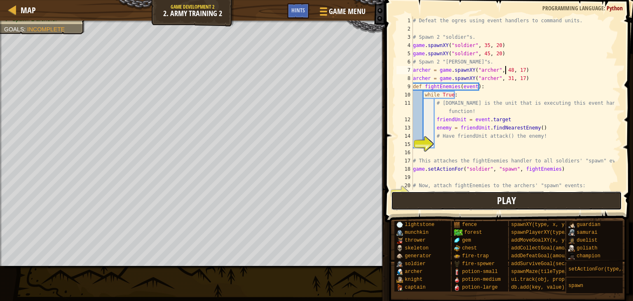
click at [500, 200] on span "Play" at bounding box center [506, 200] width 19 height 13
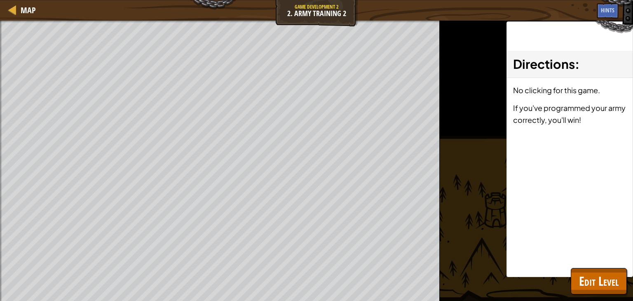
click at [575, 0] on html "Map Game Development 2 2. Army Training 2 Game Menu Done Hints 1 הההההההההההההה…" at bounding box center [316, 0] width 633 height 0
click at [583, 290] on button "Edit Level" at bounding box center [599, 281] width 56 height 26
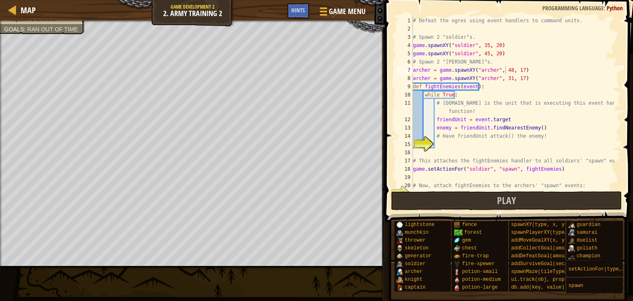
scroll to position [4, 0]
click at [444, 148] on div "# Defeat the ogres using event handlers to command units. # Spawn 2 "soldier"s.…" at bounding box center [513, 111] width 203 height 190
click at [448, 145] on div "# Defeat the ogres using event handlers to command units. # Spawn 2 "soldier"s.…" at bounding box center [513, 111] width 203 height 190
type textarea "friendUnitAttack"
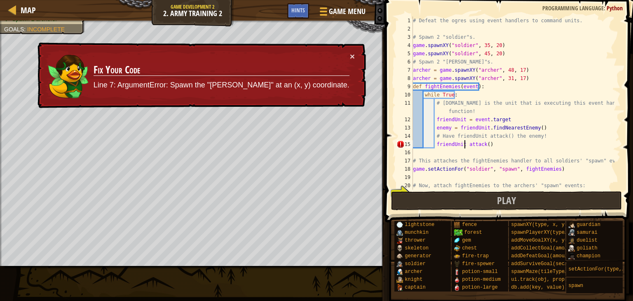
click at [486, 144] on div "# Defeat the ogres using event handlers to command units. # Spawn 2 "soldier"s.…" at bounding box center [513, 111] width 203 height 190
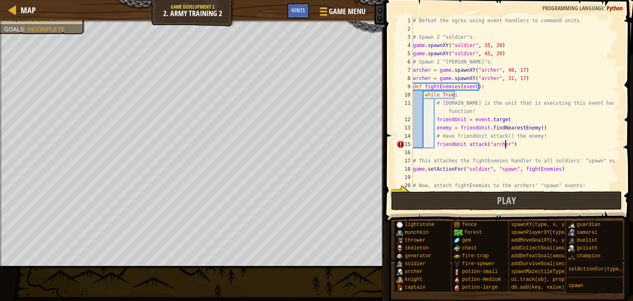
scroll to position [4, 7]
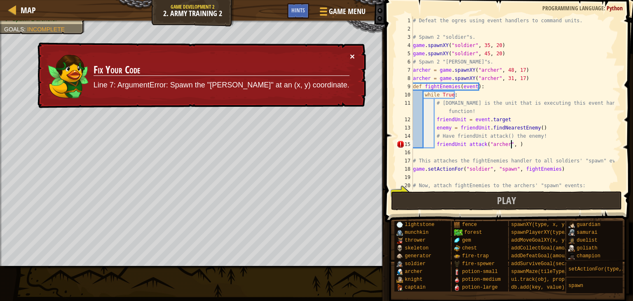
click at [355, 56] on button "×" at bounding box center [352, 57] width 5 height 9
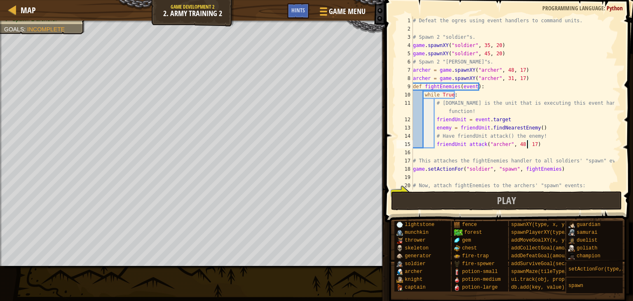
scroll to position [4, 9]
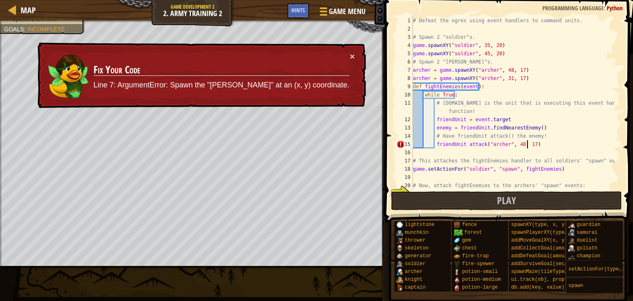
click at [351, 49] on div "× Fix Your Code Line 7: ArgumentError: Spawn the "[PERSON_NAME]" at an (x, y) c…" at bounding box center [201, 75] width 330 height 66
click at [352, 49] on div "× Fix Your Code Line 7: ArgumentError: Spawn the "[PERSON_NAME]" at an (x, y) c…" at bounding box center [201, 75] width 330 height 66
click at [352, 56] on button "×" at bounding box center [352, 56] width 5 height 9
click at [464, 145] on div "# Defeat the ogres using event handlers to command units. # Spawn 2 "soldier"s.…" at bounding box center [513, 111] width 203 height 190
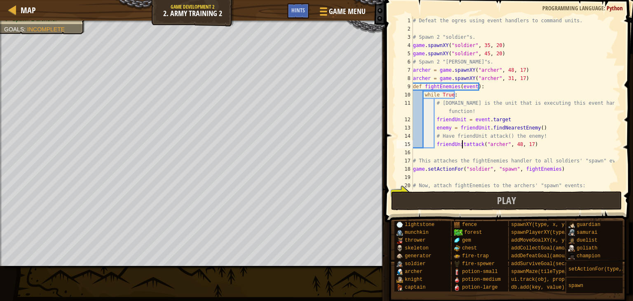
scroll to position [4, 4]
click at [533, 196] on button "Play" at bounding box center [506, 200] width 231 height 19
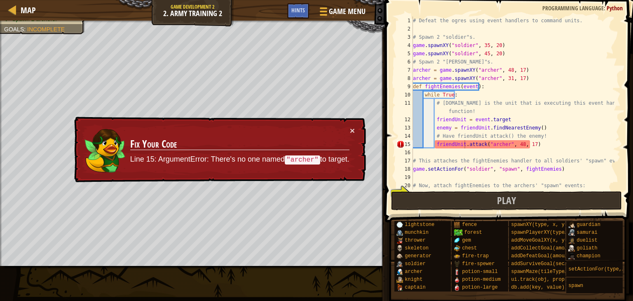
click at [506, 144] on div "# Defeat the ogres using event handlers to command units. # Spawn 2 "soldier"s.…" at bounding box center [513, 111] width 203 height 190
click at [503, 145] on div "# Defeat the ogres using event handlers to command units. # Spawn 2 "soldier"s.…" at bounding box center [513, 111] width 203 height 190
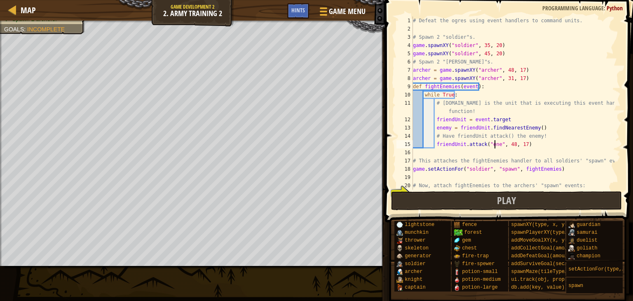
scroll to position [4, 7]
click at [589, 201] on button "Play" at bounding box center [506, 200] width 231 height 19
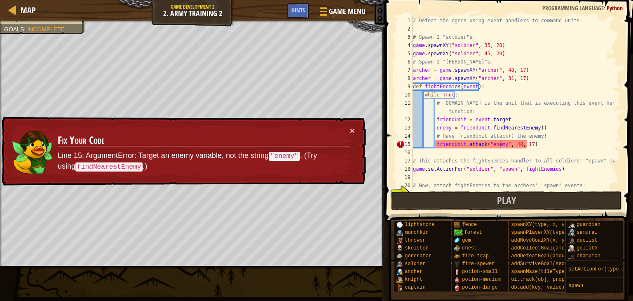
click at [506, 148] on div "# Defeat the ogres using event handlers to command units. # Spawn 2 "soldier"s.…" at bounding box center [513, 111] width 203 height 190
click at [503, 147] on div "# Defeat the ogres using event handlers to command units. # Spawn 2 "soldier"s.…" at bounding box center [513, 111] width 203 height 190
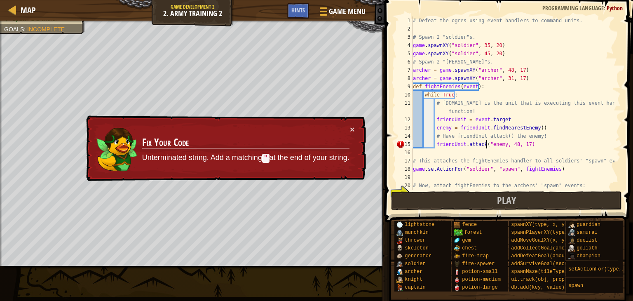
type textarea "friendUnit.attack(enemy, 48, 17)"
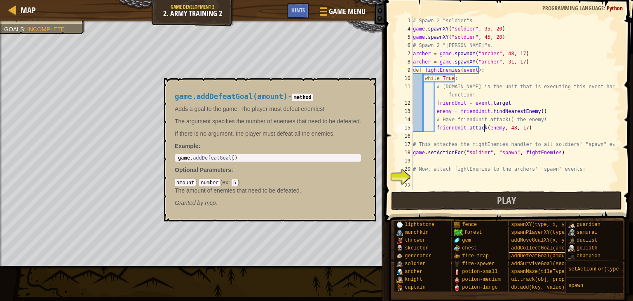
scroll to position [6, 0]
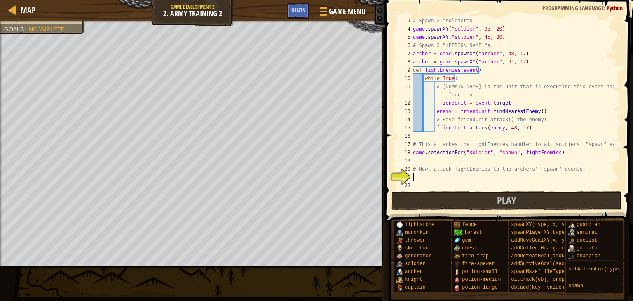
drag, startPoint x: 427, startPoint y: 174, endPoint x: 419, endPoint y: 178, distance: 9.0
click at [419, 178] on div "# Spawn 2 "soldier"s. game . spawnXY ( "soldier" , 35 , 20 ) game . spawnXY ( "…" at bounding box center [513, 111] width 203 height 190
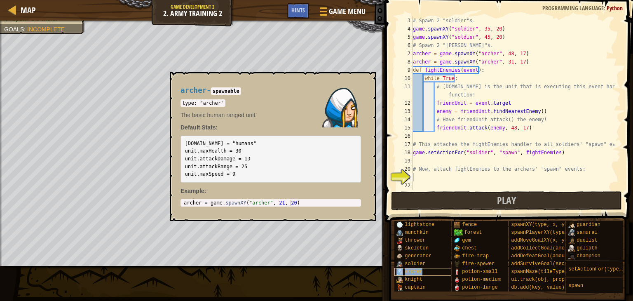
click at [414, 269] on span "archer" at bounding box center [414, 272] width 18 height 6
click at [363, 82] on div "[PERSON_NAME] - spawnable type: "[PERSON_NAME]" The basic human ranged unit. De…" at bounding box center [271, 147] width 192 height 136
click at [369, 80] on button "×" at bounding box center [367, 82] width 7 height 12
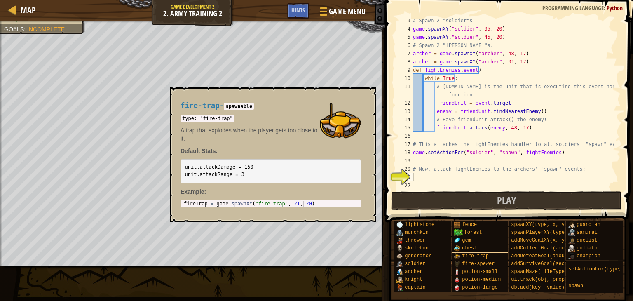
scroll to position [6, 0]
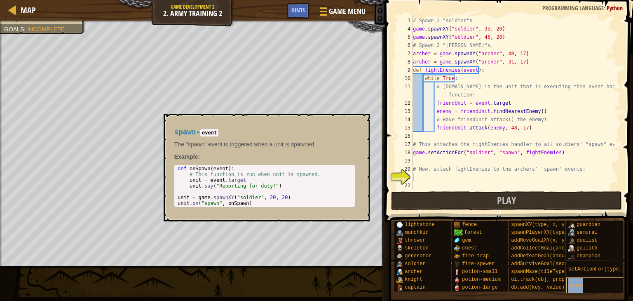
click at [586, 282] on div "spawn" at bounding box center [599, 286] width 64 height 16
click at [360, 126] on button "×" at bounding box center [360, 124] width 7 height 12
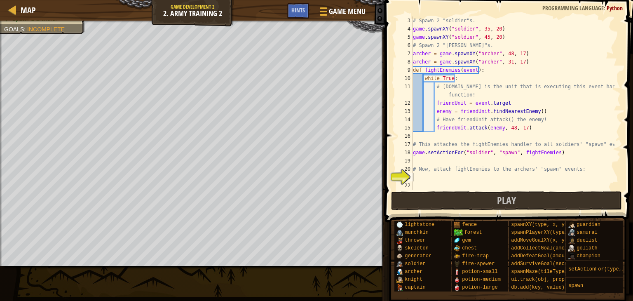
click at [425, 183] on div "# Spawn 2 "soldier"s. game . spawnXY ( "soldier" , 35 , 20 ) game . spawnXY ( "…" at bounding box center [513, 111] width 203 height 190
click at [426, 177] on div "# Spawn 2 "soldier"s. game . spawnXY ( "soldier" , 35 , 20 ) game . spawnXY ( "…" at bounding box center [513, 111] width 203 height 190
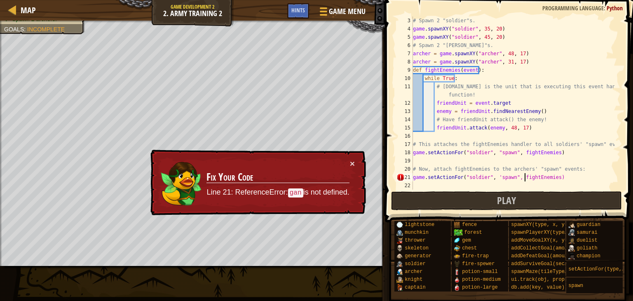
click at [542, 174] on div "# Spawn 2 "soldier"s. game . spawnXY ( "soldier" , 35 , 20 ) game . spawnXY ( "…" at bounding box center [513, 111] width 203 height 190
click at [544, 174] on div "# Spawn 2 "soldier"s. game . spawnXY ( "soldier" , 35 , 20 ) game . spawnXY ( "…" at bounding box center [513, 111] width 203 height 190
click at [546, 174] on div "# Spawn 2 "soldier"s. game . spawnXY ( "soldier" , 35 , 20 ) game . spawnXY ( "…" at bounding box center [513, 111] width 203 height 190
click at [505, 176] on div "# Spawn 2 "soldier"s. game . spawnXY ( "soldier" , 35 , 20 ) game . spawnXY ( "…" at bounding box center [513, 111] width 203 height 190
click at [515, 172] on div "# Spawn 2 "soldier"s. game . spawnXY ( "soldier" , 35 , 20 ) game . spawnXY ( "…" at bounding box center [513, 111] width 203 height 190
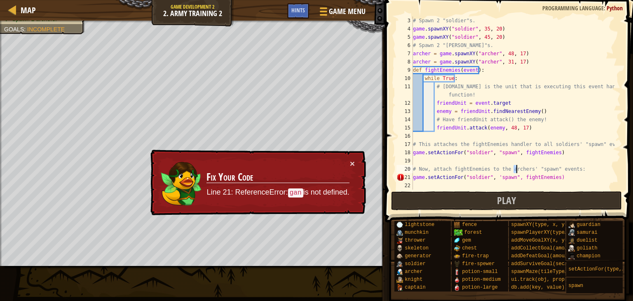
click at [515, 178] on div "# Spawn 2 "soldier"s. game . spawnXY ( "soldier" , 35 , 20 ) game . spawnXY ( "…" at bounding box center [513, 111] width 203 height 190
click at [513, 179] on div "# Spawn 2 "soldier"s. game . spawnXY ( "soldier" , 35 , 20 ) game . spawnXY ( "…" at bounding box center [513, 111] width 203 height 190
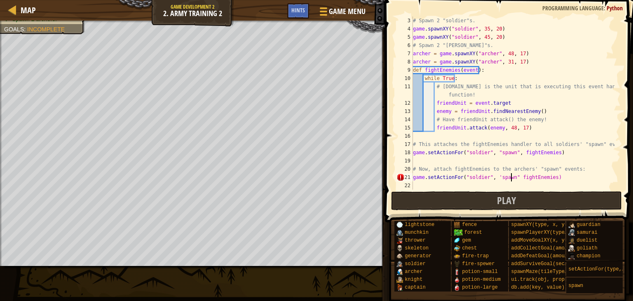
scroll to position [4, 8]
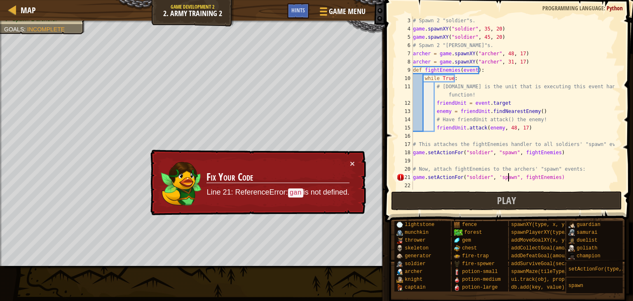
click at [509, 175] on div "# Spawn 2 "soldier"s. game . spawnXY ( "soldier" , 35 , 20 ) game . spawnXY ( "…" at bounding box center [513, 111] width 203 height 190
click at [513, 175] on div "# Spawn 2 "soldier"s. game . spawnXY ( "soldier" , 35 , 20 ) game . spawnXY ( "…" at bounding box center [513, 111] width 203 height 190
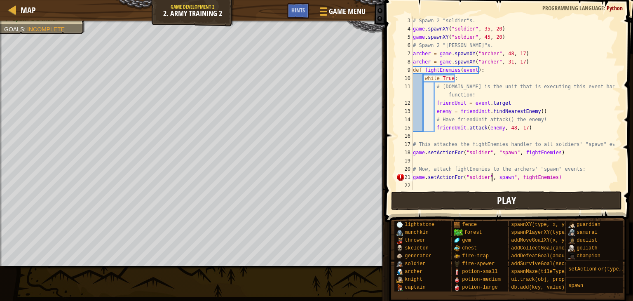
scroll to position [4, 7]
click at [543, 208] on button "Play" at bounding box center [506, 200] width 231 height 19
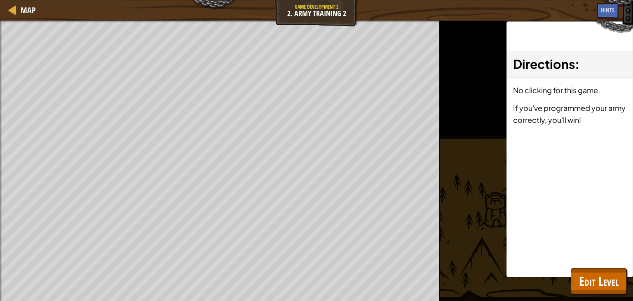
click at [595, 256] on div "Directions : No clicking for this game. If you've programmed your army correctl…" at bounding box center [570, 149] width 127 height 256
click at [590, 254] on div "Directions : No clicking for this game. If you've programmed your army correctl…" at bounding box center [570, 149] width 127 height 256
click at [587, 267] on div "Directions : No clicking for this game. If you've programmed your army correctl…" at bounding box center [570, 149] width 127 height 256
click at [586, 273] on span "Edit Level" at bounding box center [599, 281] width 40 height 17
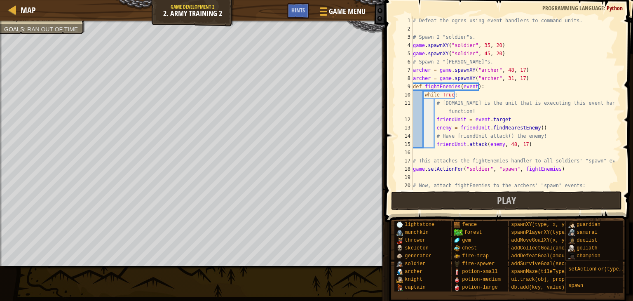
scroll to position [16, 0]
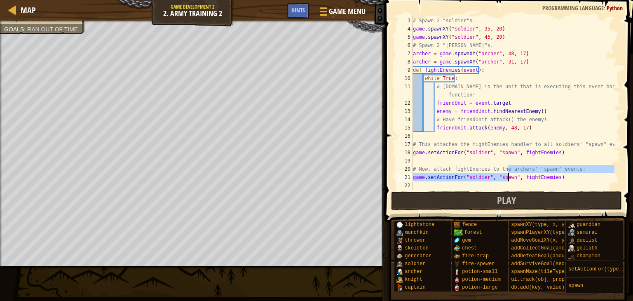
drag, startPoint x: 508, startPoint y: 178, endPoint x: 507, endPoint y: 183, distance: 5.0
click at [507, 181] on div "# Spawn 2 "soldier"s. game . spawnXY ( "soldier" , 35 , 20 ) game . spawnXY ( "…" at bounding box center [513, 111] width 203 height 190
click at [509, 177] on div "# Spawn 2 "soldier"s. game . spawnXY ( "soldier" , 35 , 20 ) game . spawnXY ( "…" at bounding box center [513, 102] width 203 height 173
click at [524, 174] on div "# Spawn 2 "soldier"s. game . spawnXY ( "soldier" , 35 , 20 ) game . spawnXY ( "…" at bounding box center [513, 111] width 203 height 190
click at [532, 173] on div "# Spawn 2 "soldier"s. game . spawnXY ( "soldier" , 35 , 20 ) game . spawnXY ( "…" at bounding box center [513, 111] width 203 height 190
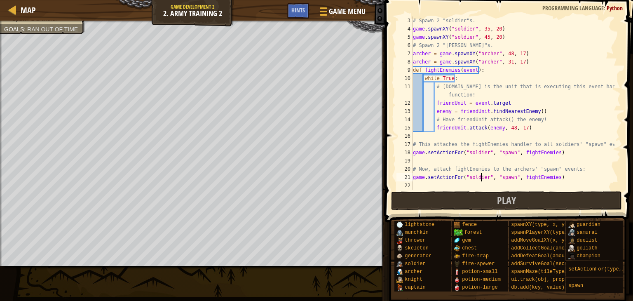
click at [482, 179] on div "# Spawn 2 "soldier"s. game . spawnXY ( "soldier" , 35 , 20 ) game . spawnXY ( "…" at bounding box center [513, 111] width 203 height 190
type textarea "game.setActionFor("archer", "spawn", fightEnemies)"
click at [597, 195] on button "Play" at bounding box center [506, 200] width 231 height 19
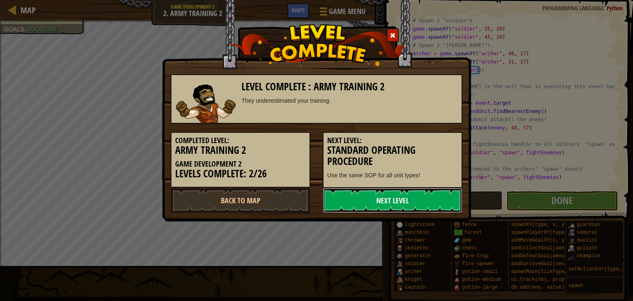
click at [377, 198] on link "Next Level" at bounding box center [393, 200] width 140 height 25
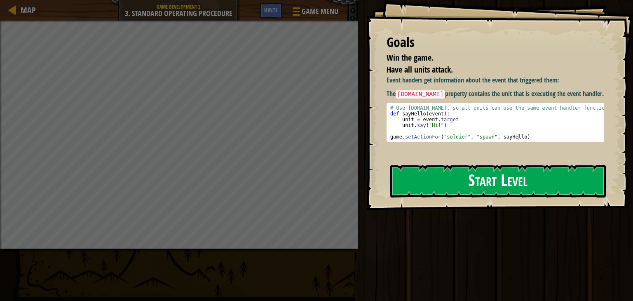
click at [442, 180] on button "Start Level" at bounding box center [498, 181] width 216 height 33
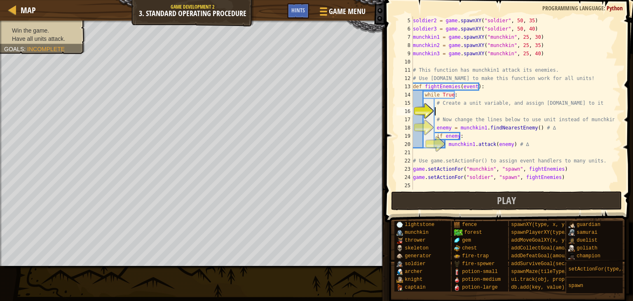
scroll to position [33, 0]
click at [413, 115] on div "16" at bounding box center [405, 111] width 16 height 8
click at [445, 106] on div "soldier2 = game . spawnXY ( "soldier" , 50 , 35 ) soldier3 = game . spawnXY ( "…" at bounding box center [513, 111] width 203 height 190
type textarea "# Create a unit variable, and assign [DOMAIN_NAME] to it"
click at [444, 106] on div "soldier2 = game . spawnXY ( "soldier" , 50 , 35 ) soldier3 = game . spawnXY ( "…" at bounding box center [513, 111] width 203 height 190
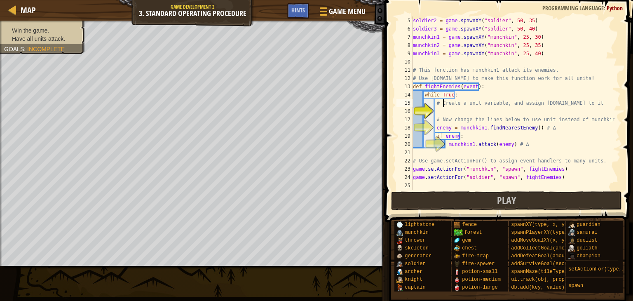
click at [439, 113] on div "soldier2 = game . spawnXY ( "soldier" , 50 , 35 ) soldier3 = game . spawnXY ( "…" at bounding box center [513, 111] width 203 height 190
click at [537, 205] on button "Play" at bounding box center [506, 200] width 231 height 19
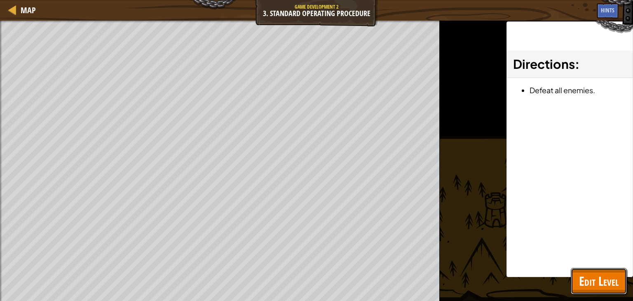
click at [590, 279] on span "Edit Level" at bounding box center [599, 281] width 40 height 17
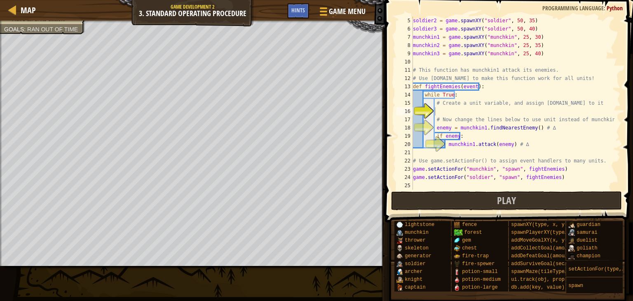
click at [447, 115] on div "soldier2 = game . spawnXY ( "soldier" , 50 , 35 ) soldier3 = game . spawnXY ( "…" at bounding box center [513, 111] width 203 height 190
click at [507, 203] on span "Play" at bounding box center [506, 200] width 19 height 13
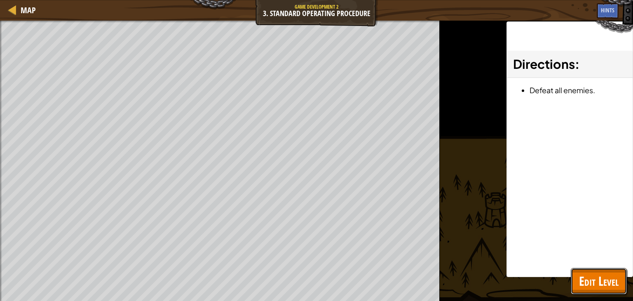
click at [614, 279] on span "Edit Level" at bounding box center [599, 281] width 40 height 17
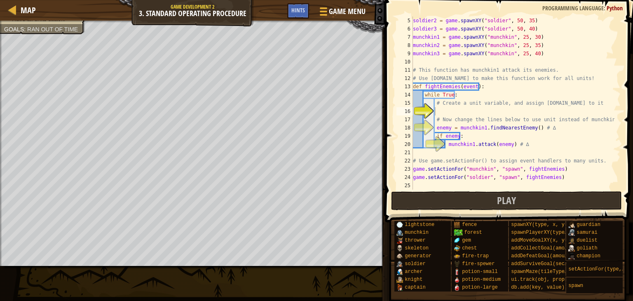
click at [483, 201] on button "Play" at bounding box center [506, 200] width 231 height 19
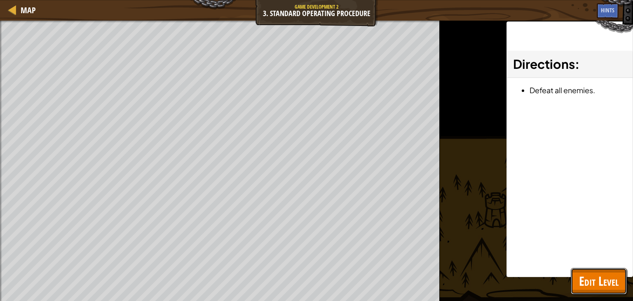
drag, startPoint x: 610, startPoint y: 293, endPoint x: 614, endPoint y: 291, distance: 4.4
click at [614, 291] on button "Edit Level" at bounding box center [599, 281] width 56 height 26
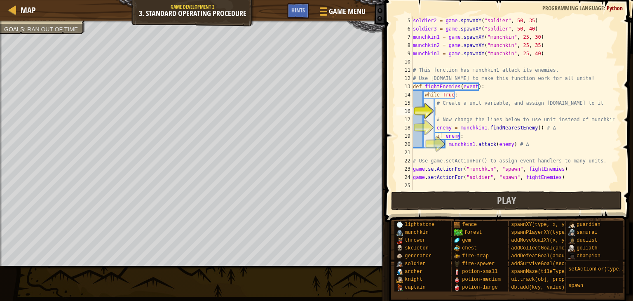
click at [413, 111] on div "16" at bounding box center [405, 111] width 16 height 8
drag, startPoint x: 439, startPoint y: 103, endPoint x: 476, endPoint y: 102, distance: 37.5
click at [476, 102] on div "soldier2 = game . spawnXY ( "soldier" , 50 , 35 ) soldier3 = game . spawnXY ( "…" at bounding box center [513, 111] width 203 height 190
click at [572, 107] on div "soldier2 = game . spawnXY ( "soldier" , 50 , 35 ) soldier3 = game . spawnXY ( "…" at bounding box center [513, 111] width 203 height 190
click at [614, 137] on div at bounding box center [617, 87] width 8 height 206
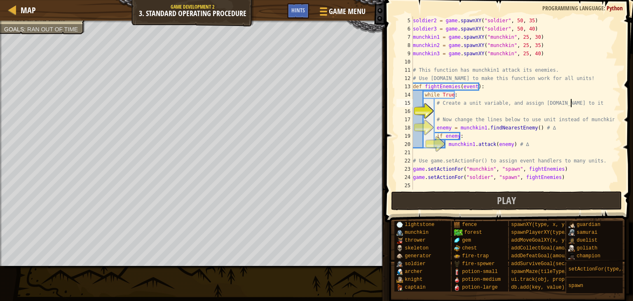
type textarea "if enemy:"
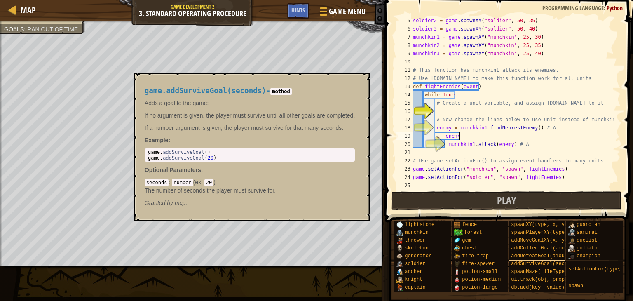
scroll to position [0, 0]
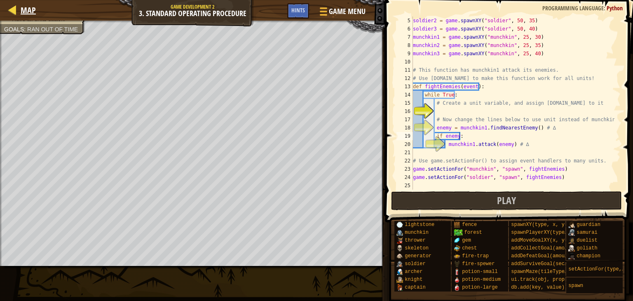
click at [25, 18] on div "Map" at bounding box center [25, 10] width 19 height 21
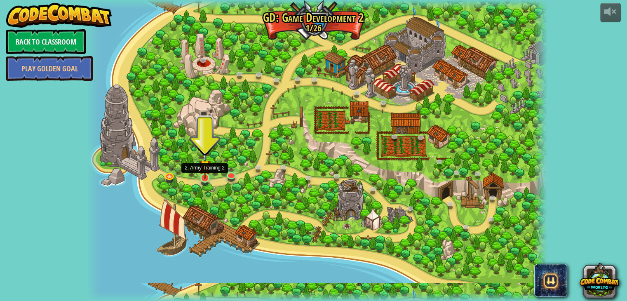
click at [206, 175] on img at bounding box center [205, 166] width 12 height 26
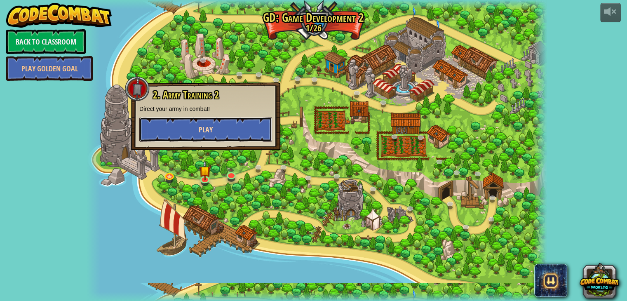
click at [190, 124] on button "Play" at bounding box center [205, 129] width 133 height 25
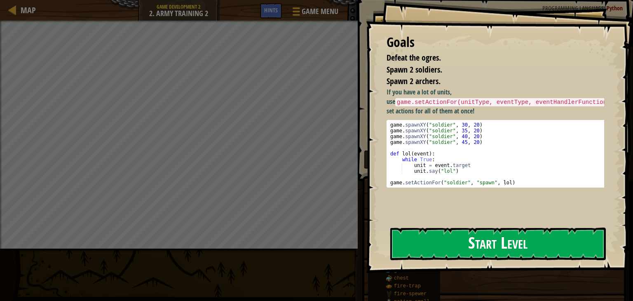
click at [446, 239] on button "Start Level" at bounding box center [498, 244] width 216 height 33
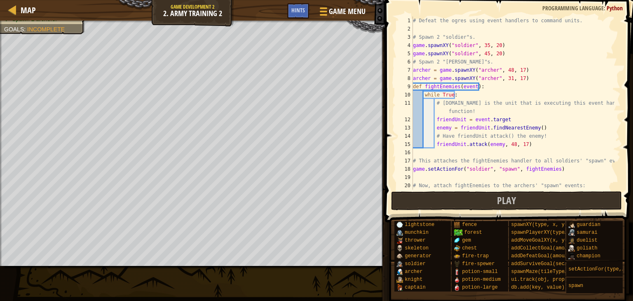
scroll to position [16, 0]
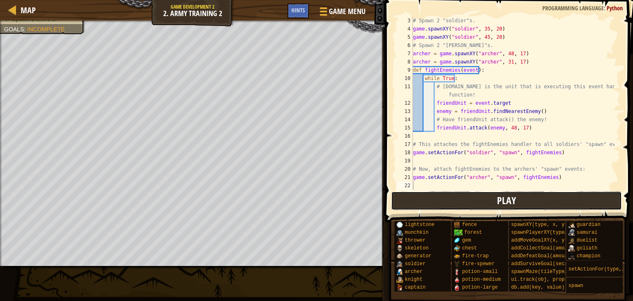
click at [543, 202] on button "Play" at bounding box center [506, 200] width 231 height 19
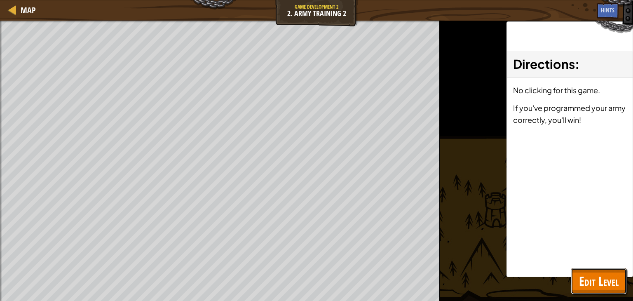
click at [614, 279] on span "Edit Level" at bounding box center [599, 281] width 40 height 17
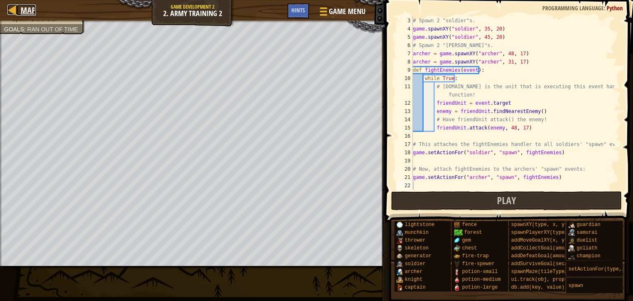
click at [5, 3] on div "Map Game Development 2 2. Army Training 2 Game Menu Done Hints" at bounding box center [192, 10] width 385 height 21
click at [0, 8] on div "Map Game Development 2 2. Army Training 2 Game Menu Done Hints" at bounding box center [192, 10] width 385 height 21
click at [17, 14] on link "Map" at bounding box center [25, 10] width 19 height 11
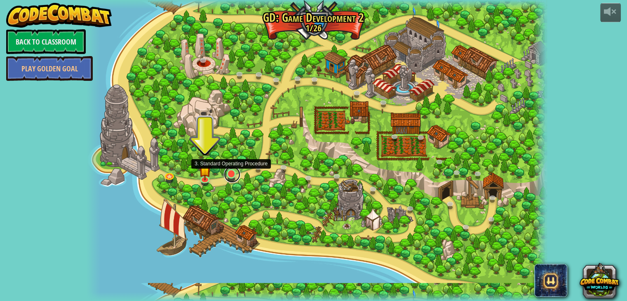
click at [227, 178] on link at bounding box center [232, 174] width 16 height 16
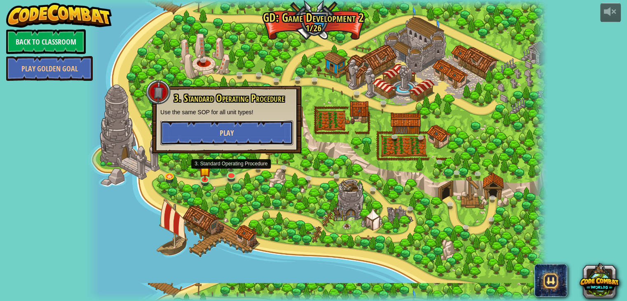
click at [246, 129] on button "Play" at bounding box center [226, 132] width 133 height 25
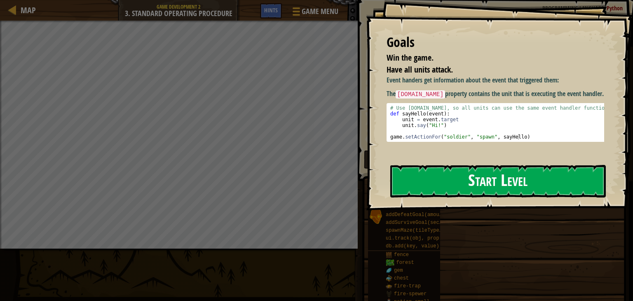
click at [467, 186] on button "Start Level" at bounding box center [498, 181] width 216 height 33
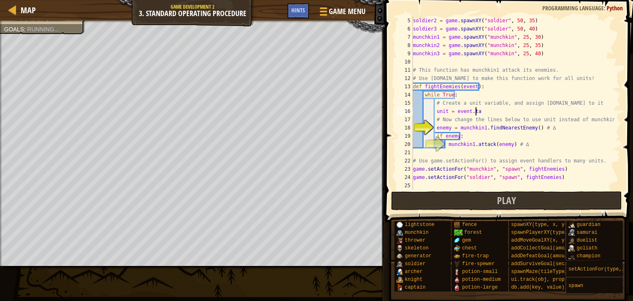
scroll to position [4, 5]
type textarea "unit = [DOMAIN_NAME]"
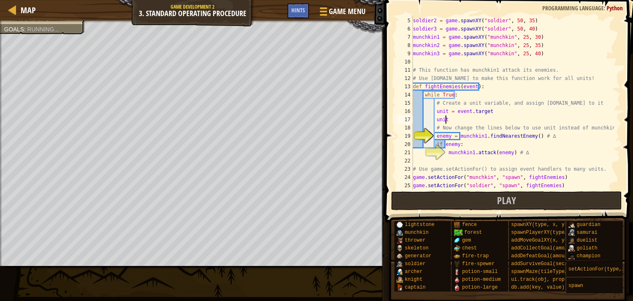
scroll to position [4, 2]
click at [300, 2] on div "Map Game Development 2 3. Standard Operating Procedure Game Menu Done Hints" at bounding box center [192, 10] width 385 height 21
click at [300, 5] on div "Hints" at bounding box center [298, 10] width 22 height 15
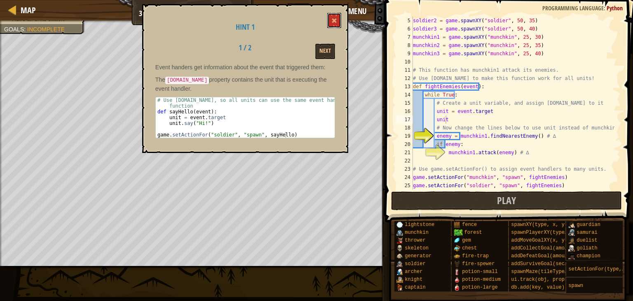
click at [336, 20] on button at bounding box center [334, 20] width 14 height 15
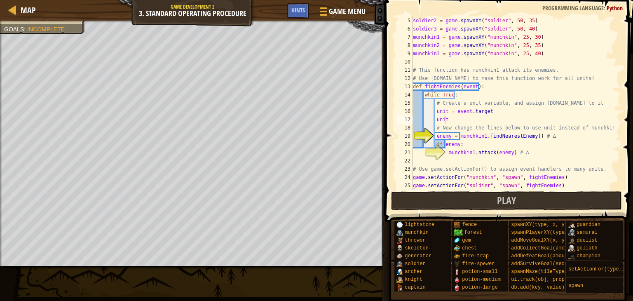
click at [455, 120] on div "soldier2 = game . spawnXY ( "soldier" , 50 , 35 ) soldier3 = game . spawnXY ( "…" at bounding box center [513, 111] width 203 height 190
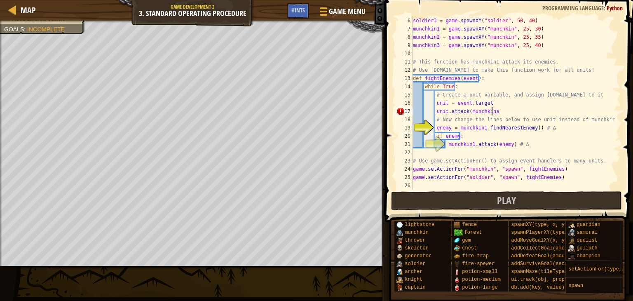
scroll to position [4, 6]
click at [547, 190] on span at bounding box center [510, 99] width 255 height 247
click at [539, 201] on button "Play" at bounding box center [506, 200] width 231 height 19
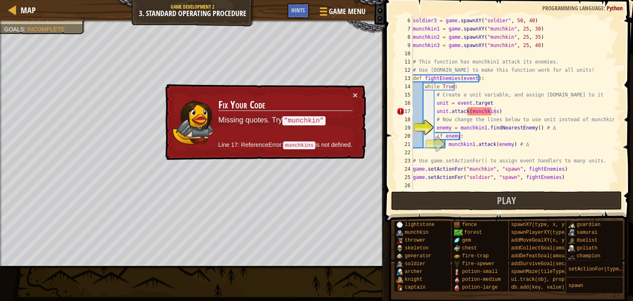
click at [485, 113] on div "soldier3 = game . spawnXY ( "soldier" , 50 , 40 ) munchkin1 = game . spawnXY ( …" at bounding box center [513, 111] width 203 height 190
type textarea "unit.attack(munchkins)"
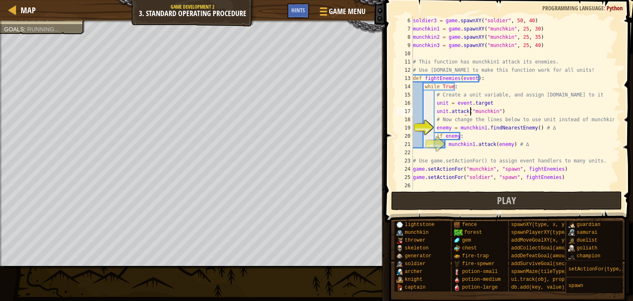
scroll to position [4, 5]
click at [469, 192] on button "Play" at bounding box center [506, 200] width 231 height 19
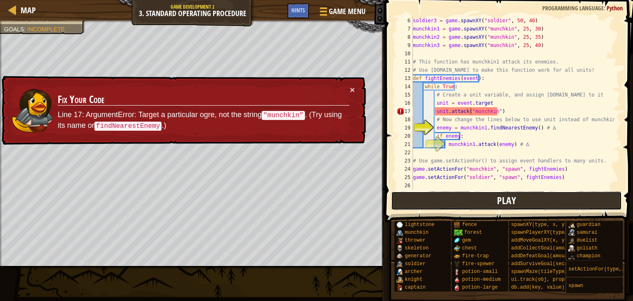
click at [443, 199] on button "Play" at bounding box center [506, 200] width 231 height 19
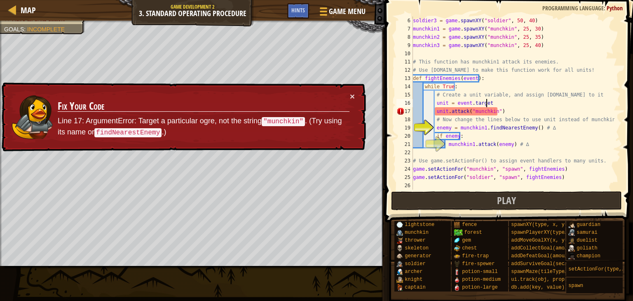
click at [492, 104] on div "soldier3 = game . spawnXY ( "soldier" , 50 , 40 ) munchkin1 = game . spawnXY ( …" at bounding box center [513, 111] width 203 height 190
drag, startPoint x: 490, startPoint y: 103, endPoint x: 490, endPoint y: 110, distance: 7.4
click at [490, 110] on div "soldier3 = game . spawnXY ( "soldier" , 50 , 40 ) munchkin1 = game . spawnXY ( …" at bounding box center [513, 111] width 203 height 190
click at [496, 103] on div "soldier3 = game . spawnXY ( "soldier" , 50 , 40 ) munchkin1 = game . spawnXY ( …" at bounding box center [513, 102] width 203 height 173
type textarea "unit = [DOMAIN_NAME]"
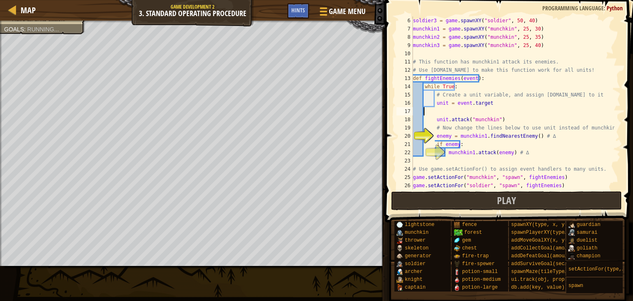
scroll to position [4, 0]
type textarea "="
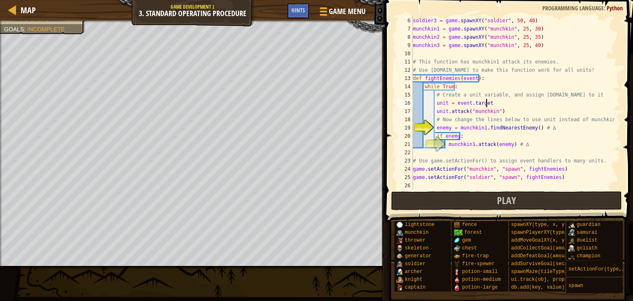
type textarea "# Create a unit variable, and assign [DOMAIN_NAME] to it"
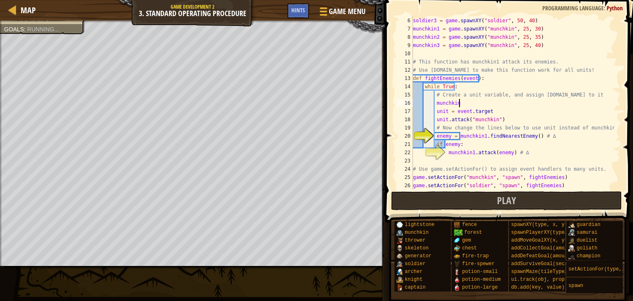
scroll to position [4, 3]
click at [437, 136] on div "soldier3 = game . spawnXY ( "soldier" , 50 , 40 ) munchkin1 = game . spawnXY ( …" at bounding box center [513, 111] width 203 height 190
click at [445, 139] on div "soldier3 = game . spawnXY ( "soldier" , 50 , 40 ) munchkin1 = game . spawnXY ( …" at bounding box center [513, 111] width 203 height 190
click at [453, 148] on div "soldier3 = game . spawnXY ( "soldier" , 50 , 40 ) munchkin1 = game . spawnXY ( …" at bounding box center [513, 111] width 203 height 190
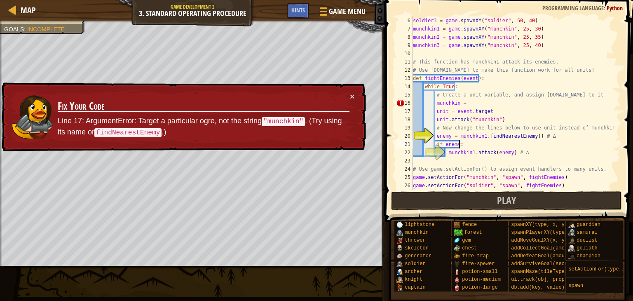
click at [477, 103] on div "soldier3 = game . spawnXY ( "soldier" , 50 , 40 ) munchkin1 = game . spawnXY ( …" at bounding box center [513, 111] width 203 height 190
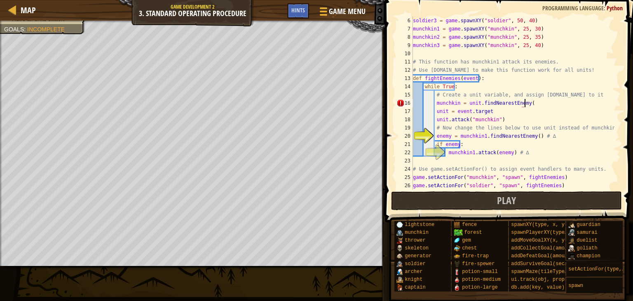
scroll to position [4, 9]
click at [503, 195] on span "Play" at bounding box center [506, 200] width 19 height 13
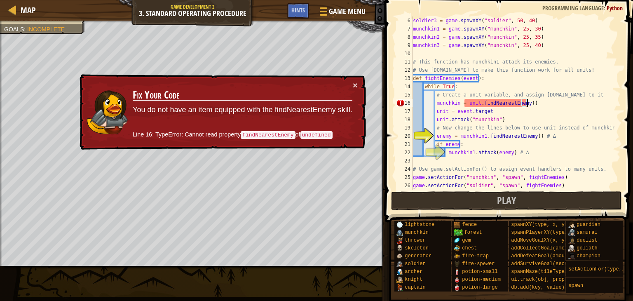
click at [533, 101] on div "soldier3 = game . spawnXY ( "soldier" , 50 , 40 ) munchkin1 = game . spawnXY ( …" at bounding box center [513, 111] width 203 height 190
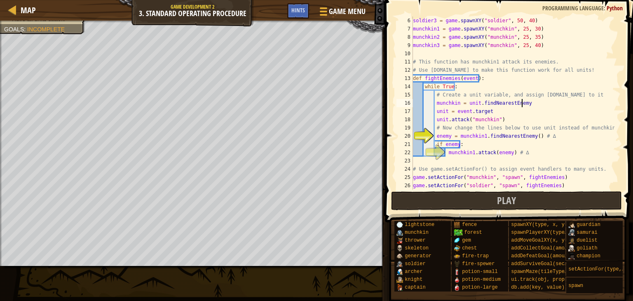
click at [477, 104] on div "soldier3 = game . spawnXY ( "soldier" , 50 , 40 ) munchkin1 = game . spawnXY ( …" at bounding box center [513, 111] width 203 height 190
drag, startPoint x: 503, startPoint y: 171, endPoint x: 500, endPoint y: 191, distance: 19.7
click at [503, 174] on div "soldier3 = game . spawnXY ( "soldier" , 50 , 40 ) munchkin1 = game . spawnXY ( …" at bounding box center [513, 111] width 203 height 190
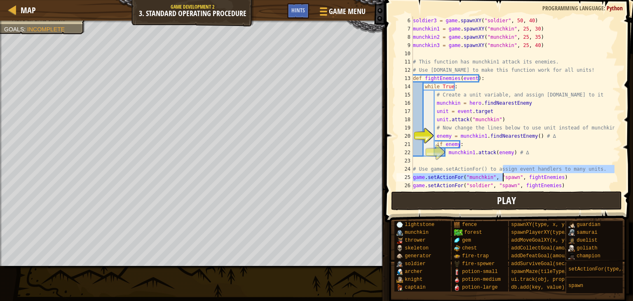
click at [499, 191] on div "# Use game.setActionFor() to assign event handlers to many units. game.setActio…" at bounding box center [508, 127] width 251 height 247
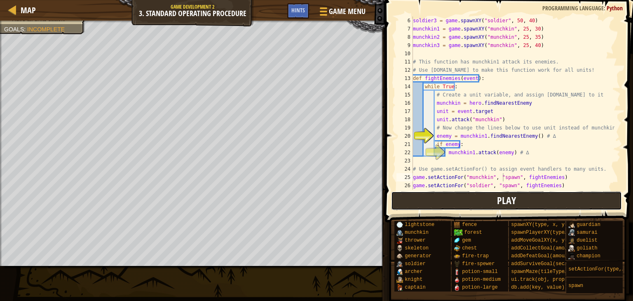
click at [499, 192] on button "Play" at bounding box center [506, 200] width 231 height 19
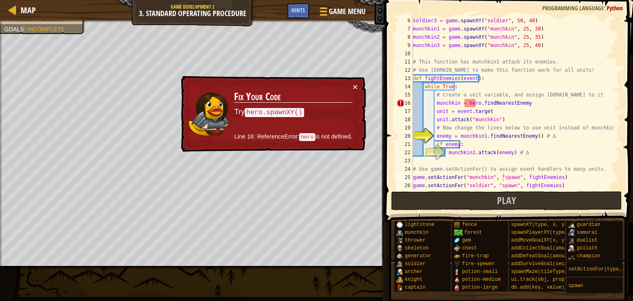
click at [474, 106] on div "soldier3 = game . spawnXY ( "soldier" , 50 , 40 ) munchkin1 = game . spawnXY ( …" at bounding box center [513, 111] width 203 height 190
click at [475, 103] on div "soldier3 = game . spawnXY ( "soldier" , 50 , 40 ) munchkin1 = game . spawnXY ( …" at bounding box center [513, 111] width 203 height 190
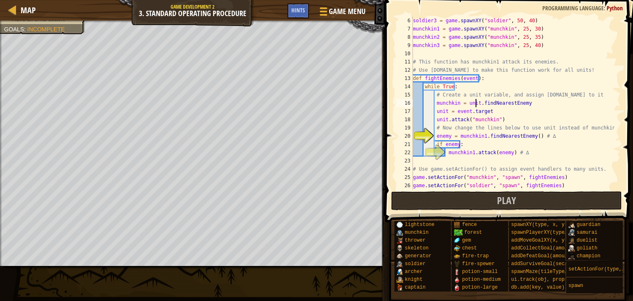
click at [522, 104] on div "soldier3 = game . spawnXY ( "soldier" , 50 , 40 ) munchkin1 = game . spawnXY ( …" at bounding box center [513, 111] width 203 height 190
click at [510, 205] on span "Play" at bounding box center [506, 200] width 19 height 13
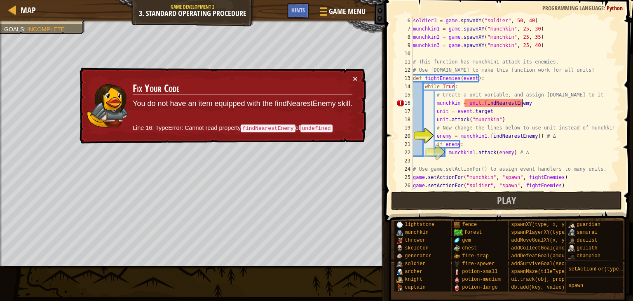
click at [521, 101] on div "soldier3 = game . spawnXY ( "soldier" , 50 , 40 ) munchkin1 = game . spawnXY ( …" at bounding box center [513, 111] width 203 height 190
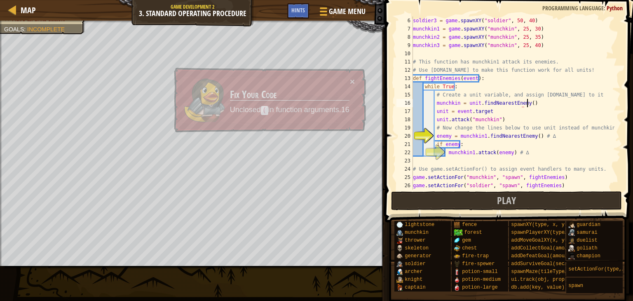
scroll to position [4, 9]
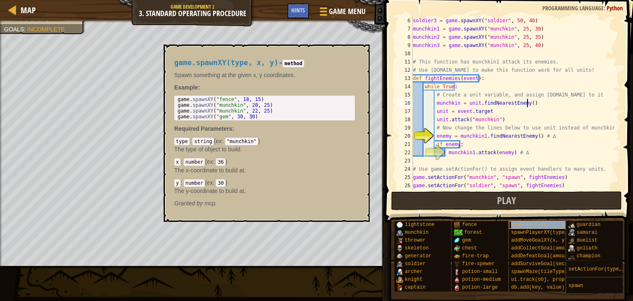
click at [513, 223] on span "spawnXY(type, x, y)" at bounding box center [539, 225] width 56 height 6
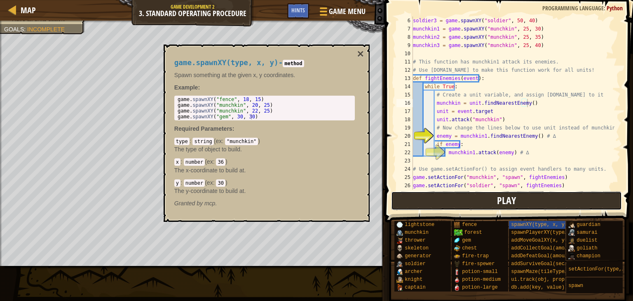
click at [522, 209] on button "Play" at bounding box center [506, 200] width 231 height 19
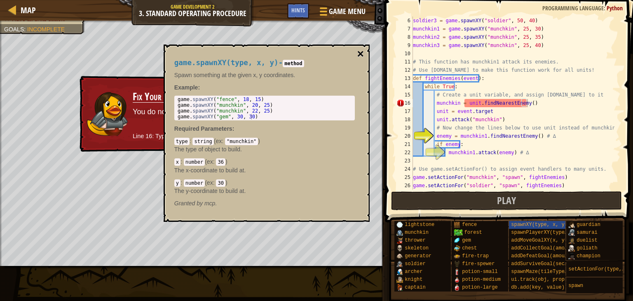
click at [363, 54] on button "×" at bounding box center [360, 54] width 7 height 12
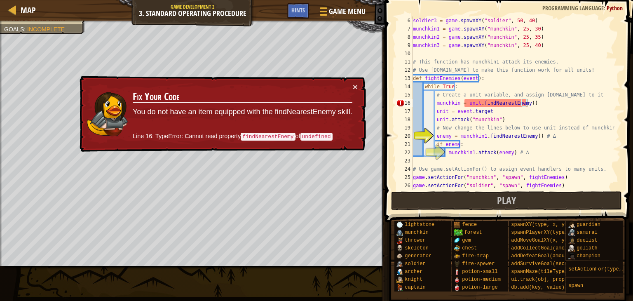
click at [352, 84] on td "Fix Your Code You do not have an item equipped with the findNearestEnemy skill.…" at bounding box center [242, 113] width 221 height 63
click at [354, 80] on div "× Fix Your Code You do not have an item equipped with the findNearestEnemy skil…" at bounding box center [222, 114] width 288 height 76
click at [354, 83] on button "×" at bounding box center [355, 86] width 5 height 9
drag, startPoint x: 435, startPoint y: 106, endPoint x: 529, endPoint y: 105, distance: 93.6
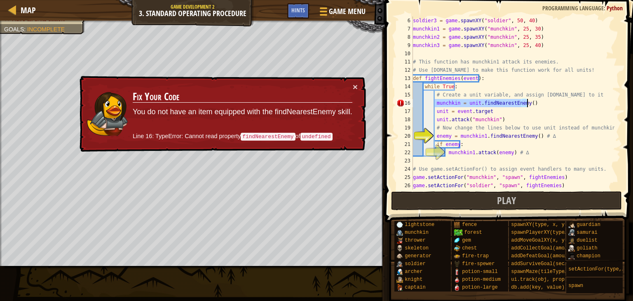
click at [529, 105] on div "soldier3 = game . spawnXY ( "soldier" , 50 , 40 ) munchkin1 = game . spawnXY ( …" at bounding box center [513, 111] width 203 height 190
click at [506, 113] on div "soldier3 = game . spawnXY ( "soldier" , 50 , 40 ) munchkin1 = game . spawnXY ( …" at bounding box center [513, 111] width 203 height 190
type textarea "unit = [DOMAIN_NAME]"
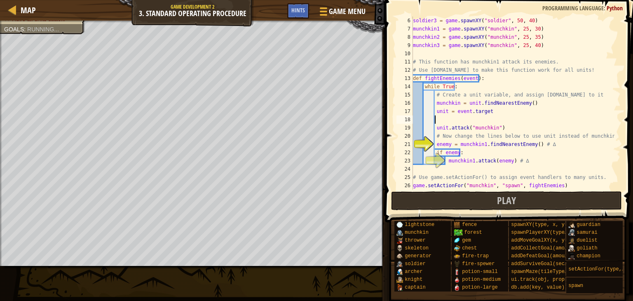
scroll to position [4, 1]
drag, startPoint x: 549, startPoint y: 106, endPoint x: 406, endPoint y: 103, distance: 143.1
click at [406, 103] on div "6 7 8 9 10 11 12 13 14 15 16 17 18 19 20 21 22 23 24 25 26 27 soldier3 = game .…" at bounding box center [508, 102] width 226 height 173
type textarea "munchkin = unit.findNearestEnemy()"
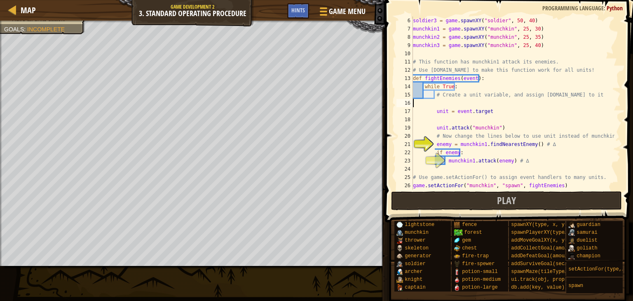
scroll to position [4, 0]
type textarea "# Create a unit variable, and assign [DOMAIN_NAME] to it"
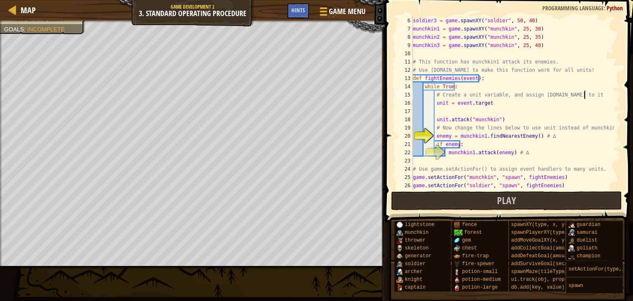
click at [441, 108] on div "soldier3 = game . spawnXY ( "soldier" , 50 , 40 ) munchkin1 = game . spawnXY ( …" at bounding box center [513, 111] width 203 height 190
paste textarea "munchkin = unit.findNearestEnemy()"
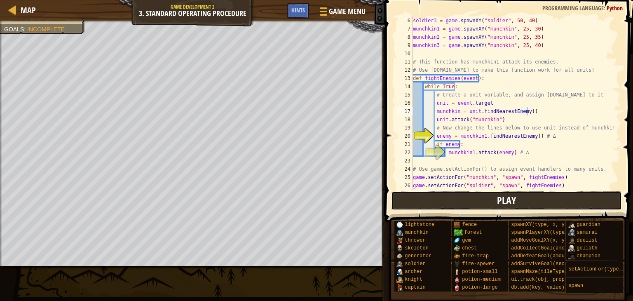
click at [475, 204] on button "Play" at bounding box center [506, 200] width 231 height 19
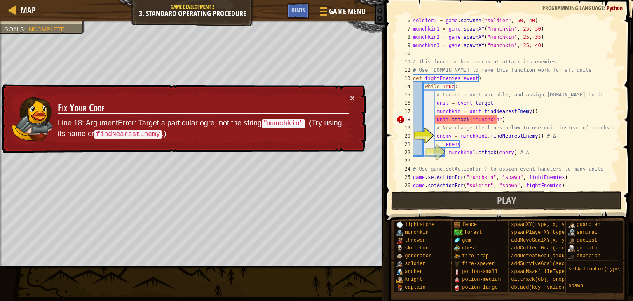
click at [496, 121] on div "soldier3 = game . spawnXY ( "soldier" , 50 , 40 ) munchkin1 = game . spawnXY ( …" at bounding box center [513, 111] width 203 height 190
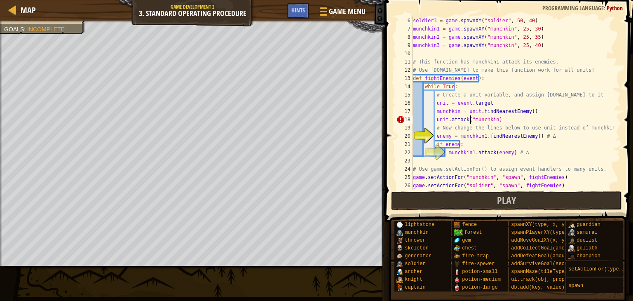
type textarea "unit.attack(munchkin)"
click at [477, 205] on button "Play" at bounding box center [506, 200] width 231 height 19
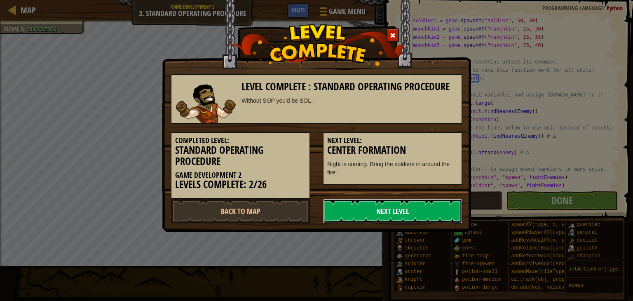
click at [405, 208] on link "Next Level" at bounding box center [393, 211] width 140 height 25
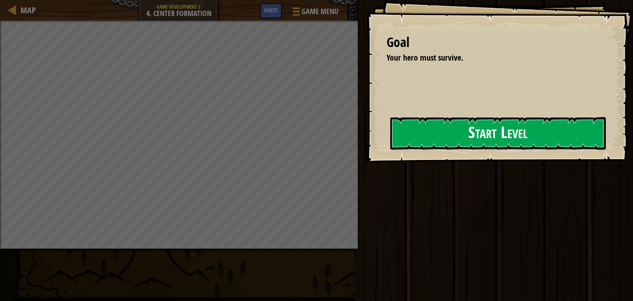
click at [455, 126] on button "Start Level" at bounding box center [498, 133] width 216 height 33
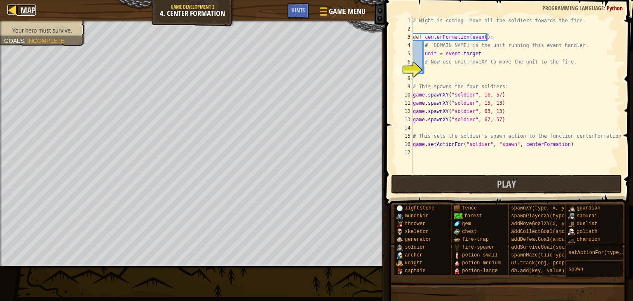
click at [22, 12] on span "Map" at bounding box center [28, 10] width 15 height 11
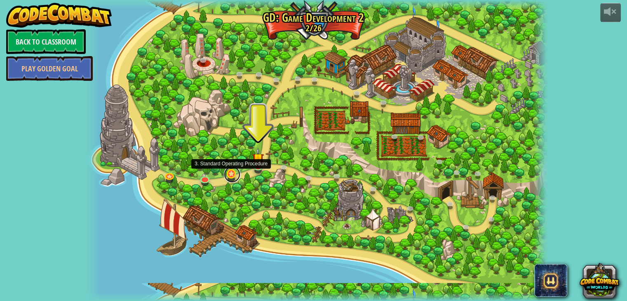
click at [230, 177] on link at bounding box center [232, 174] width 16 height 16
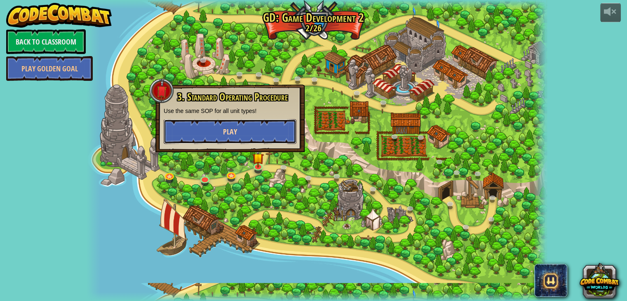
drag, startPoint x: 265, startPoint y: 135, endPoint x: 259, endPoint y: 136, distance: 5.6
click at [259, 136] on button "Play" at bounding box center [230, 131] width 133 height 25
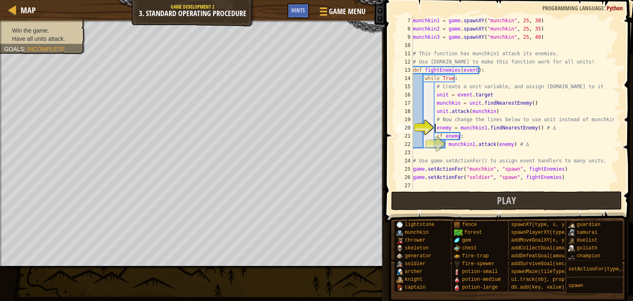
scroll to position [49, 0]
click at [13, 5] on div at bounding box center [12, 10] width 10 height 10
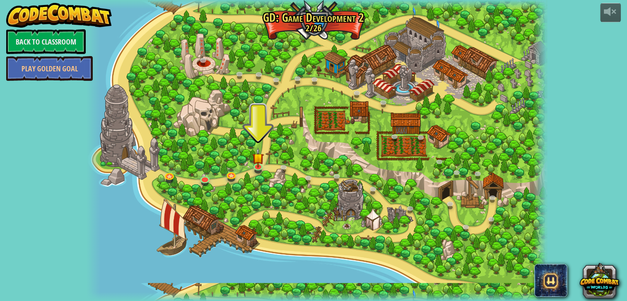
click at [269, 159] on div at bounding box center [317, 150] width 461 height 301
click at [257, 162] on img at bounding box center [258, 153] width 12 height 26
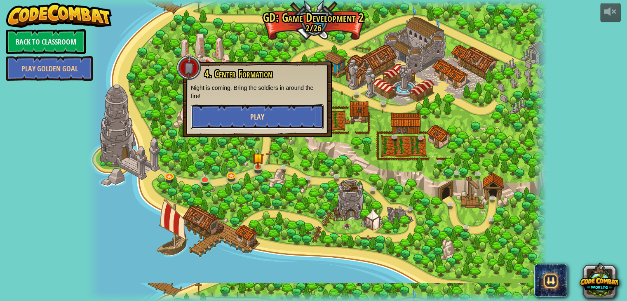
click at [273, 115] on button "Play" at bounding box center [257, 116] width 133 height 25
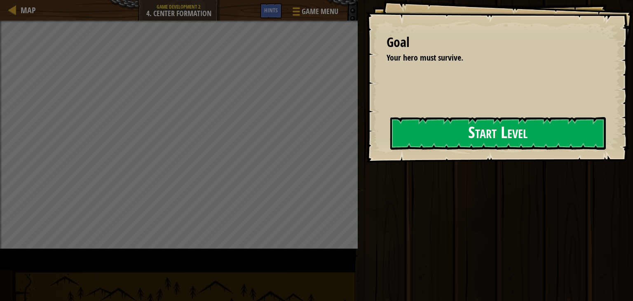
click at [392, 147] on button "Start Level" at bounding box center [498, 133] width 216 height 33
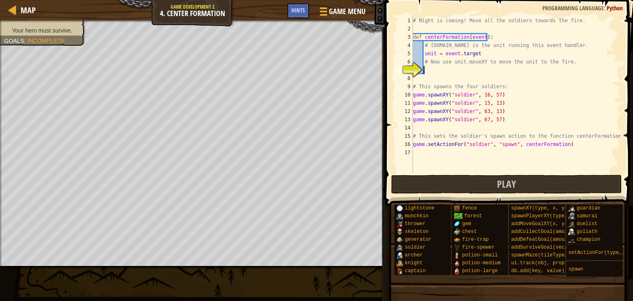
click at [455, 73] on div "# Night is coming! Move all the soldiers towards the fire. def centerFormation …" at bounding box center [516, 102] width 209 height 173
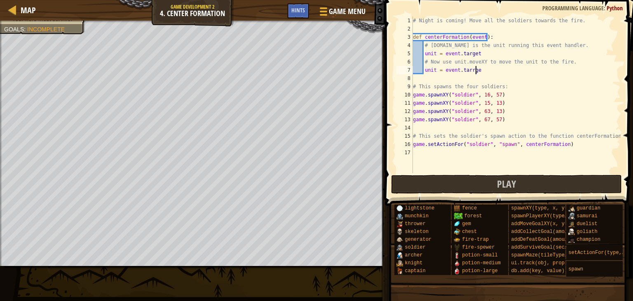
scroll to position [4, 5]
type textarea "unit = [DOMAIN_NAME]"
click at [489, 68] on div "# Night is coming! Move all the soldiers towards the fire. def centerFormation …" at bounding box center [516, 102] width 209 height 173
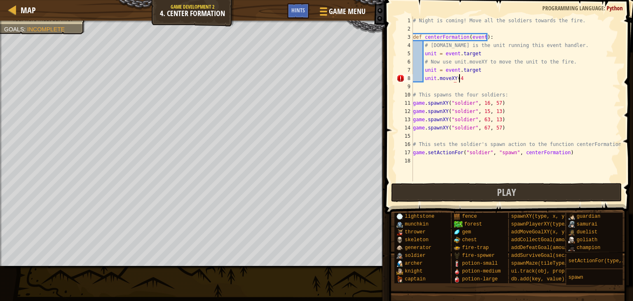
scroll to position [4, 3]
click at [466, 79] on div "# Night is coming! Move all the soldiers towards the fire. def centerFormation …" at bounding box center [516, 106] width 209 height 181
type textarea "unit.moveXY(40, 37)"
click at [492, 189] on button "Play" at bounding box center [506, 192] width 231 height 19
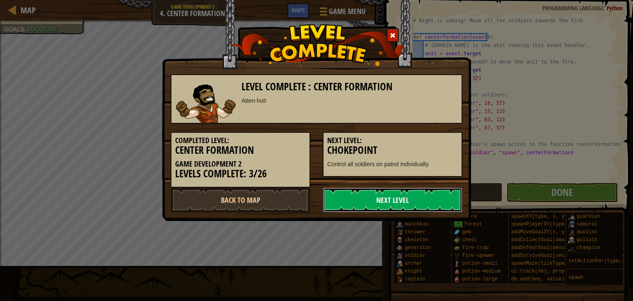
click at [427, 208] on link "Next Level" at bounding box center [393, 200] width 140 height 25
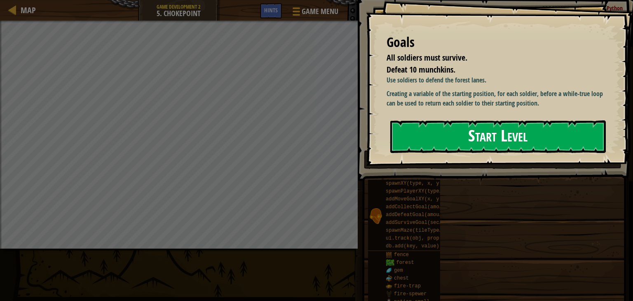
click at [493, 142] on button "Start Level" at bounding box center [498, 136] width 216 height 33
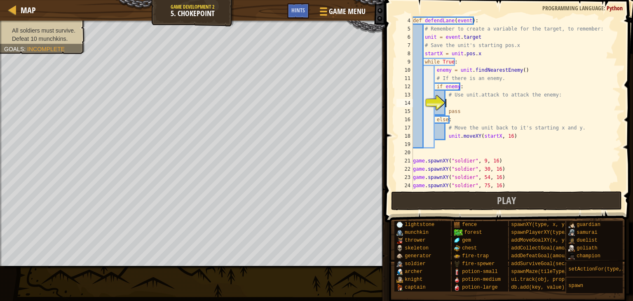
scroll to position [25, 0]
click at [457, 105] on div "def defendLane ( event ) : # Remember to create a variable for the target, to r…" at bounding box center [513, 111] width 203 height 190
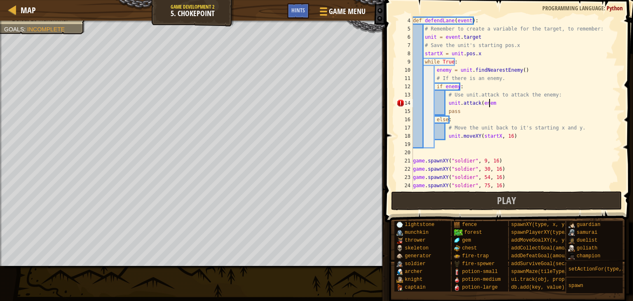
scroll to position [4, 6]
type textarea "unit.attack(enemy)"
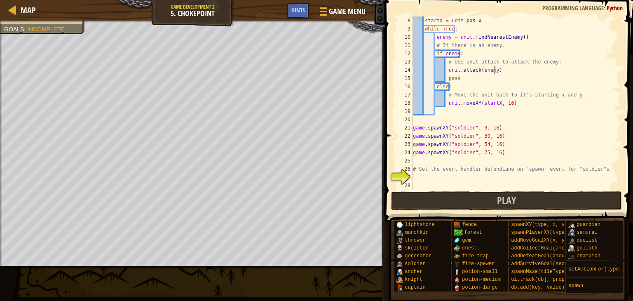
scroll to position [58, 0]
click at [445, 178] on div "startX = unit . pos . x while True : enemy = unit . findNearestEnemy ( ) # If t…" at bounding box center [513, 111] width 203 height 190
click at [18, 9] on link "Map" at bounding box center [25, 10] width 19 height 11
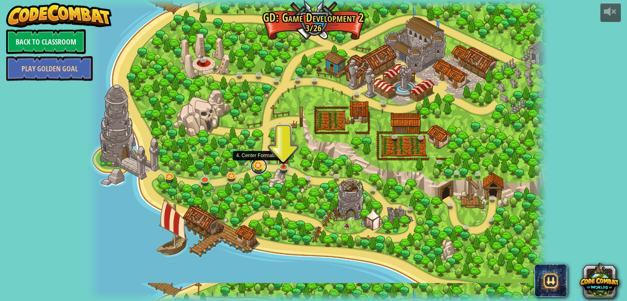
click at [262, 166] on link at bounding box center [259, 166] width 16 height 16
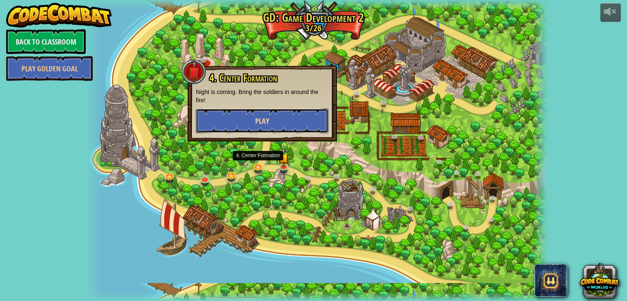
click at [272, 129] on button "Play" at bounding box center [262, 120] width 133 height 25
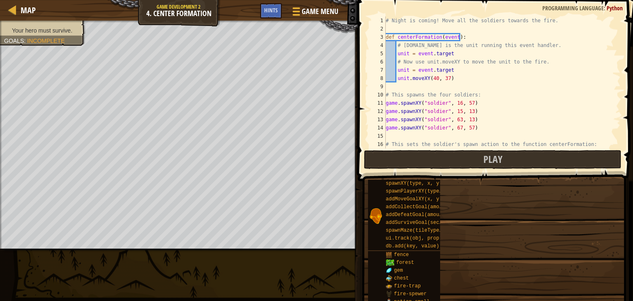
scroll to position [16, 0]
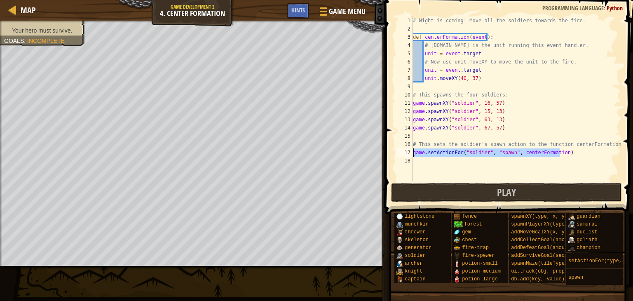
drag, startPoint x: 570, startPoint y: 152, endPoint x: 394, endPoint y: 154, distance: 176.1
click at [394, 154] on div "1 2 3 4 5 6 7 8 9 10 11 12 13 14 15 16 17 18 # Night is coming! Move all the so…" at bounding box center [508, 123] width 251 height 238
type textarea "game.setActionFor("soldier", "spawn", centerFormation)"
click at [15, 6] on div at bounding box center [12, 10] width 10 height 10
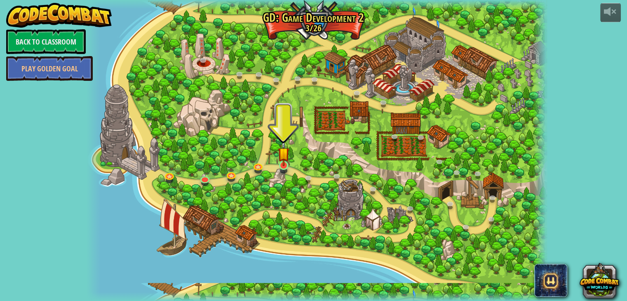
click at [283, 165] on img at bounding box center [284, 153] width 12 height 26
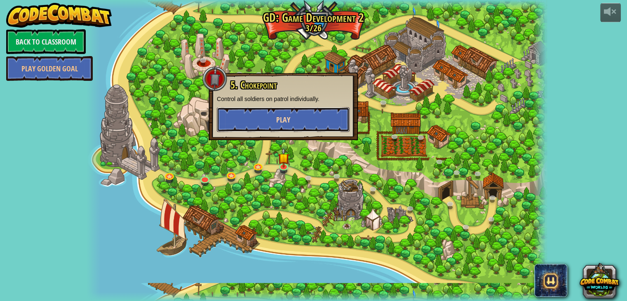
click at [319, 118] on button "Play" at bounding box center [283, 119] width 133 height 25
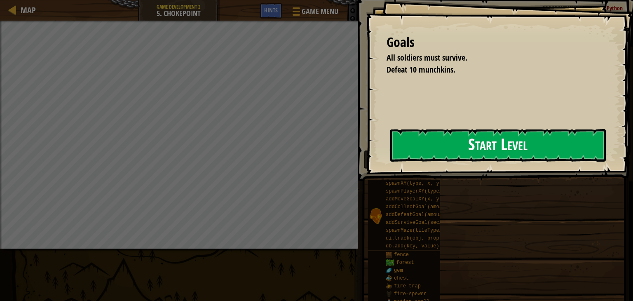
click at [436, 154] on button "Start Level" at bounding box center [498, 145] width 216 height 33
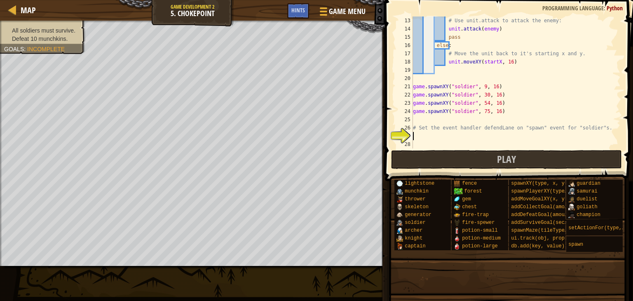
scroll to position [58, 0]
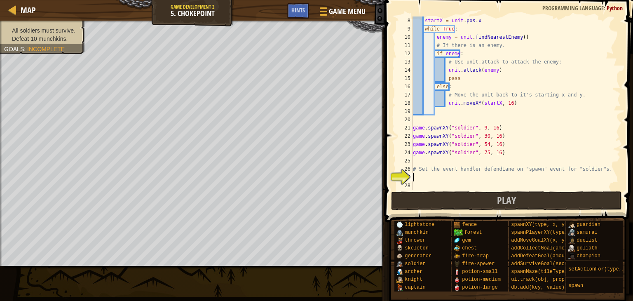
click at [435, 173] on div "startX = unit . pos . x while True : enemy = unit . findNearestEnemy ( ) # If t…" at bounding box center [513, 111] width 203 height 190
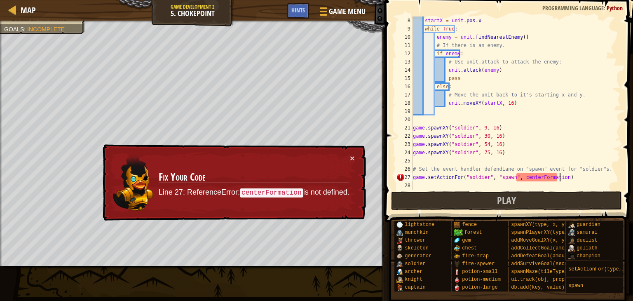
click at [555, 179] on div "startX = unit . pos . x while True : enemy = unit . findNearestEnemy ( ) # If t…" at bounding box center [513, 111] width 203 height 190
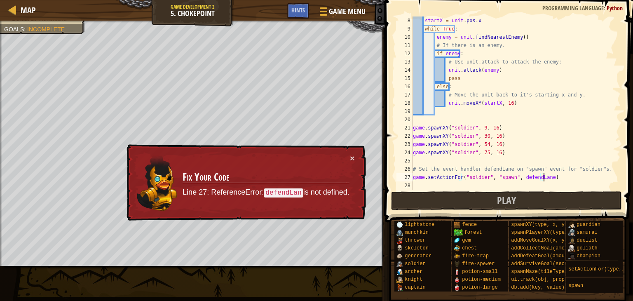
scroll to position [4, 10]
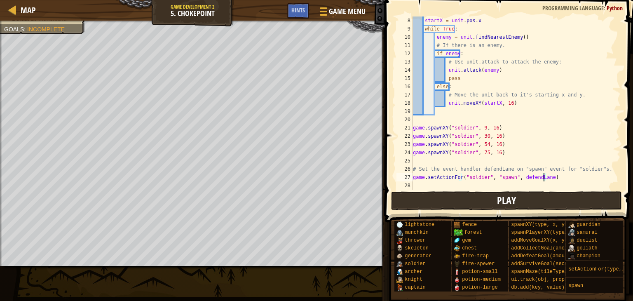
type textarea "game.setActionFor("soldier", "spawn", defendLane)"
click at [514, 202] on span "Play" at bounding box center [506, 200] width 19 height 13
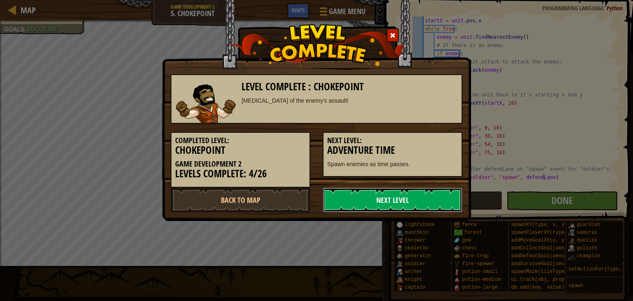
click at [454, 206] on link "Next Level" at bounding box center [393, 200] width 140 height 25
